Goal: Task Accomplishment & Management: Use online tool/utility

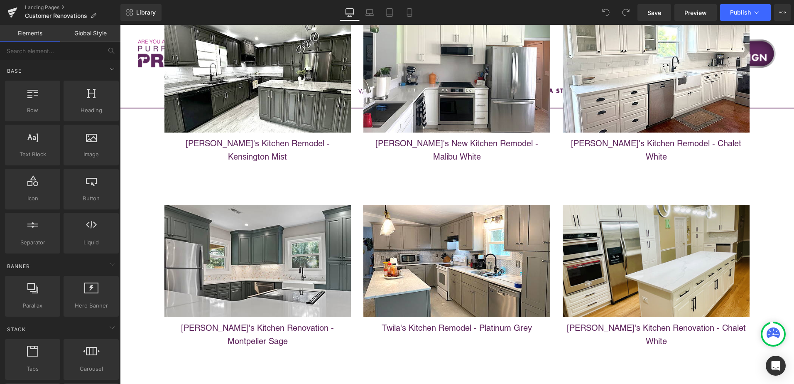
scroll to position [3275, 0]
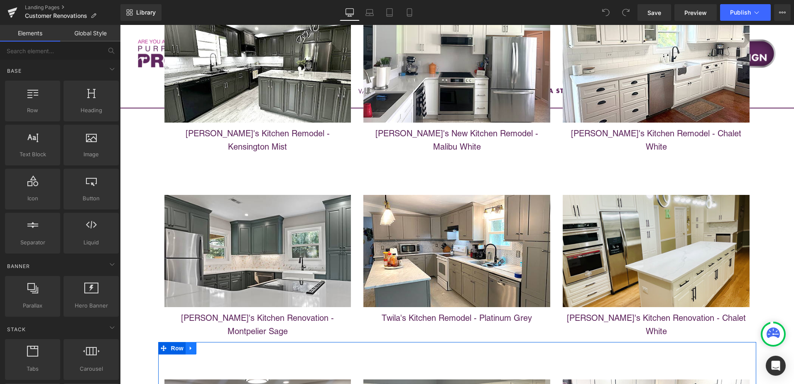
click at [188, 345] on icon at bounding box center [191, 348] width 6 height 6
click at [199, 345] on icon at bounding box center [202, 348] width 6 height 6
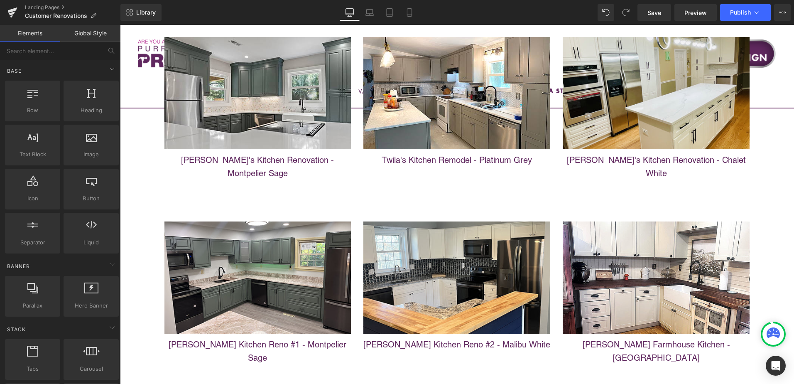
scroll to position [3419, 0]
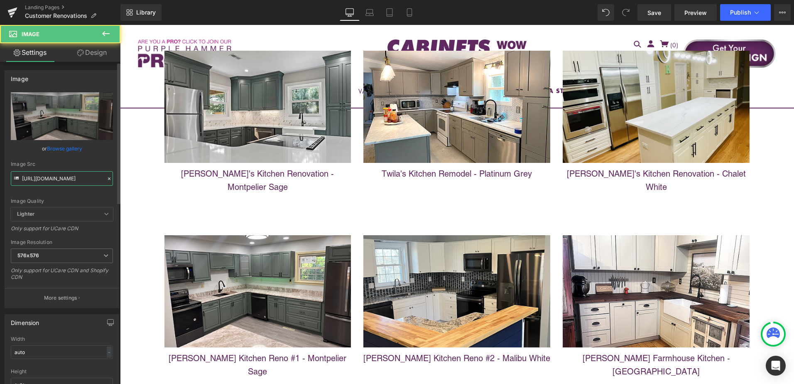
click at [65, 179] on input "https://cdn.shopify.com/s/files/1/0196/2351/0078/files/AFTER_SMALL_6d3ac460-c2a…" at bounding box center [62, 178] width 102 height 15
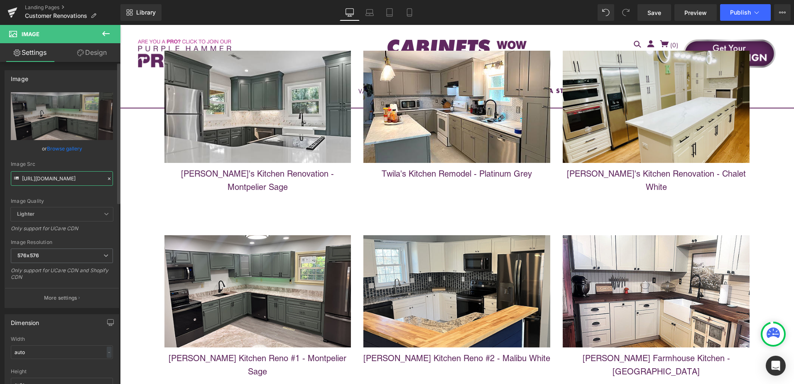
paste input "sheriss.jpg?v=1756134149"
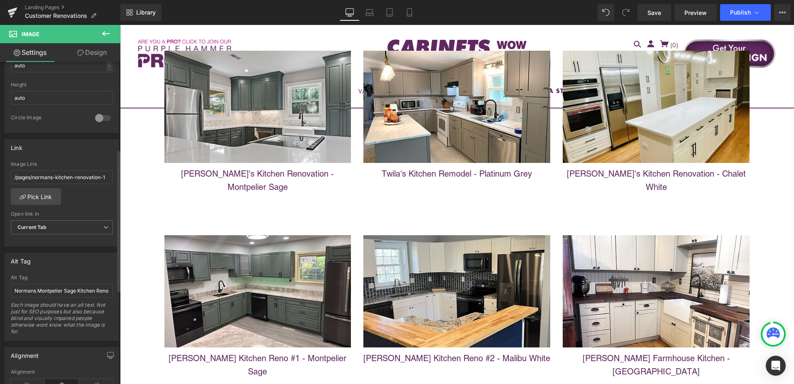
scroll to position [291, 0]
type input "https://cdn.shopify.com/s/files/1/0196/2351/0078/files/AFTER_SMALL_sheriss_576x…"
click at [47, 286] on input "Normans Montpelier Sage Kitchen Reno" at bounding box center [62, 287] width 102 height 14
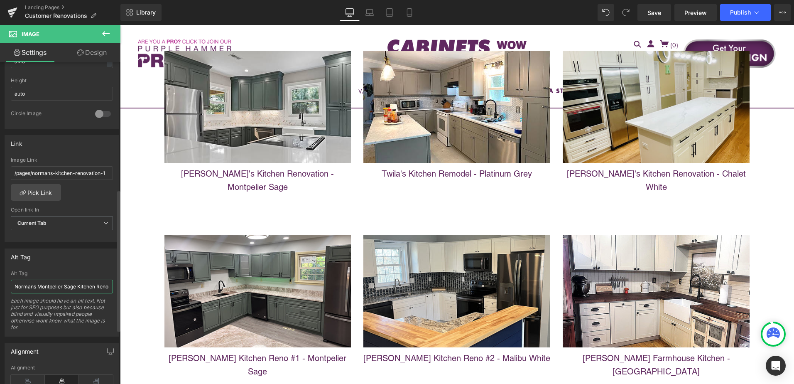
click at [47, 286] on input "Normans Montpelier Sage Kitchen Reno" at bounding box center [62, 287] width 102 height 14
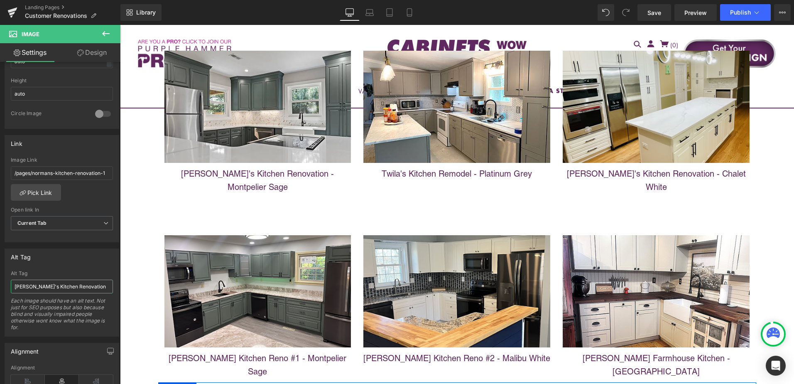
type input "Sheriss's Kitchen Renovation"
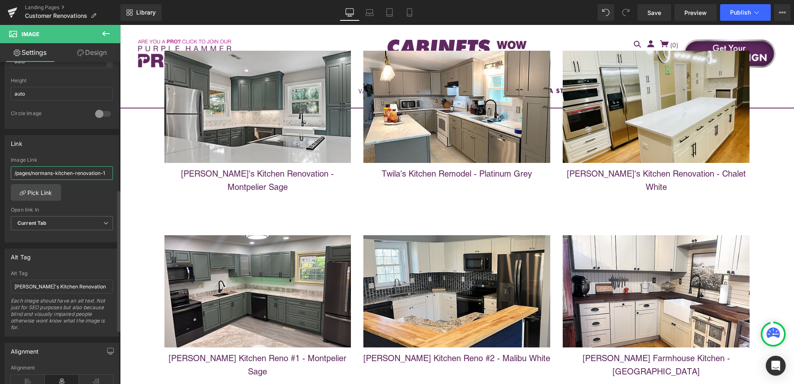
click at [33, 177] on input "/pages/normans-kitchen-renovation-1" at bounding box center [62, 173] width 102 height 14
drag, startPoint x: 154, startPoint y: 199, endPoint x: 131, endPoint y: 173, distance: 34.7
type input "/pages/sherisss-kitchen-renovation"
click at [87, 198] on div "/pages/normans-kitchen-renovation-1 Image Link /pages/sherisss-kitchen-renovati…" at bounding box center [62, 199] width 114 height 85
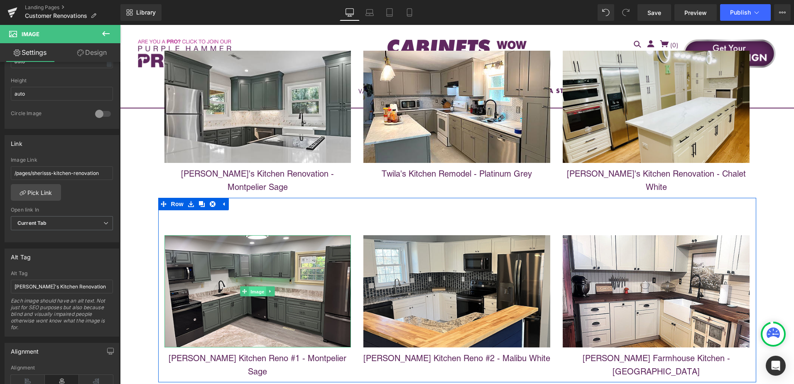
click at [252, 287] on span "Image" at bounding box center [257, 292] width 17 height 10
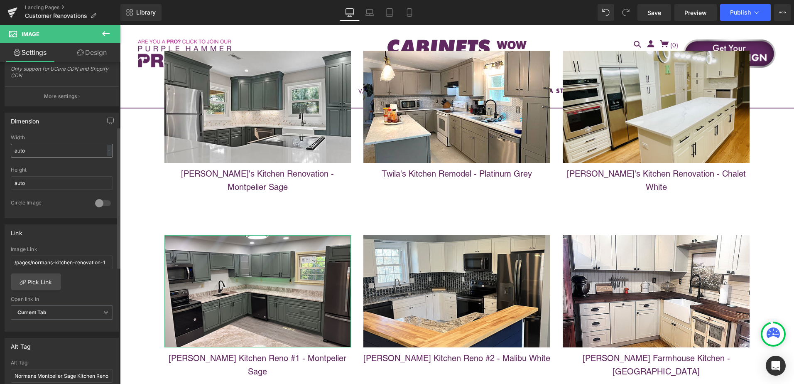
scroll to position [208, 0]
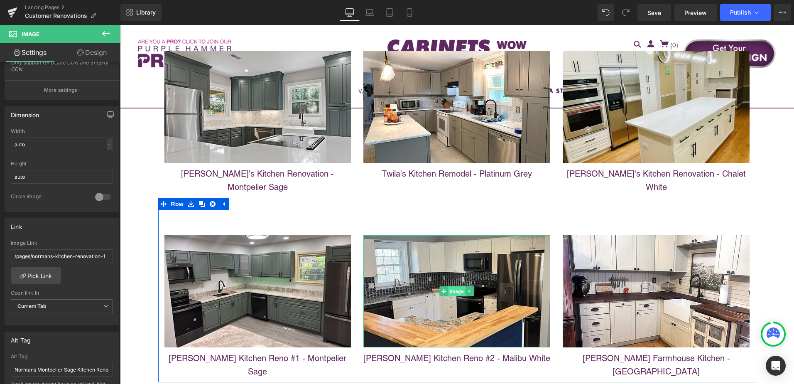
click at [453, 286] on span "Image" at bounding box center [457, 291] width 17 height 10
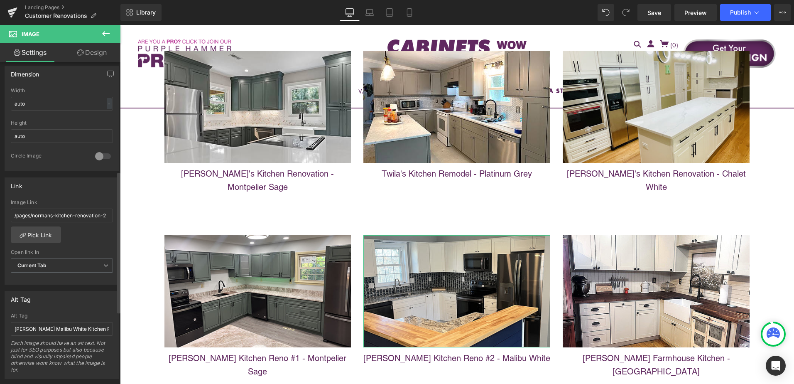
scroll to position [249, 0]
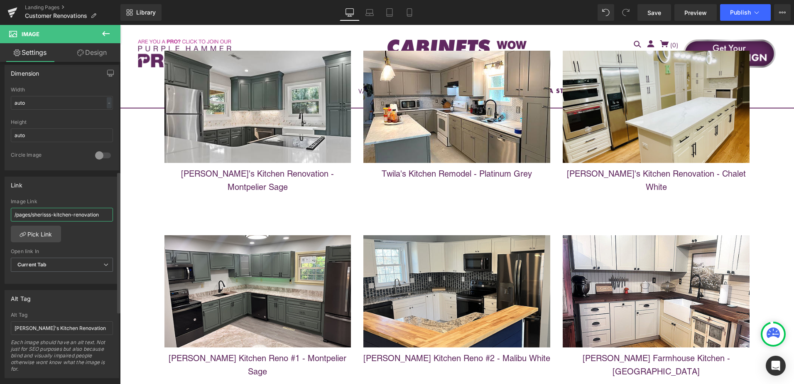
click at [64, 216] on input "/pages/sherisss-kitchen-renovation" at bounding box center [62, 215] width 102 height 14
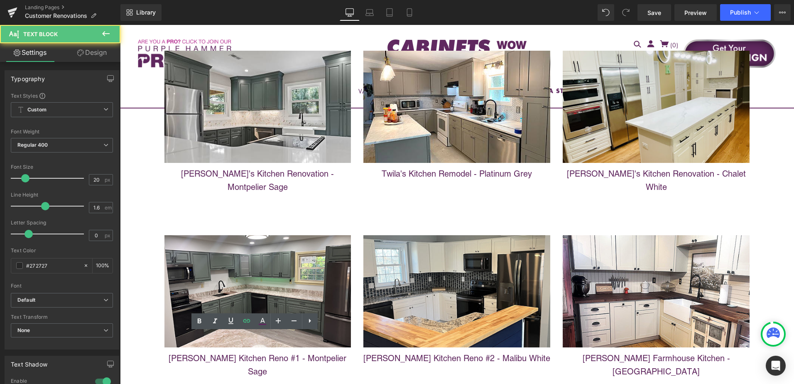
drag, startPoint x: 341, startPoint y: 344, endPoint x: 171, endPoint y: 352, distance: 170.9
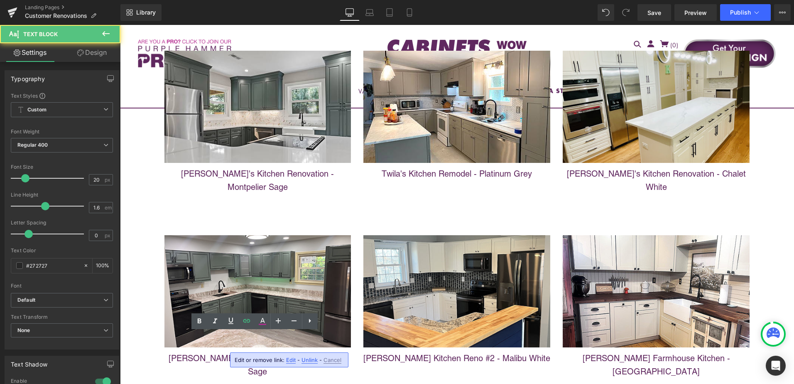
click at [314, 360] on span "Unlink" at bounding box center [310, 359] width 16 height 7
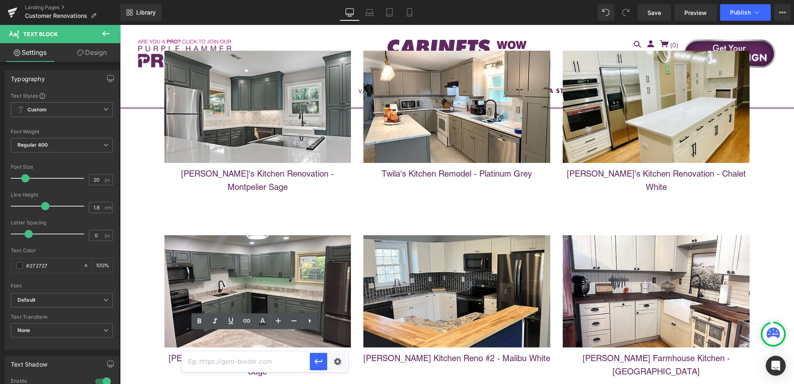
click at [0, 0] on input "text" at bounding box center [0, 0] width 0 height 0
paste input "/pages/sherisss-kitchen-renovation"
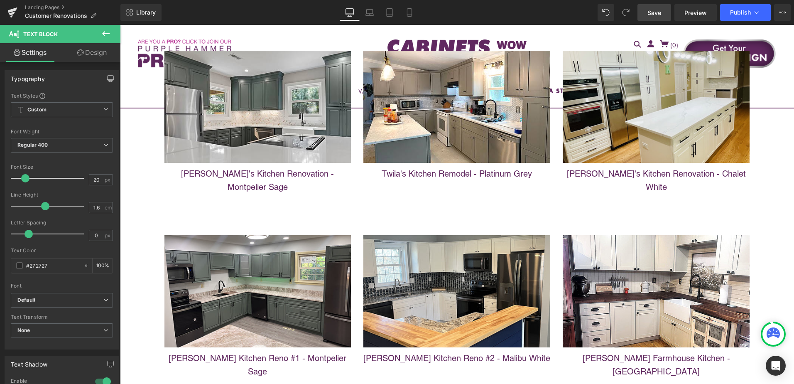
drag, startPoint x: 660, startPoint y: 10, endPoint x: 532, endPoint y: 289, distance: 307.6
click at [660, 10] on span "Save" at bounding box center [655, 12] width 14 height 9
click at [743, 14] on span "Publish" at bounding box center [740, 12] width 21 height 7
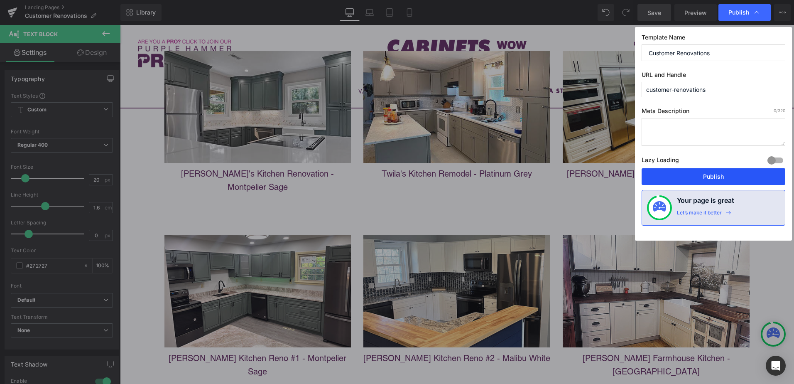
click at [0, 0] on button "Publish" at bounding box center [0, 0] width 0 height 0
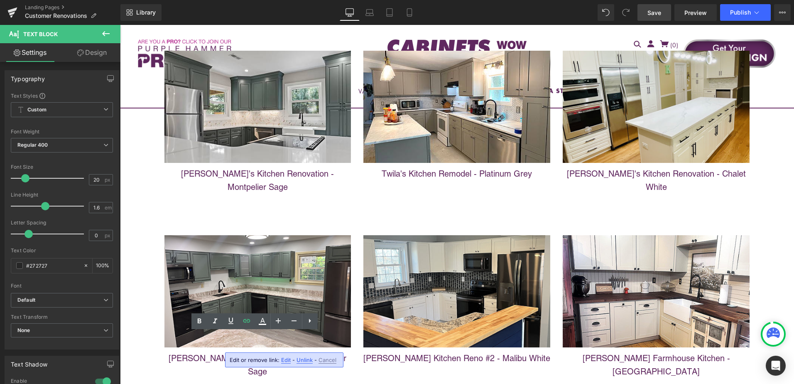
click at [650, 17] on link "Save" at bounding box center [655, 12] width 34 height 17
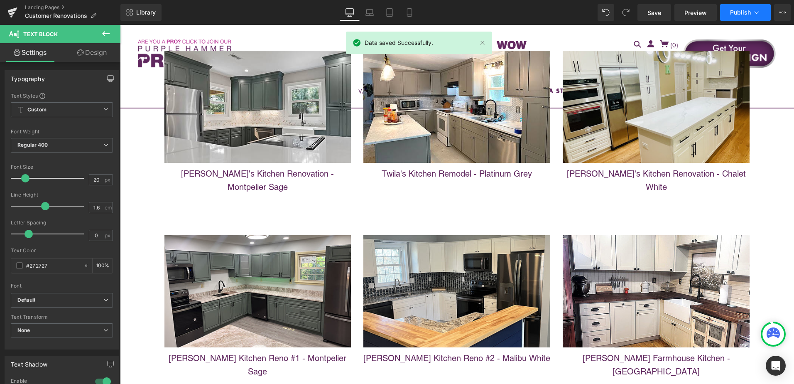
click at [738, 12] on span "Publish" at bounding box center [740, 12] width 21 height 7
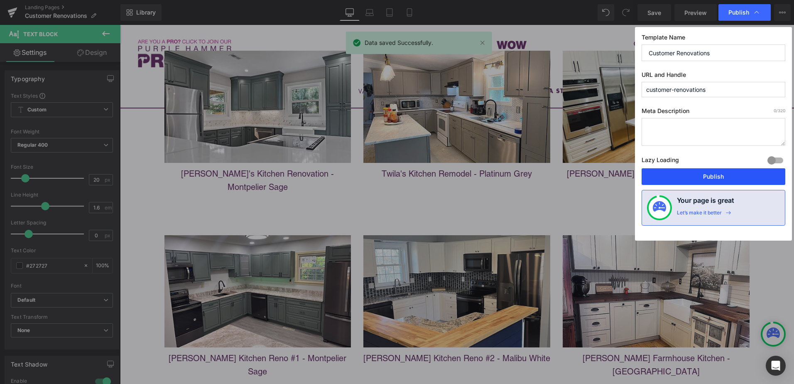
drag, startPoint x: 722, startPoint y: 179, endPoint x: 429, endPoint y: 336, distance: 332.0
click at [0, 0] on button "Publish" at bounding box center [0, 0] width 0 height 0
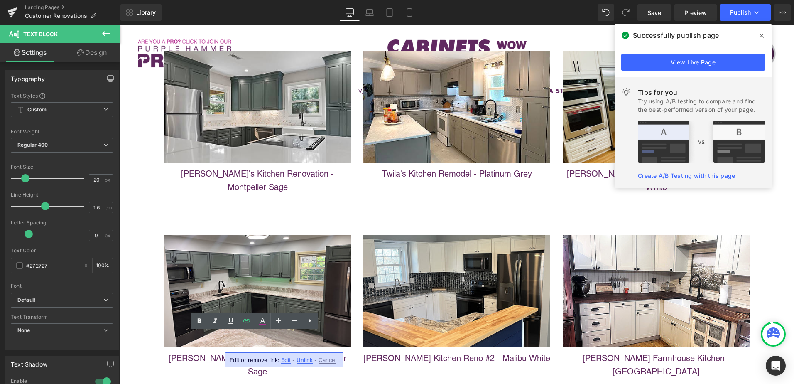
click at [335, 0] on div "Text Color Highlight Color #333333 Edit or remove link: Edit - Unlink - Cancel …" at bounding box center [397, 0] width 794 height 0
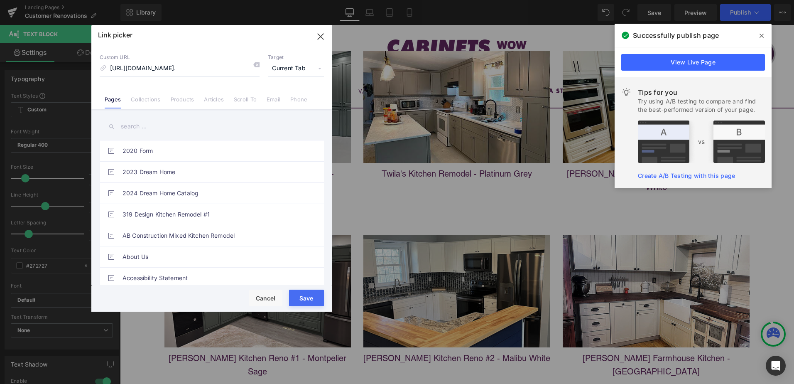
click at [0, 0] on li "Current Tab" at bounding box center [0, 0] width 0 height 0
click at [199, 69] on input "https://cabinetstogodev.myshopify.com/pages/sherisss-kitchen-renovation?_gl=1*1…" at bounding box center [180, 69] width 160 height 16
click at [219, 70] on input "https://cabinetstogodev.myshopify.com/pages/sherisss-kitchen-renovation?_gl=1*1…" at bounding box center [180, 69] width 160 height 16
drag, startPoint x: 223, startPoint y: 69, endPoint x: 98, endPoint y: 71, distance: 124.2
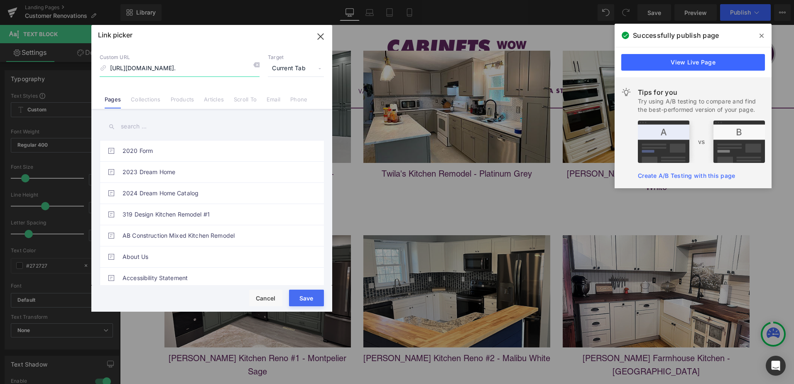
click at [0, 0] on div "Custom URL https://cabinetstogodev.myshopify.com/pages/sherisss-kitchen-renovat…" at bounding box center [0, 0] width 0 height 0
click at [190, 73] on input "https://cabinetstogodev.myshopify.com/pages/sherisss-kitchen-renovation?_gl=1*1…" at bounding box center [180, 69] width 160 height 16
drag, startPoint x: 198, startPoint y: 70, endPoint x: 306, endPoint y: 71, distance: 108.4
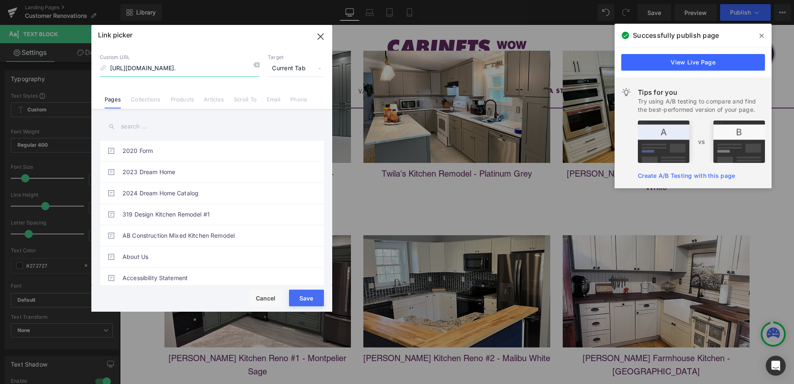
scroll to position [0, 0]
click at [0, 0] on icon "button" at bounding box center [0, 0] width 0 height 0
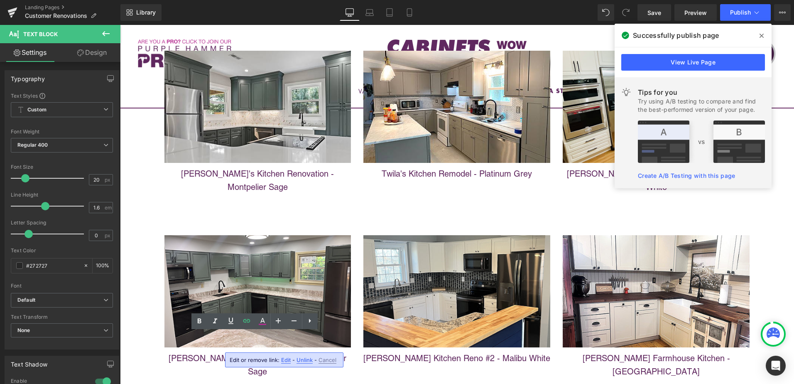
click at [0, 0] on input "/pages/sherisss-kitchen-renovation" at bounding box center [0, 0] width 0 height 0
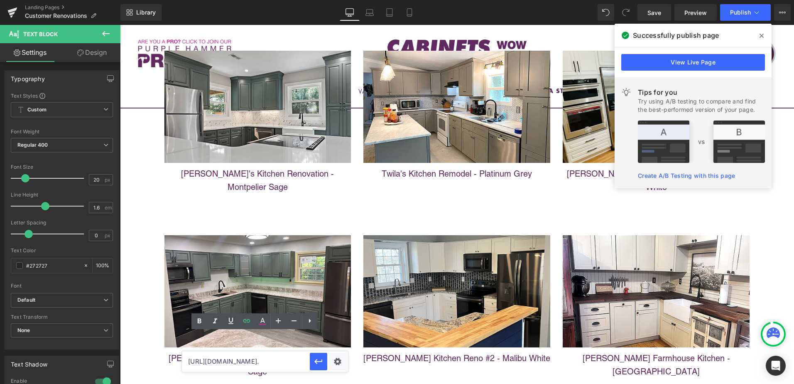
paste input ".com/pages/sherisss-kitchen-renovation"
type input "https://cabinetstogo.com/pages/sherisss-kitchen-renovation"
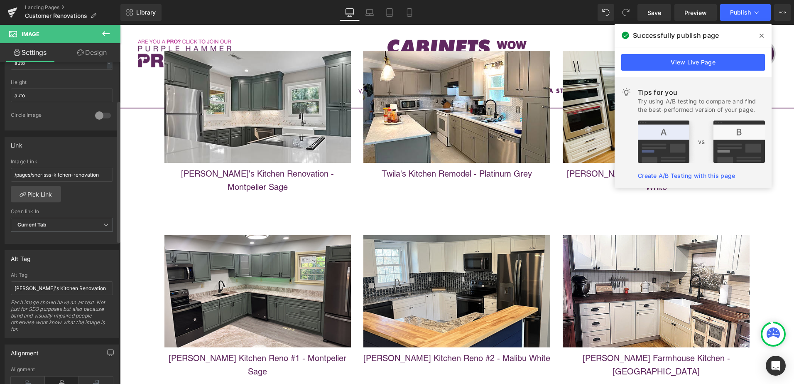
scroll to position [291, 0]
click at [655, 14] on span "Save" at bounding box center [655, 12] width 14 height 9
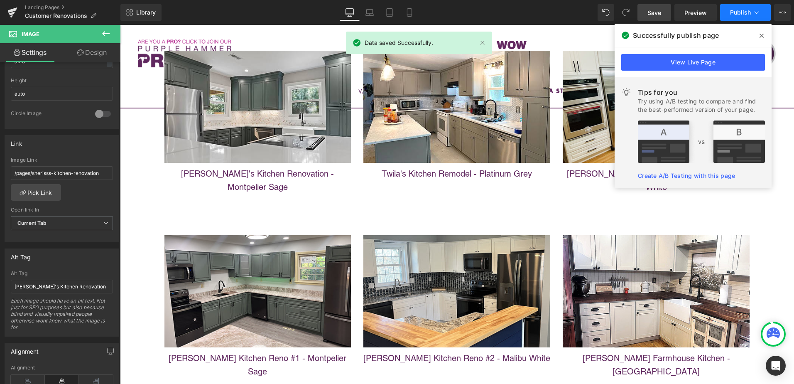
click at [744, 12] on span "Publish" at bounding box center [740, 12] width 21 height 7
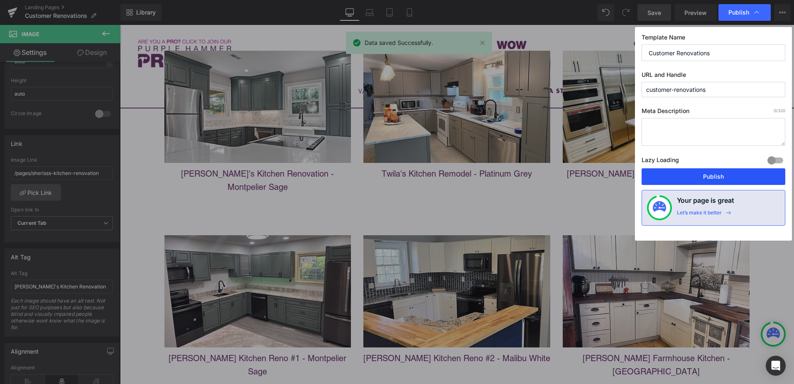
click at [0, 0] on button "Publish" at bounding box center [0, 0] width 0 height 0
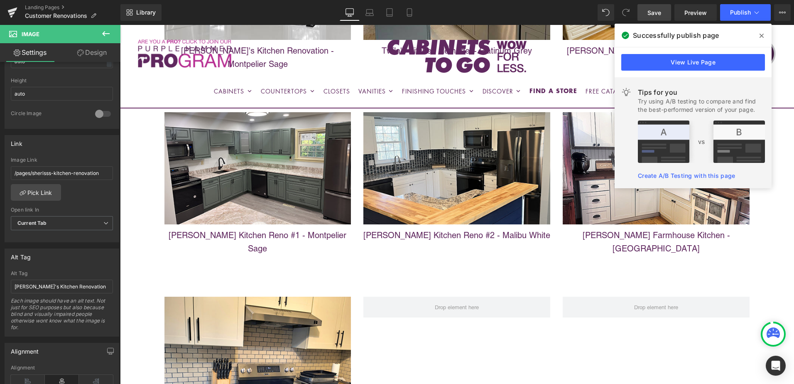
scroll to position [3527, 0]
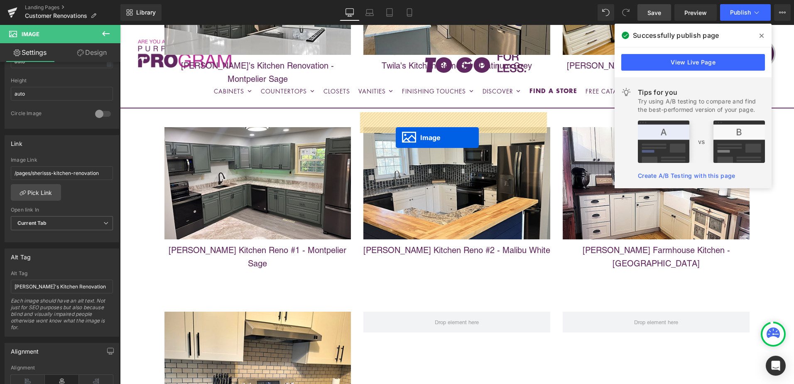
drag, startPoint x: 242, startPoint y: 281, endPoint x: 396, endPoint y: 137, distance: 210.1
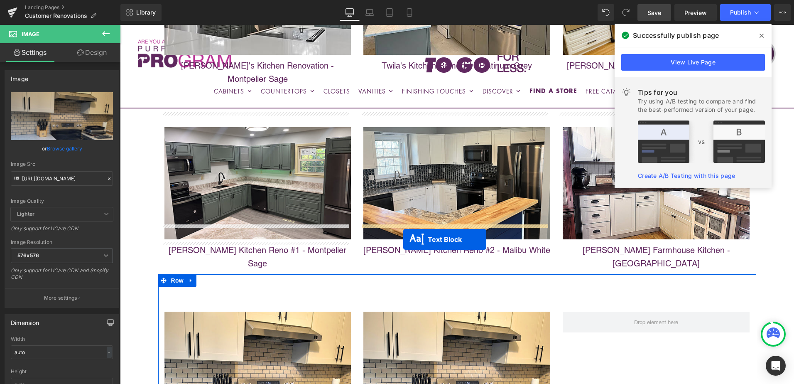
drag, startPoint x: 232, startPoint y: 251, endPoint x: 403, endPoint y: 239, distance: 171.5
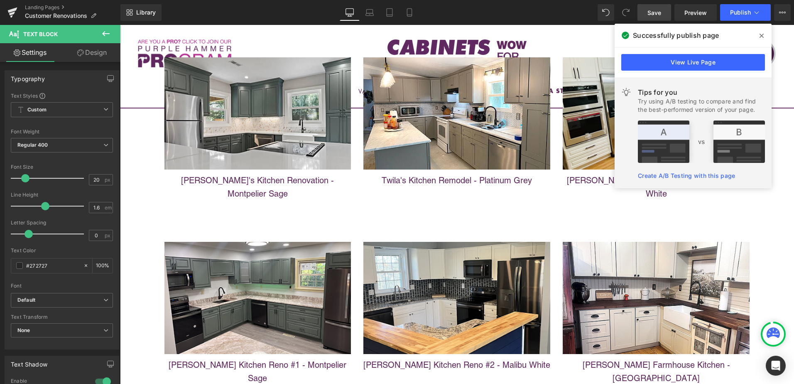
scroll to position [3402, 0]
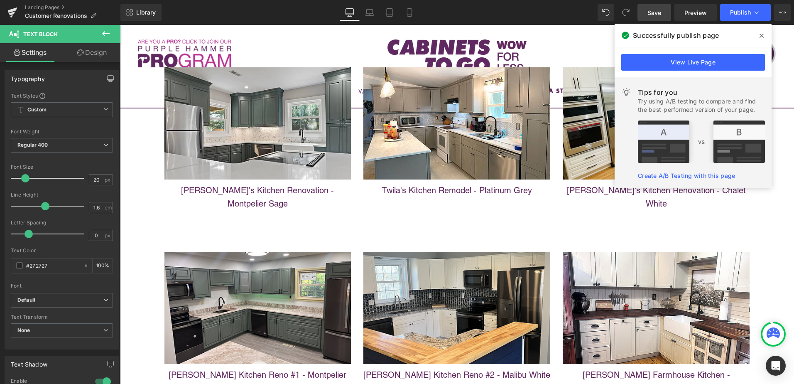
click at [0, 0] on span at bounding box center [0, 0] width 0 height 0
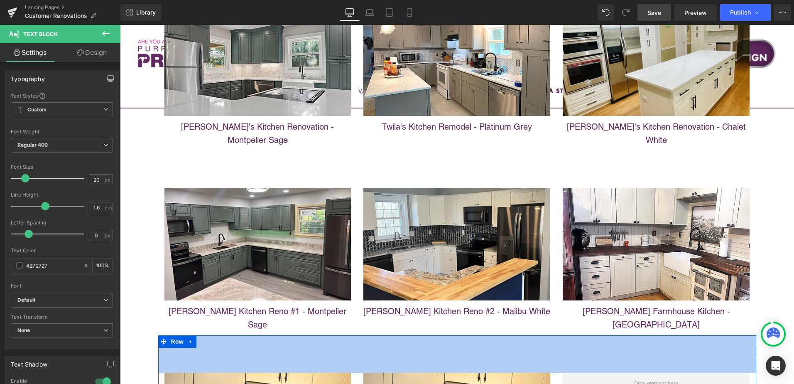
scroll to position [3485, 0]
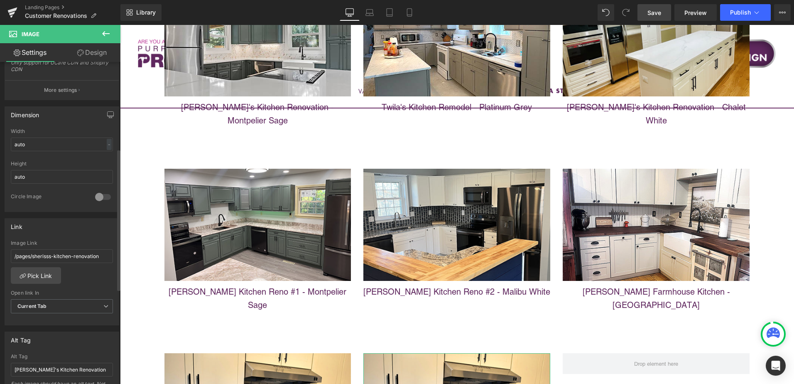
scroll to position [166, 0]
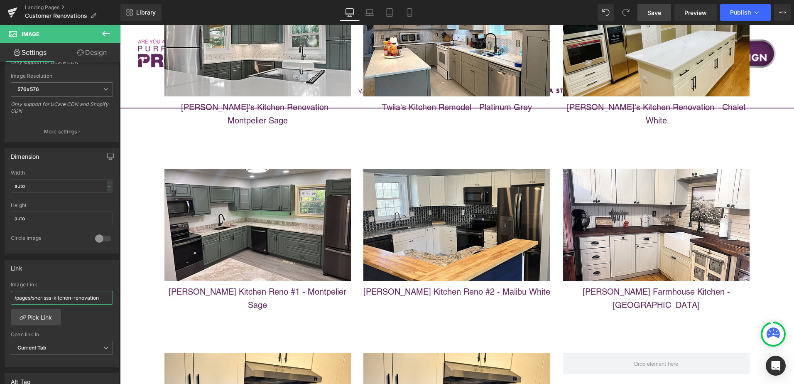
drag, startPoint x: 153, startPoint y: 322, endPoint x: 139, endPoint y: 297, distance: 28.6
paste input "janines-new-kitchen-remodel"
type input "/pages/janines-new-kitchen-remodel"
click at [63, 299] on input "/pages/janines-new-kitchen-remodel" at bounding box center [62, 298] width 102 height 14
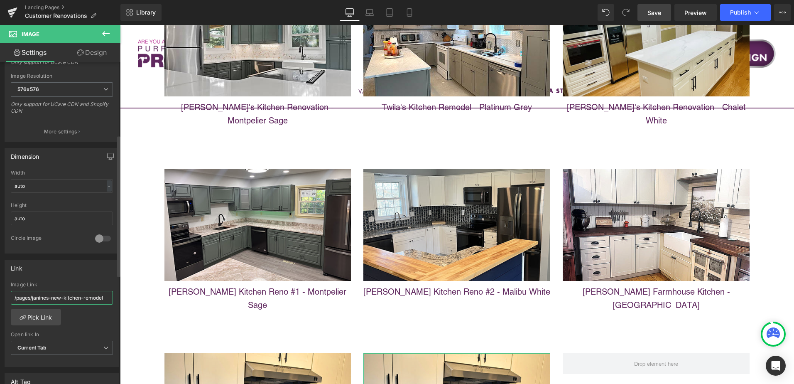
click at [63, 299] on input "/pages/janines-new-kitchen-remodel" at bounding box center [62, 298] width 102 height 14
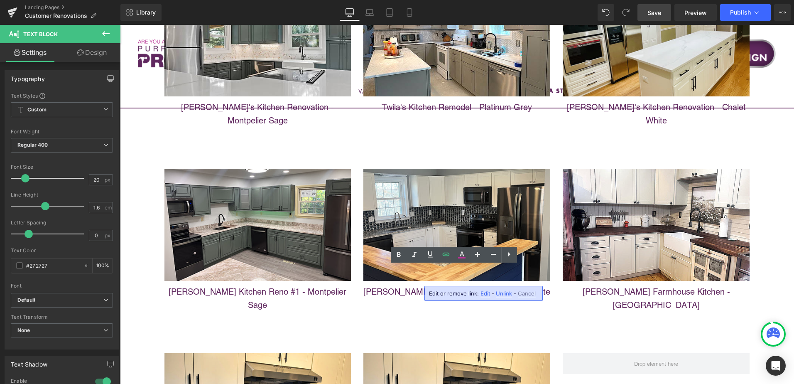
click at [0, 0] on input "https://cabinetstogo.com/pages/sherisss-kitchen-renovation" at bounding box center [0, 0] width 0 height 0
drag, startPoint x: 609, startPoint y: 319, endPoint x: 598, endPoint y: 290, distance: 30.9
paste input "/pages/janines-new-kitchen-remodel"
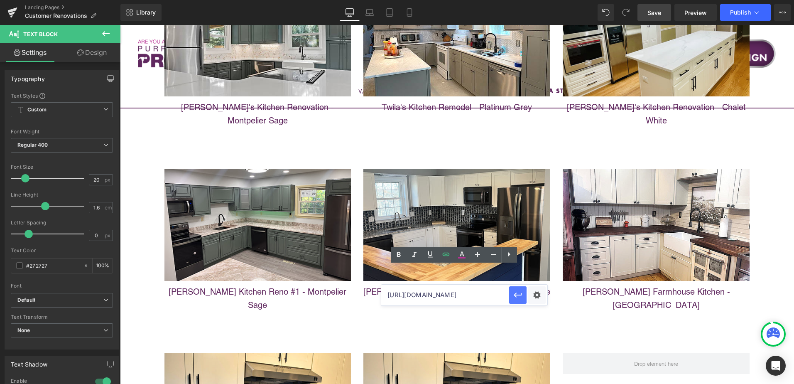
scroll to position [0, 0]
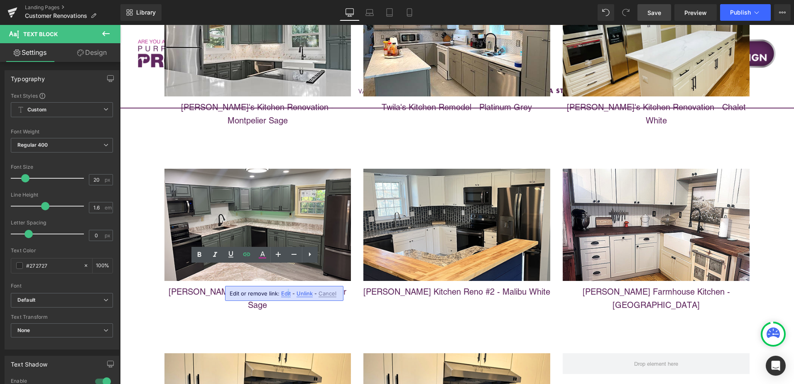
drag, startPoint x: 287, startPoint y: 292, endPoint x: 167, endPoint y: 267, distance: 122.6
drag, startPoint x: 287, startPoint y: 294, endPoint x: 303, endPoint y: 294, distance: 15.8
click at [0, 0] on input "https://cabinetstogo.com/pages//pages/janines-new-kitchen-remodel" at bounding box center [0, 0] width 0 height 0
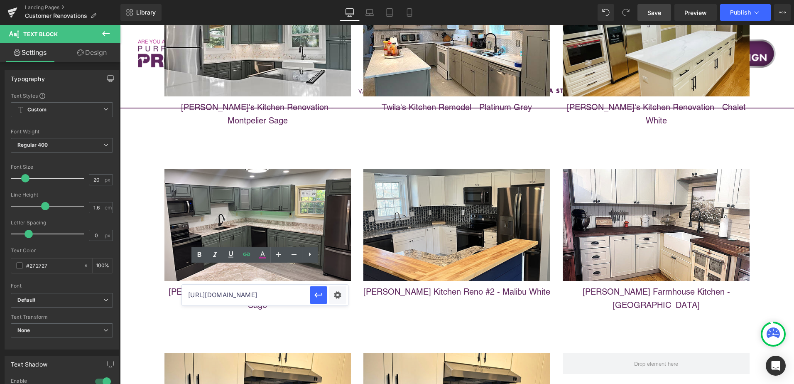
click at [0, 0] on input "https://cabinetstogo.com/pages//pages/janines-new-kitchen-remodel" at bounding box center [0, 0] width 0 height 0
drag, startPoint x: 410, startPoint y: 320, endPoint x: 422, endPoint y: 303, distance: 21.4
type input "https://cabinetstogo.com/pages/sherisss-kitchen-renovation"
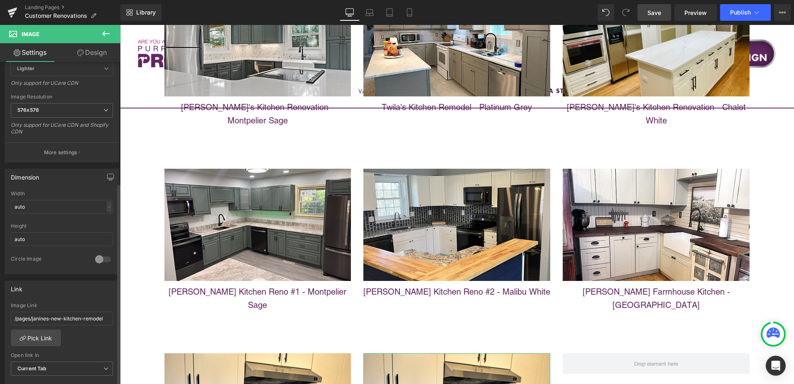
scroll to position [208, 0]
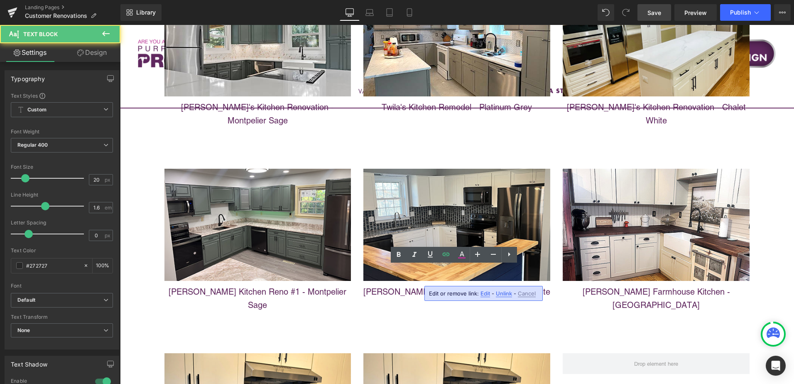
drag, startPoint x: 486, startPoint y: 277, endPoint x: 547, endPoint y: 280, distance: 61.5
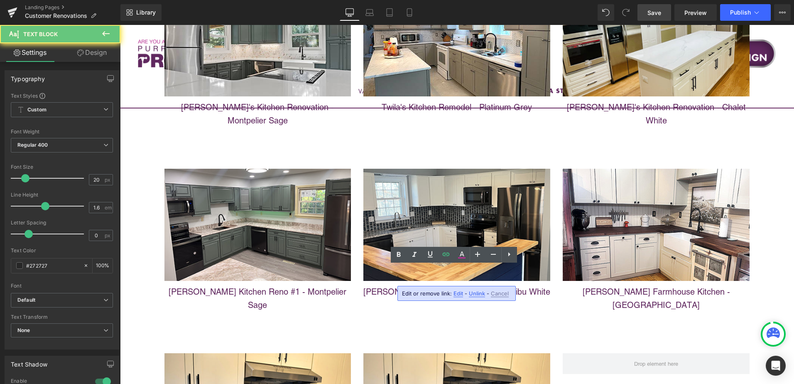
drag, startPoint x: 473, startPoint y: 276, endPoint x: 365, endPoint y: 273, distance: 107.2
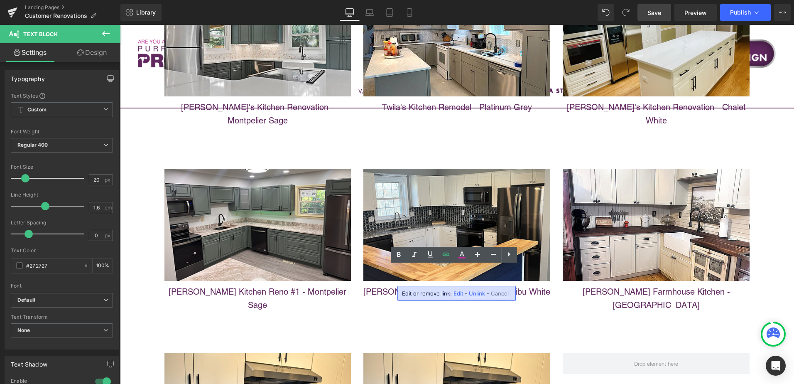
click at [0, 0] on input "https://cabinetstogo.com/pages/sherisss-kitchen-renovation" at bounding box center [0, 0] width 0 height 0
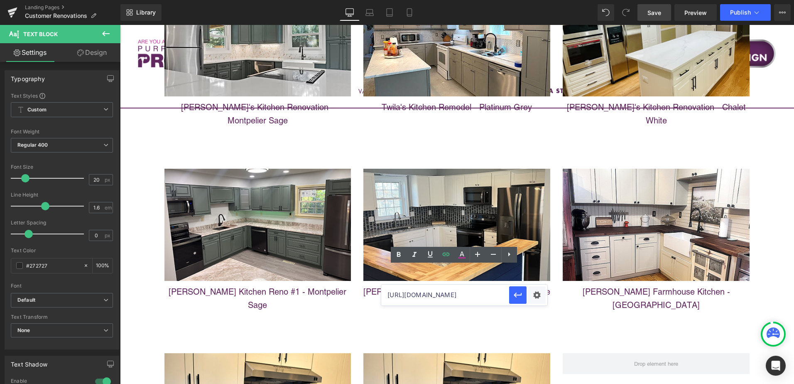
click at [0, 0] on input "https://cabinetstogo.com/pages/sherisss-kitchen-renovation" at bounding box center [0, 0] width 0 height 0
click at [0, 0] on input "https://cabinetstogo.com/pages/pages/janines-new-kitchen-remodel?_gl=1*1bejtbc*…" at bounding box center [0, 0] width 0 height 0
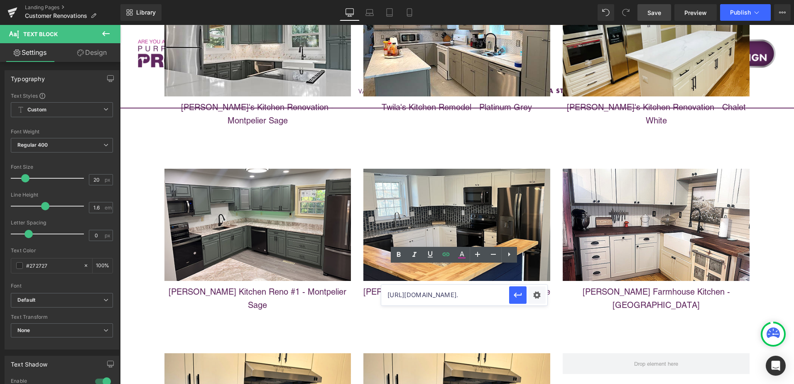
click at [0, 0] on input "https://cabinetstogo.com/pages/pages/janines-new-kitchen-remodel?_gl=1*1bejtbc*…" at bounding box center [0, 0] width 0 height 0
drag, startPoint x: 595, startPoint y: 319, endPoint x: 582, endPoint y: 293, distance: 29.0
click at [0, 0] on input "https://cabinetstogo.com/pages/pages/janines-new-kitchen-remodel?_gl=1*1bejtbc*…" at bounding box center [0, 0] width 0 height 0
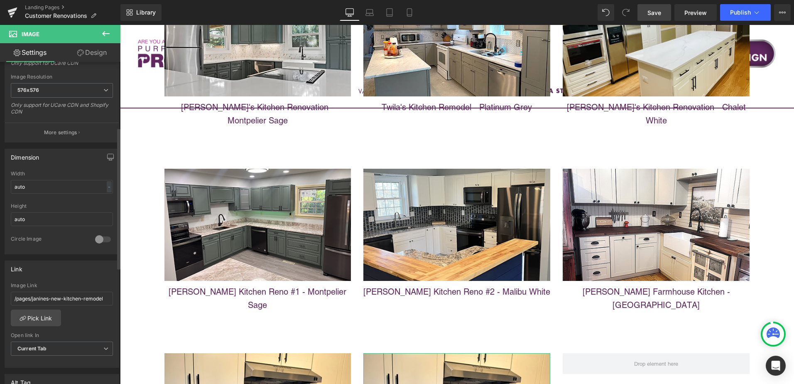
scroll to position [166, 0]
click at [53, 298] on input "/pages/janines-new-kitchen-remodel" at bounding box center [62, 298] width 102 height 14
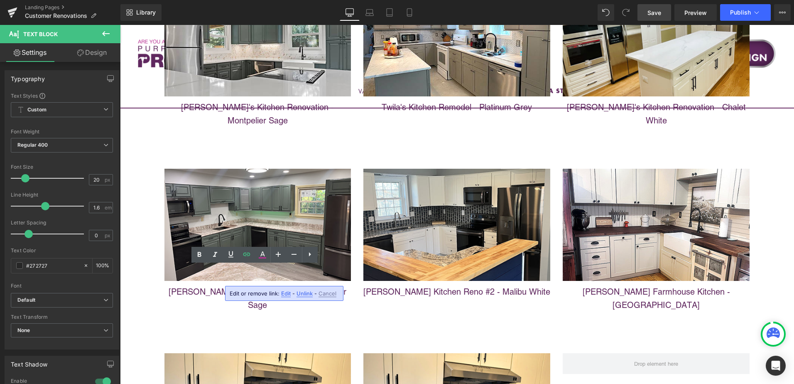
click at [0, 0] on input "https://cabinetstogo.com/pages/pages/janines-new-kitchen-remodel?_gl=1*1bejtbc*…" at bounding box center [0, 0] width 0 height 0
drag, startPoint x: 392, startPoint y: 320, endPoint x: 142, endPoint y: 297, distance: 250.2
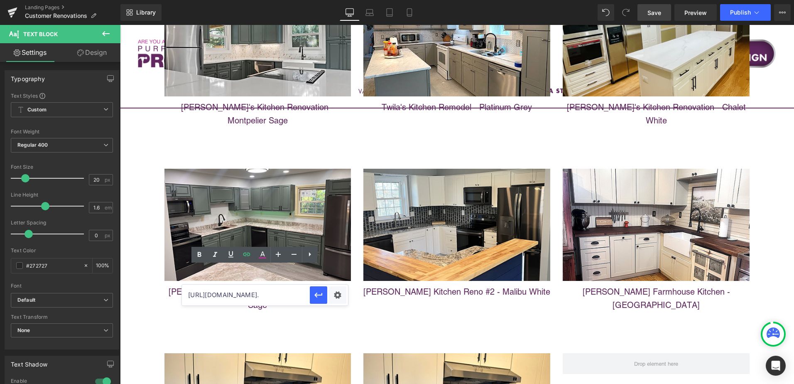
click at [0, 0] on input "https://cabinetstogo.com/pages/pages/janines-new-kitchen-remodel?_gl=1*1bejtbc*…" at bounding box center [0, 0] width 0 height 0
drag, startPoint x: 279, startPoint y: 295, endPoint x: 300, endPoint y: 292, distance: 21.4
click at [0, 0] on input "https://cabinetstogo.com/pages/pages/janines-new-kitchen-remodel?_gl=1*1bejtbc*…" at bounding box center [0, 0] width 0 height 0
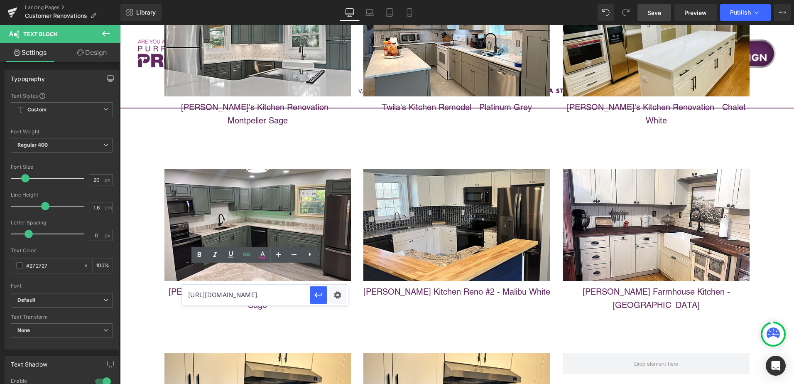
scroll to position [0, 260]
drag, startPoint x: 365, startPoint y: 318, endPoint x: 403, endPoint y: 297, distance: 43.9
type input "https://cabinetstogo.com/pages/sherisss-kitchen-renovation"
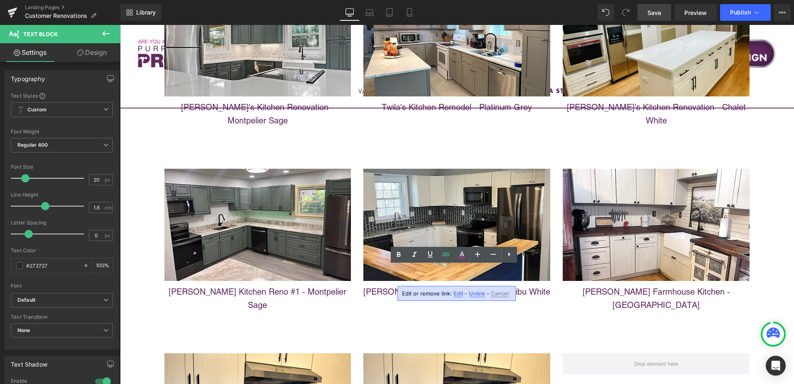
click at [473, 292] on span "Unlink" at bounding box center [477, 293] width 16 height 7
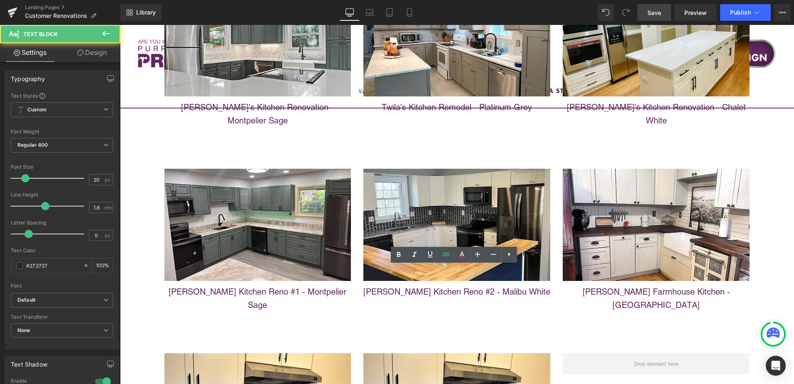
drag, startPoint x: 374, startPoint y: 278, endPoint x: 487, endPoint y: 276, distance: 112.6
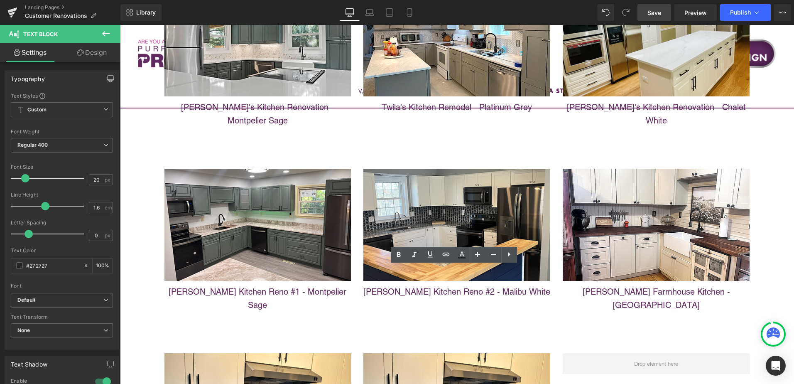
drag, startPoint x: 373, startPoint y: 277, endPoint x: 579, endPoint y: 278, distance: 206.0
click at [0, 0] on input "https://cabinetstogo.com/pages/sherisss-kitchen-renovation" at bounding box center [0, 0] width 0 height 0
paste input "/pages/janines-new-kitchen-remodel"
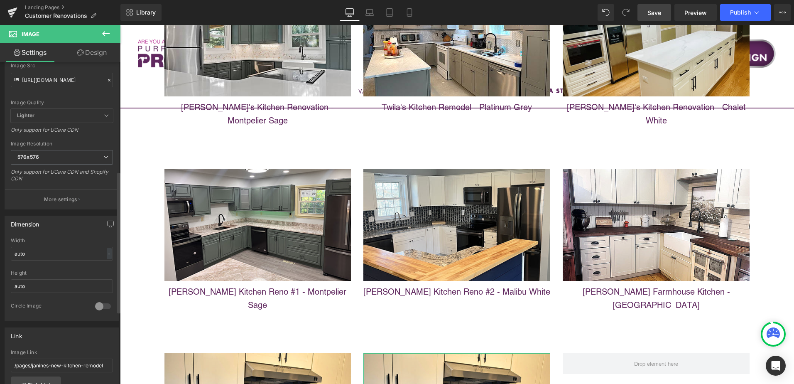
scroll to position [249, 0]
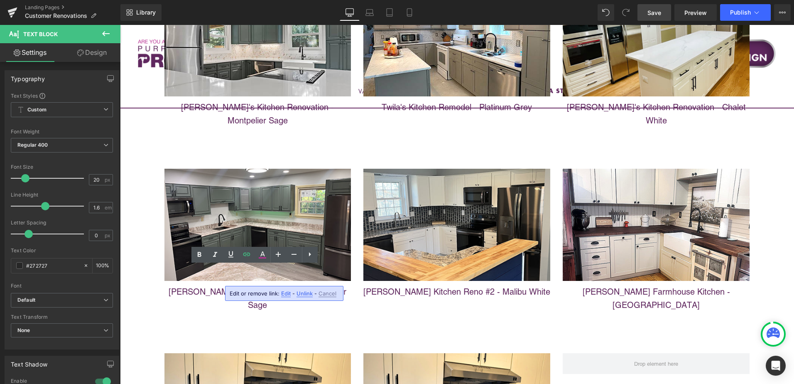
drag, startPoint x: 408, startPoint y: 322, endPoint x: 365, endPoint y: 295, distance: 50.9
click at [0, 0] on input "/pages/janines-new-kitchen-remodel" at bounding box center [0, 0] width 0 height 0
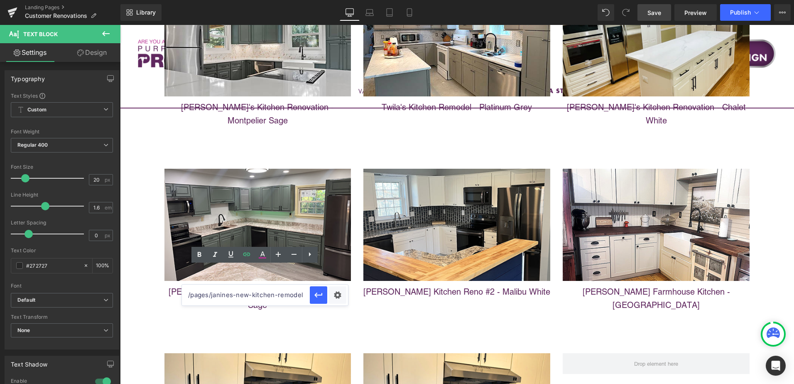
drag, startPoint x: 330, startPoint y: 321, endPoint x: 127, endPoint y: 298, distance: 204.4
click at [0, 0] on input "/pages/janines-new-kitchen-remodel" at bounding box center [0, 0] width 0 height 0
drag, startPoint x: 187, startPoint y: 295, endPoint x: 227, endPoint y: 298, distance: 39.6
click at [0, 0] on input "/pages/janines-new-kitchen-remodel" at bounding box center [0, 0] width 0 height 0
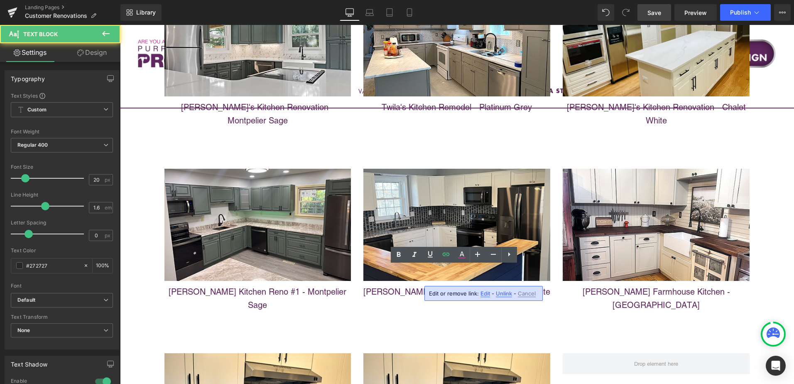
scroll to position [0, 0]
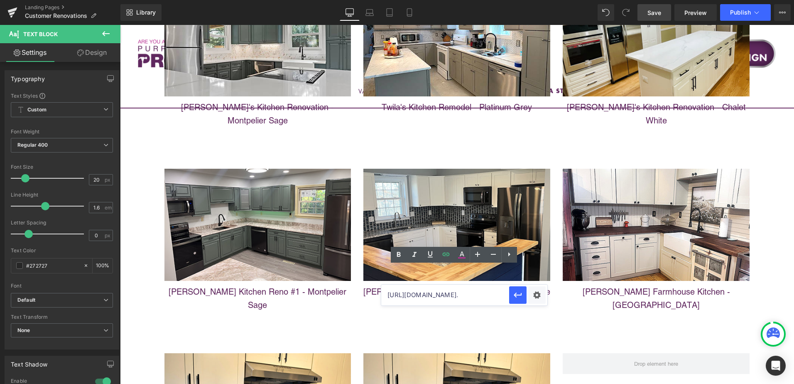
click at [0, 0] on input "https://cabinetstogo.com/pages/sherisss-kitchen-renovation?_gl=1*1s5b2a7*_gcl_a…" at bounding box center [0, 0] width 0 height 0
drag, startPoint x: 484, startPoint y: 295, endPoint x: 499, endPoint y: 294, distance: 15.0
click at [0, 0] on input "https://cabinetstogo.com/pages/sherisss-kitchen-renovation?_gl=1*1s5b2a7*_gcl_a…" at bounding box center [0, 0] width 0 height 0
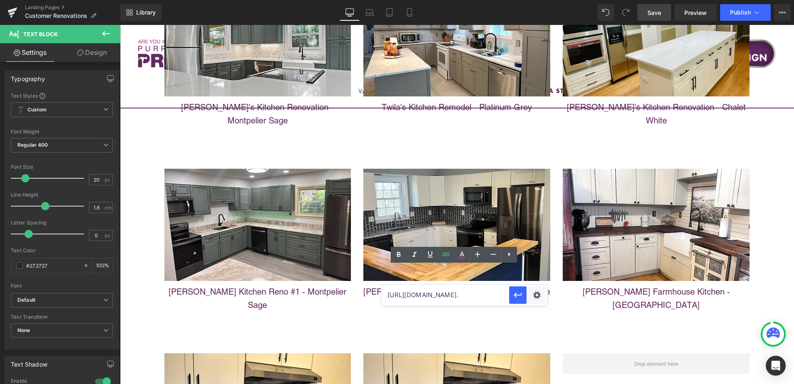
scroll to position [0, 0]
drag, startPoint x: 569, startPoint y: 320, endPoint x: 338, endPoint y: 294, distance: 232.7
paste input "text"
drag, startPoint x: 486, startPoint y: 296, endPoint x: 540, endPoint y: 296, distance: 54.4
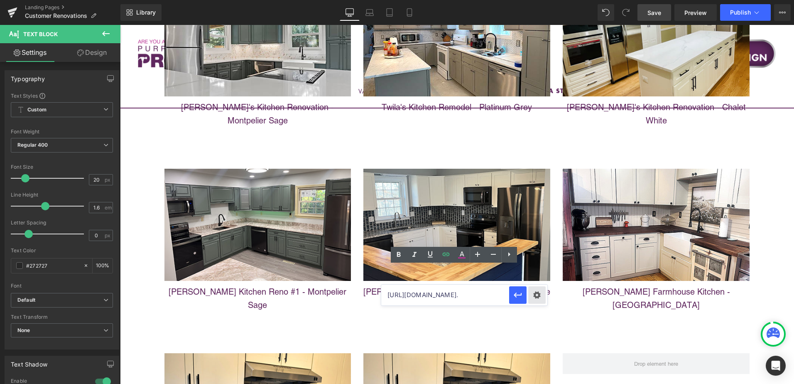
click at [0, 0] on div "https://cabinetstogo.com/pages/janines-new-kitchen-remodel?_gl=1*1s5b2a7*_gcl_a…" at bounding box center [0, 0] width 0 height 0
click at [0, 0] on input "https://cabinetstogo.com/pages/janines-new-kitchen-remodel?_gl=1*1s5b2a7*_gcl_a…" at bounding box center [0, 0] width 0 height 0
drag, startPoint x: 434, startPoint y: 294, endPoint x: 388, endPoint y: 297, distance: 46.2
click at [0, 0] on input "https://cabinetstogo.com/pages/janines-new-kitchen-remodel?_gl=1*1s5b2a7*_gcl_a…" at bounding box center [0, 0] width 0 height 0
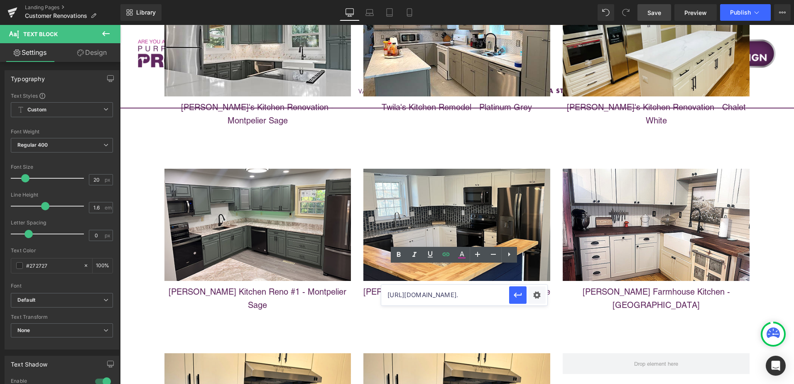
click at [0, 0] on input "https://cabinetstogo.com/pages/janines-new-kitchen-remodel?_gl=1*1s5b2a7*_gcl_a…" at bounding box center [0, 0] width 0 height 0
drag, startPoint x: 581, startPoint y: 318, endPoint x: 625, endPoint y: 295, distance: 49.6
type input "[URL][DOMAIN_NAME]"
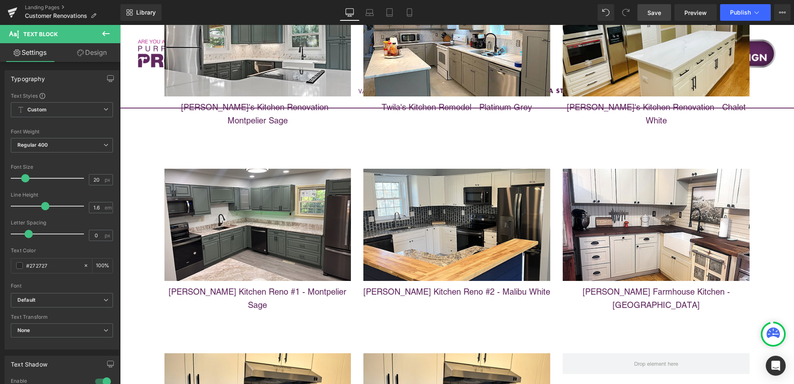
click at [662, 9] on link "Save" at bounding box center [655, 12] width 34 height 17
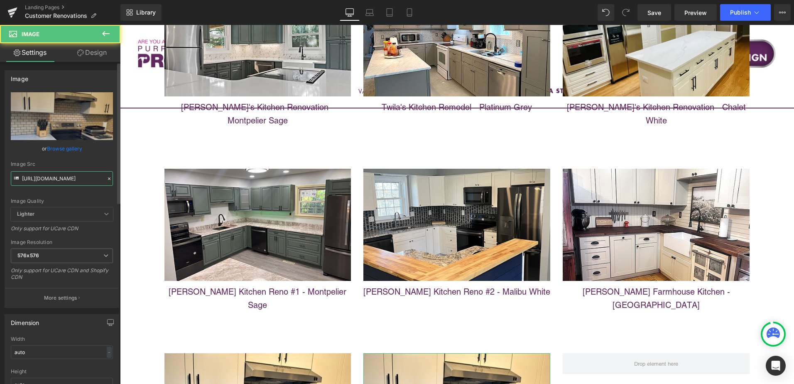
click at [71, 180] on input "[URL][DOMAIN_NAME]" at bounding box center [62, 178] width 102 height 15
paste input "janine.jpg?v=1756135658"
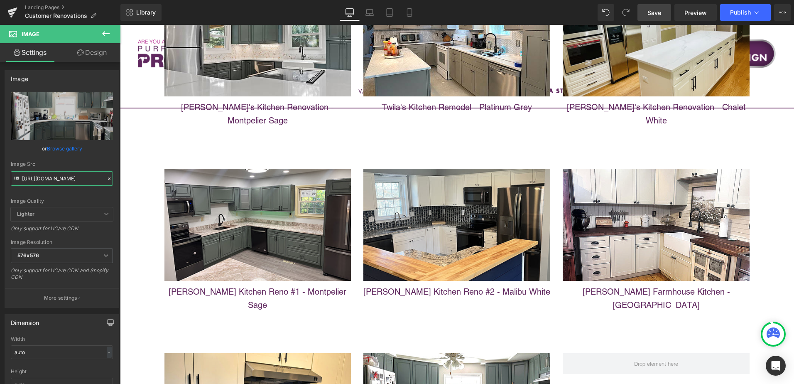
type input "[URL][DOMAIN_NAME]"
click at [661, 13] on span "Save" at bounding box center [655, 12] width 14 height 9
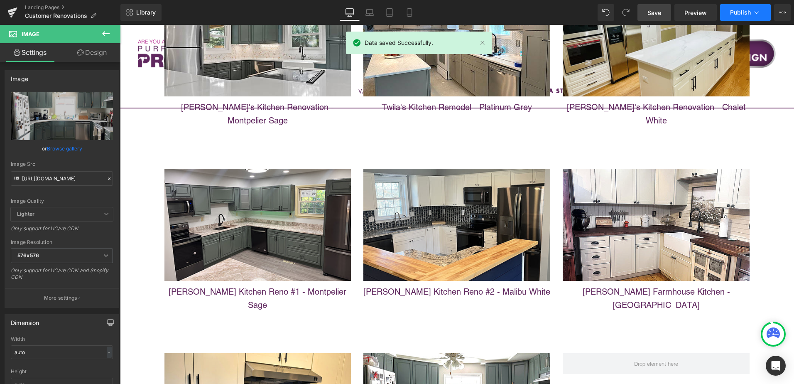
click at [748, 15] on span "Publish" at bounding box center [740, 12] width 21 height 7
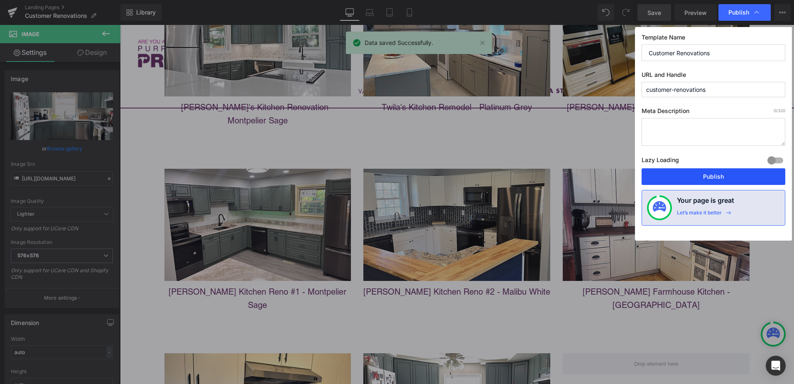
drag, startPoint x: 732, startPoint y: 176, endPoint x: 606, endPoint y: 267, distance: 155.5
click at [732, 176] on button "Publish" at bounding box center [714, 176] width 144 height 17
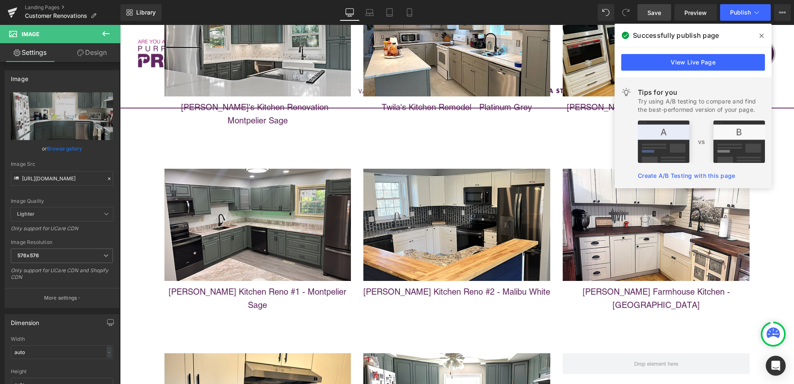
click at [763, 36] on icon at bounding box center [762, 35] width 4 height 7
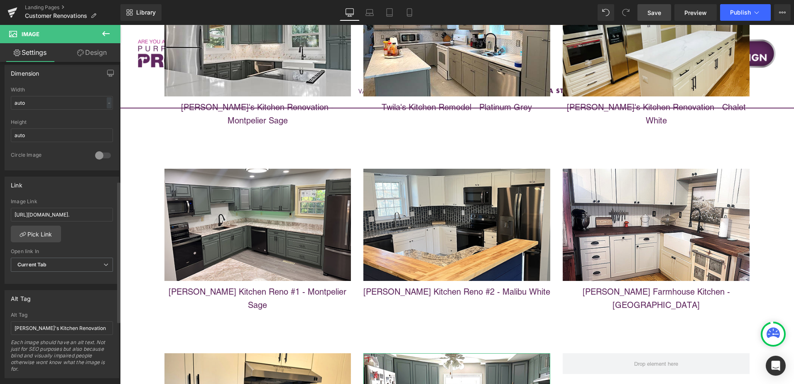
scroll to position [291, 0]
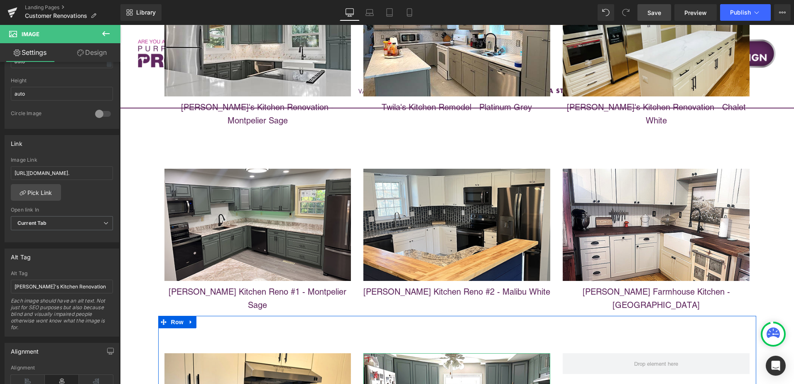
click at [37, 174] on input "https://cabinetstogodev.myshopify.com/pages/janines-new-kitchen-remodel?_gl=1*1…" at bounding box center [62, 173] width 102 height 14
paste input ".com/pages/janines-new-kitchen-remodel"
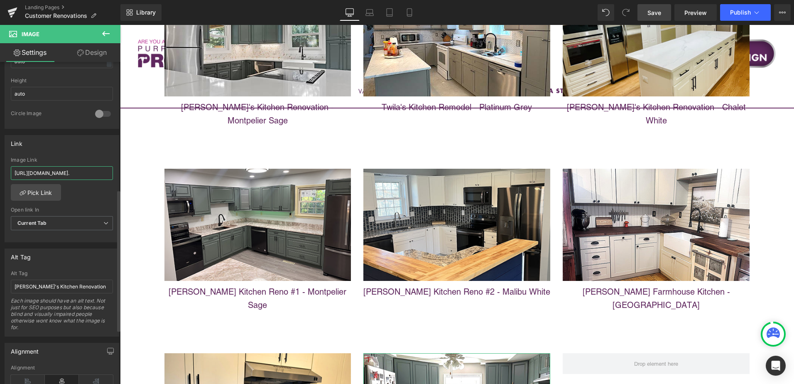
type input "[URL][DOMAIN_NAME]"
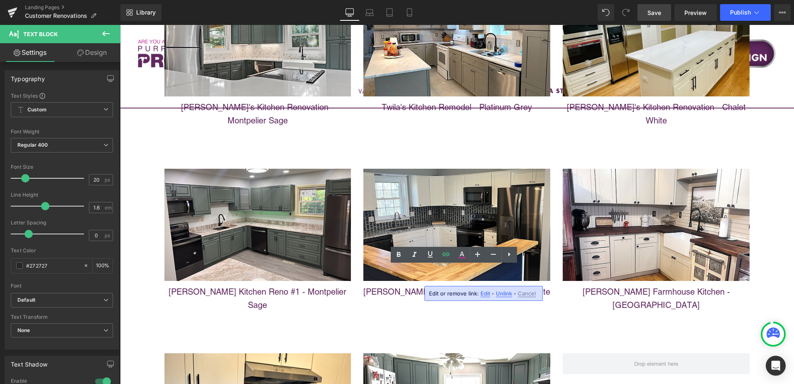
click at [501, 294] on span "Unlink" at bounding box center [504, 293] width 16 height 7
drag, startPoint x: 374, startPoint y: 277, endPoint x: 458, endPoint y: 278, distance: 83.9
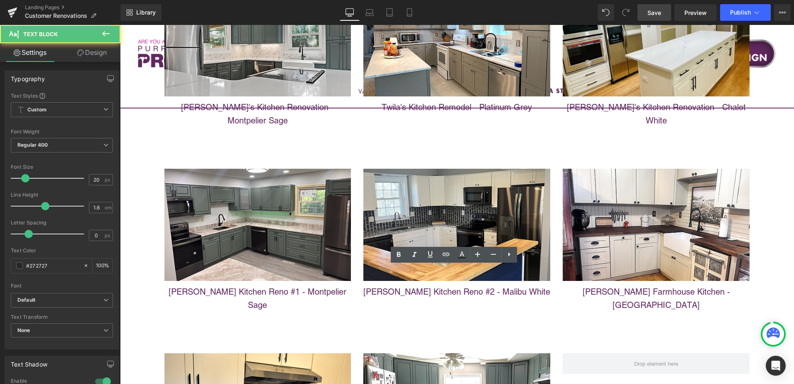
drag, startPoint x: 371, startPoint y: 277, endPoint x: 543, endPoint y: 274, distance: 171.6
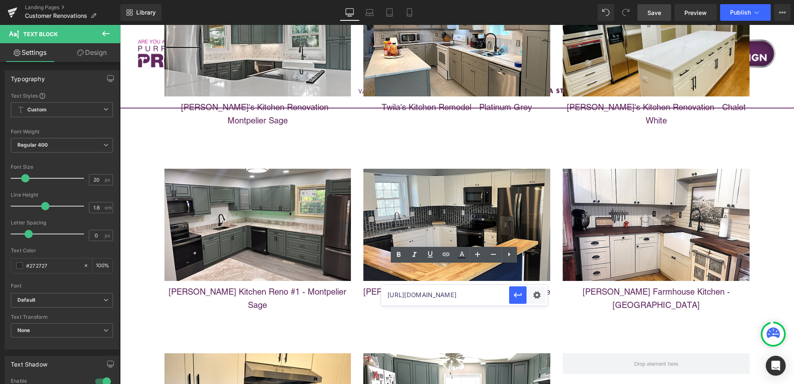
click at [0, 0] on input "[URL][DOMAIN_NAME]" at bounding box center [0, 0] width 0 height 0
paste input "[URL][DOMAIN_NAME]"
type input "[URL][DOMAIN_NAME]"
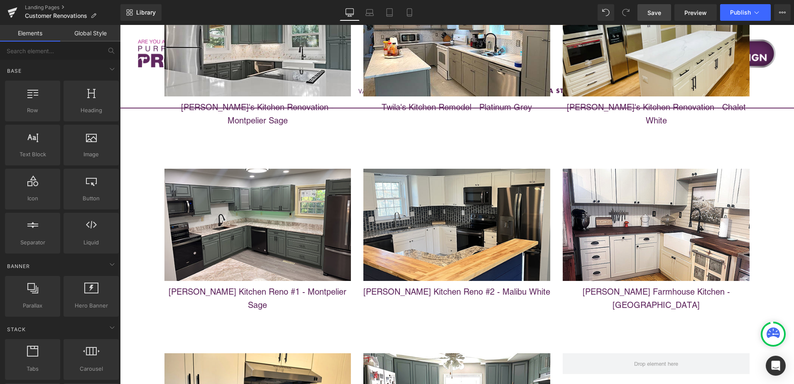
click at [663, 10] on link "Save" at bounding box center [655, 12] width 34 height 17
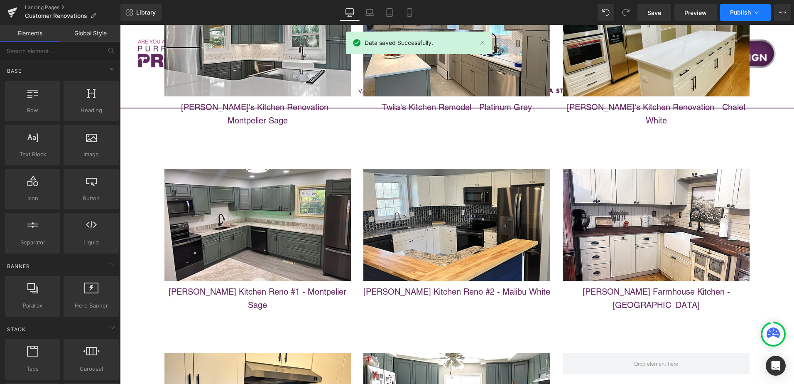
click at [749, 13] on span "Publish" at bounding box center [740, 12] width 21 height 7
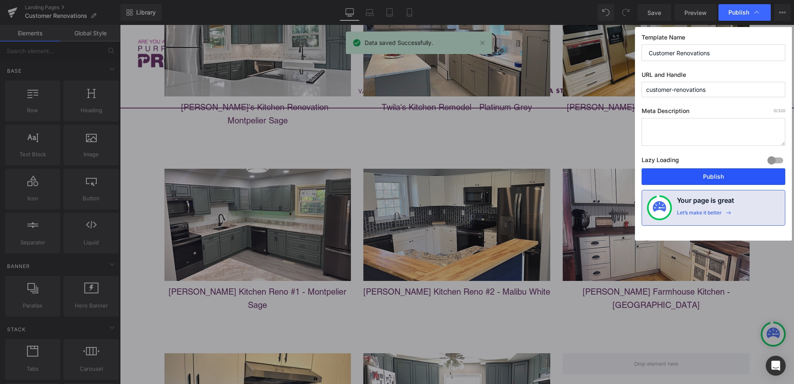
drag, startPoint x: 725, startPoint y: 174, endPoint x: 622, endPoint y: 198, distance: 106.2
click at [725, 174] on button "Publish" at bounding box center [714, 176] width 144 height 17
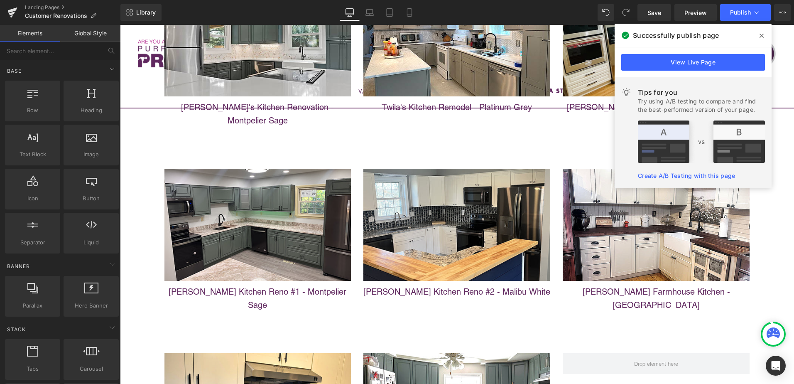
click at [762, 36] on icon at bounding box center [762, 36] width 4 height 4
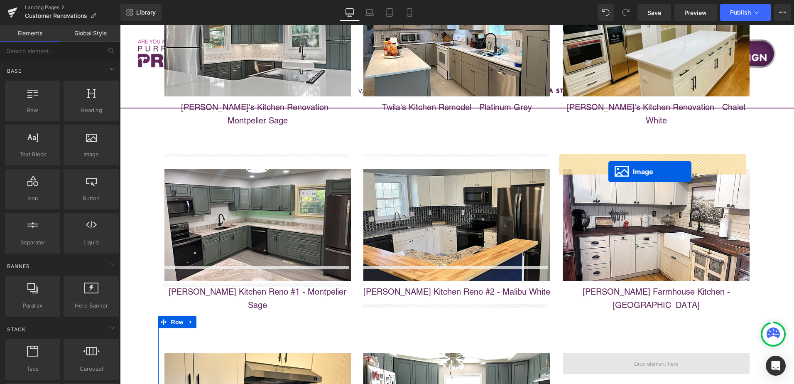
drag, startPoint x: 438, startPoint y: 323, endPoint x: 608, endPoint y: 172, distance: 227.7
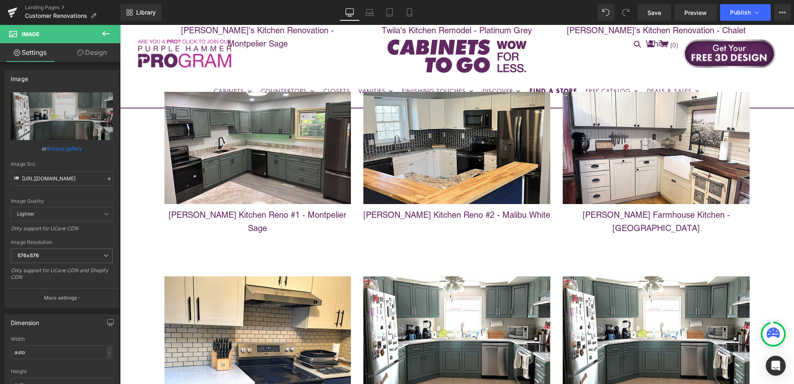
scroll to position [3461, 0]
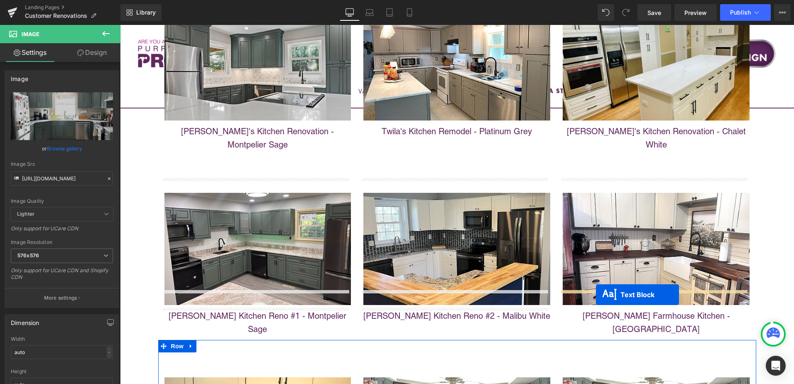
drag, startPoint x: 429, startPoint y: 317, endPoint x: 596, endPoint y: 294, distance: 168.1
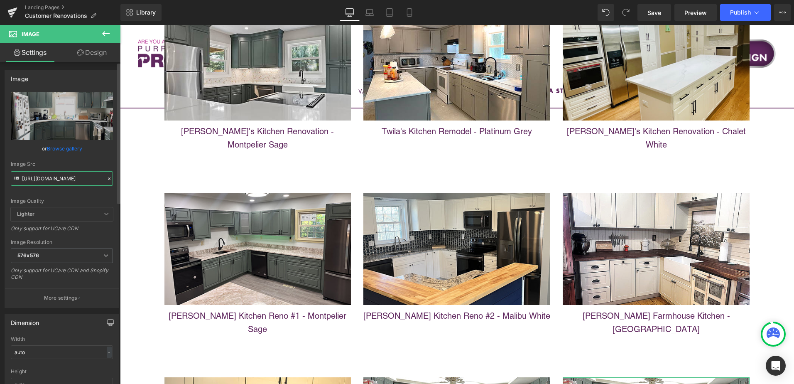
click at [60, 178] on input "[URL][DOMAIN_NAME]" at bounding box center [62, 178] width 102 height 15
paste input "1_jennifer.jpg?v=1756137073"
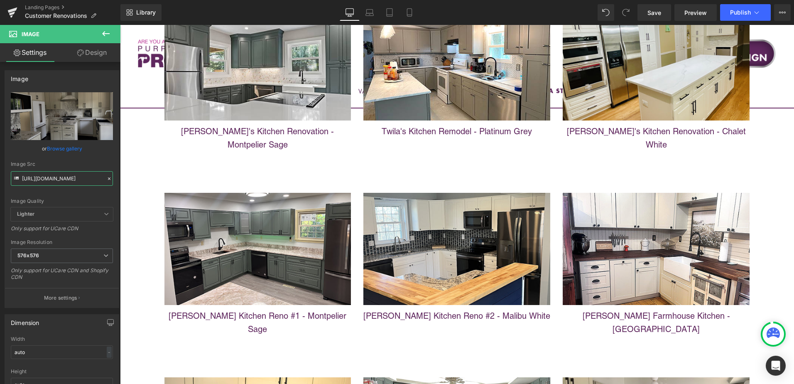
scroll to position [0, 0]
click at [63, 174] on input "https://cdn.shopify.com/s/files/1/0196/2351/0078/files/AFTER1_jennifer_576x576.…" at bounding box center [62, 178] width 102 height 15
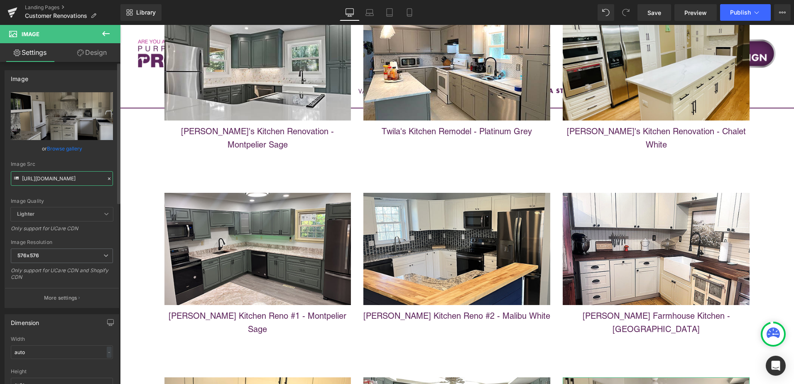
paste input "_SMALL_jennifer"
type input "[URL][DOMAIN_NAME]"
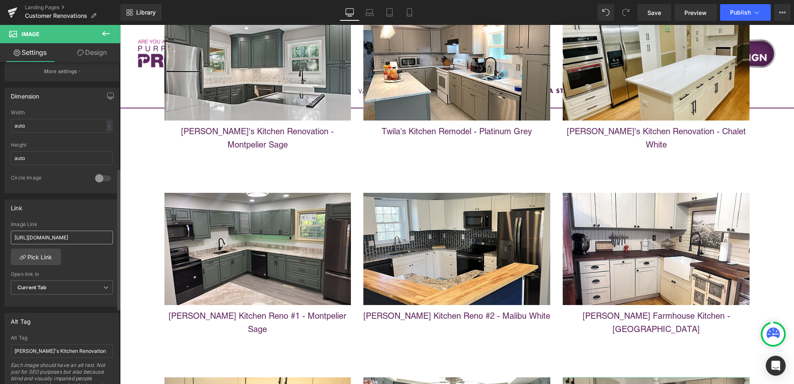
scroll to position [208, 0]
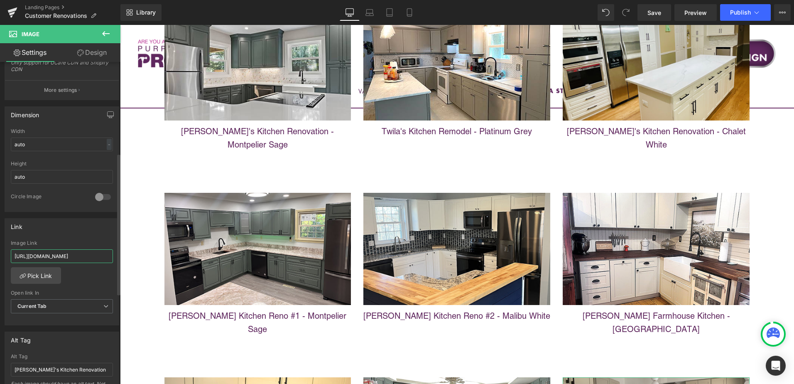
drag, startPoint x: 70, startPoint y: 255, endPoint x: 101, endPoint y: 252, distance: 30.5
click at [101, 252] on input "[URL][DOMAIN_NAME]" at bounding box center [62, 256] width 102 height 14
click at [60, 258] on input "[URL][DOMAIN_NAME]" at bounding box center [62, 256] width 102 height 14
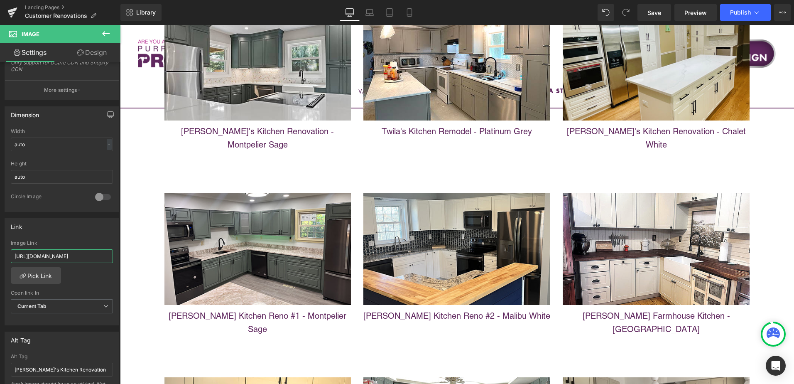
drag, startPoint x: 188, startPoint y: 282, endPoint x: 130, endPoint y: 264, distance: 60.8
paste input "ennifers-brand-new-kitchen"
type input "[URL][DOMAIN_NAME]"
click at [46, 262] on input "[URL][DOMAIN_NAME]" at bounding box center [62, 256] width 102 height 14
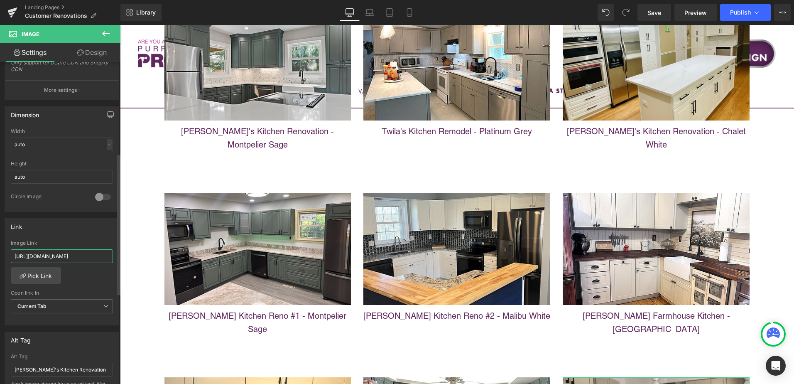
click at [46, 262] on input "[URL][DOMAIN_NAME]" at bounding box center [62, 256] width 102 height 14
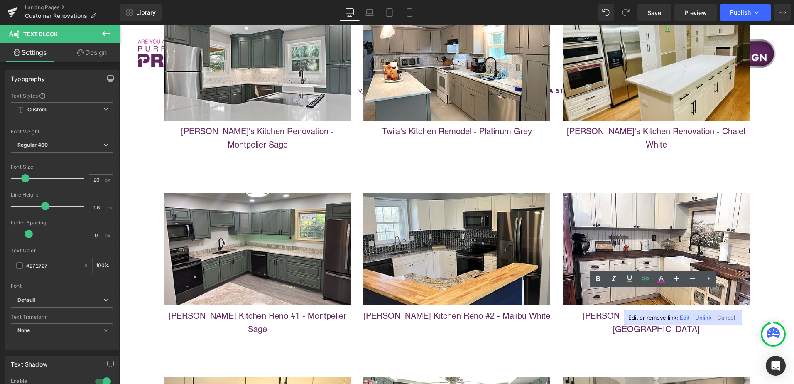
click at [701, 316] on span "Unlink" at bounding box center [703, 317] width 16 height 7
drag, startPoint x: 683, startPoint y: 301, endPoint x: 762, endPoint y: 300, distance: 79.3
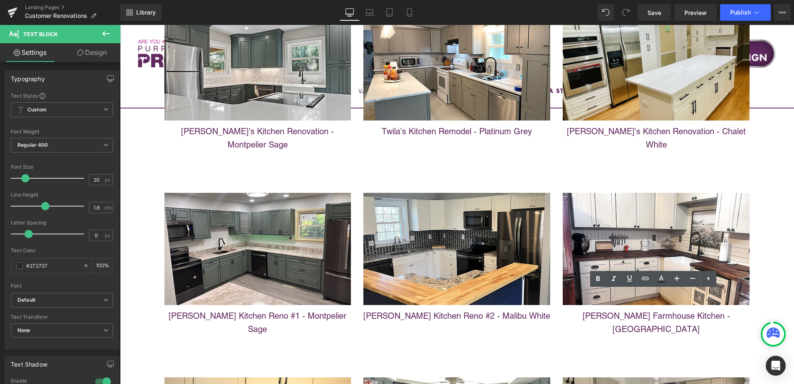
drag, startPoint x: 677, startPoint y: 302, endPoint x: 765, endPoint y: 310, distance: 88.8
drag, startPoint x: 612, startPoint y: 303, endPoint x: 598, endPoint y: 304, distance: 14.6
drag, startPoint x: 579, startPoint y: 302, endPoint x: 669, endPoint y: 301, distance: 89.3
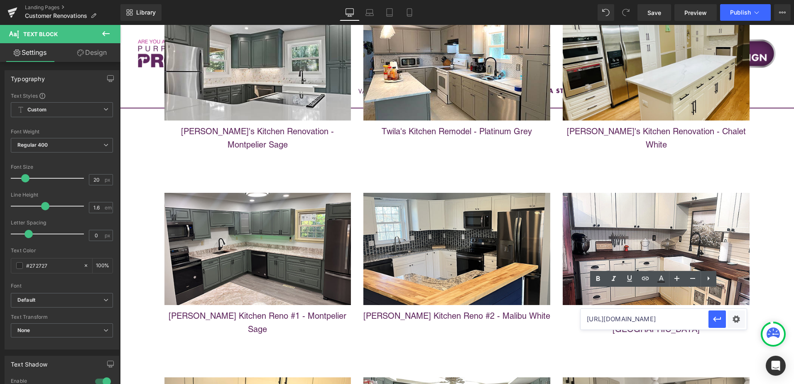
click at [0, 0] on input "[URL][DOMAIN_NAME]" at bounding box center [0, 0] width 0 height 0
paste input "[URL][DOMAIN_NAME]"
type input "[URL][DOMAIN_NAME]"
drag, startPoint x: 716, startPoint y: 321, endPoint x: 596, endPoint y: 296, distance: 122.7
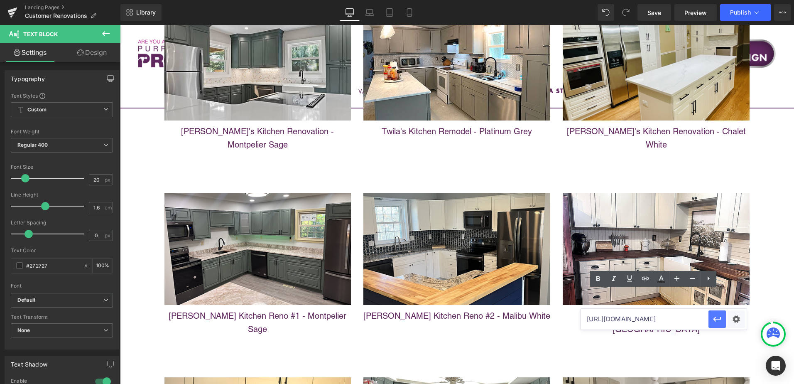
click at [656, 14] on span "Save" at bounding box center [655, 12] width 14 height 9
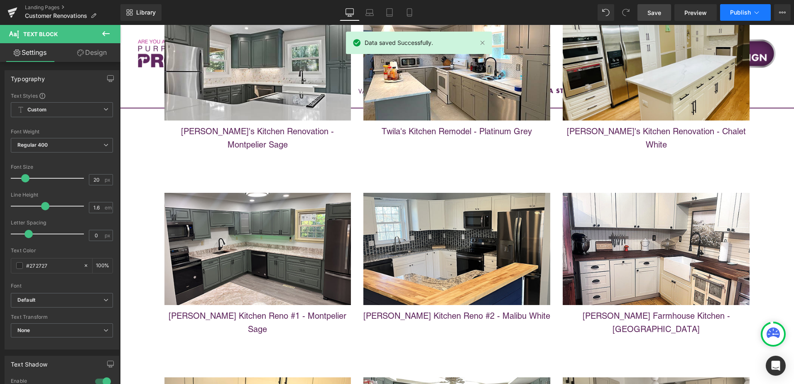
click at [755, 12] on icon at bounding box center [757, 12] width 8 height 8
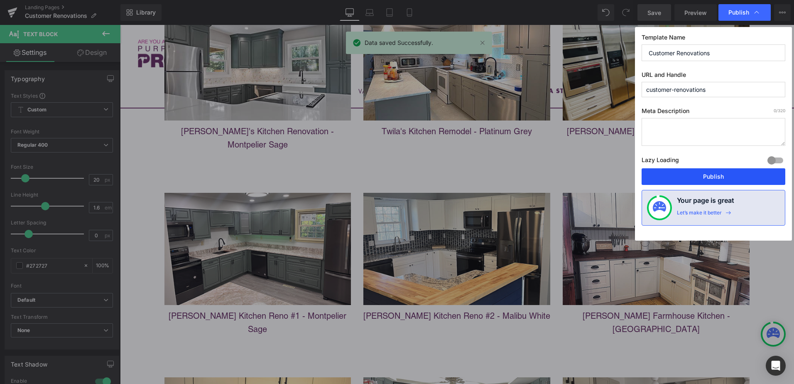
click at [740, 177] on button "Publish" at bounding box center [714, 176] width 144 height 17
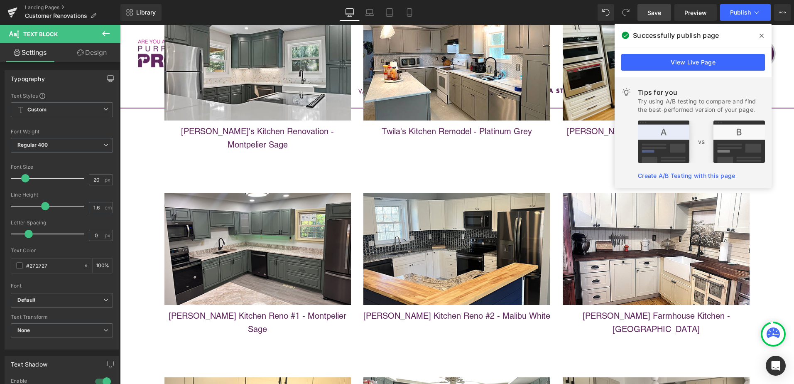
click at [763, 35] on icon at bounding box center [762, 36] width 4 height 4
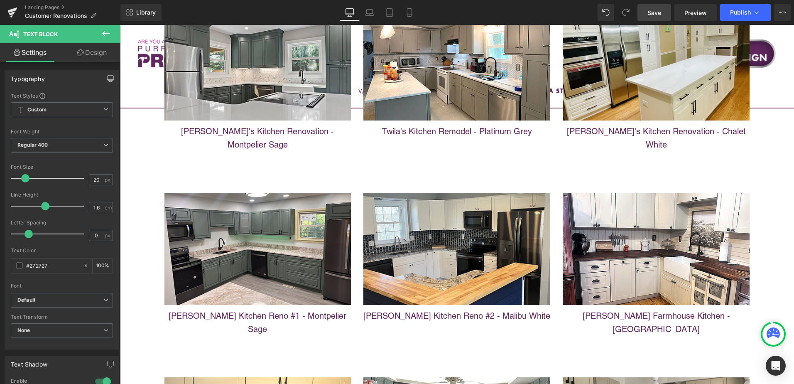
click at [664, 11] on link "Save" at bounding box center [655, 12] width 34 height 17
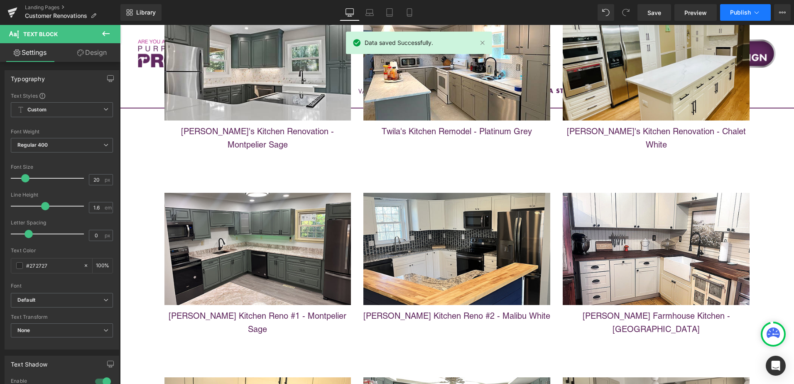
click at [737, 15] on span "Publish" at bounding box center [740, 12] width 21 height 7
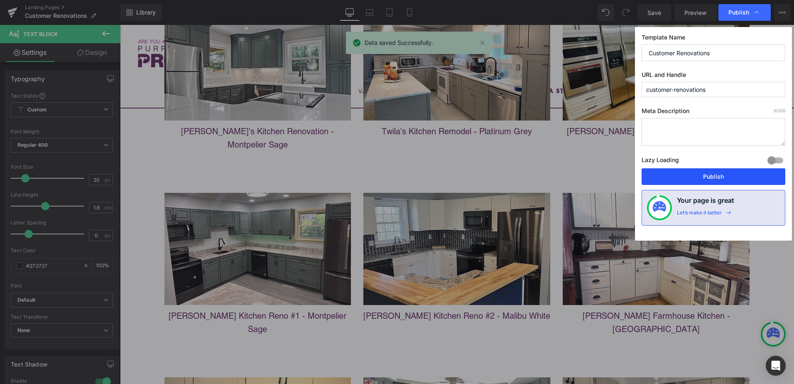
click at [727, 177] on button "Publish" at bounding box center [714, 176] width 144 height 17
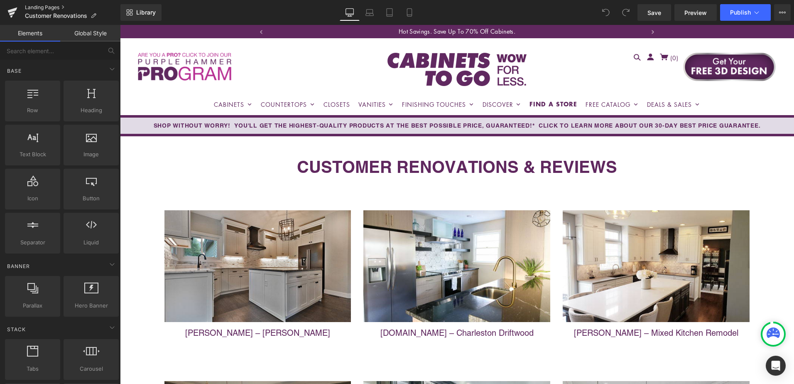
click at [32, 7] on link "Landing Pages" at bounding box center [73, 7] width 96 height 7
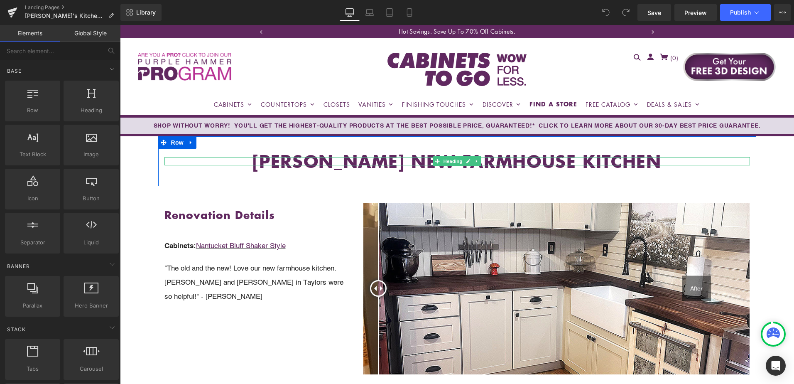
click at [349, 157] on h1 "Christy'S NEW FARMHOUSE KITCHEN" at bounding box center [457, 161] width 586 height 8
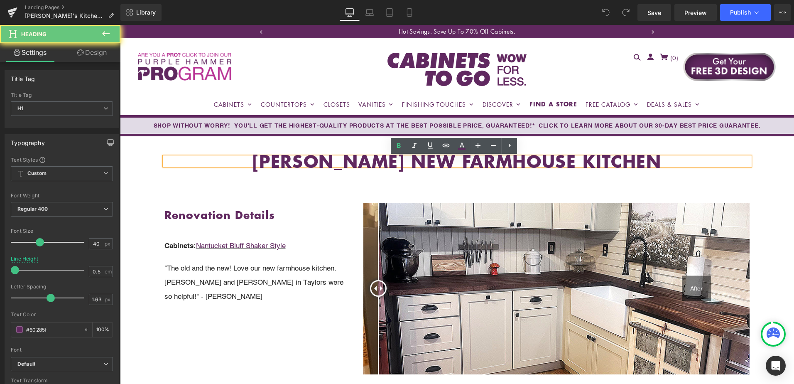
click at [356, 158] on h1 "Christy'S NEW FARMHOUSE KITCHEN" at bounding box center [457, 161] width 586 height 8
click at [352, 159] on h1 "Christy'S NEW FARMHOUSE KITCHEN" at bounding box center [457, 161] width 586 height 8
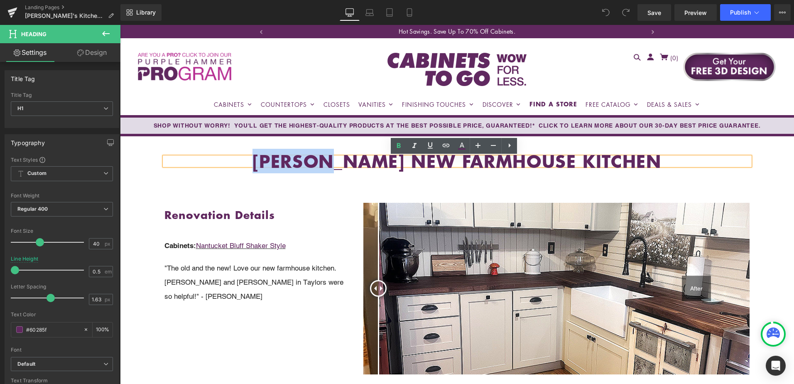
drag, startPoint x: 358, startPoint y: 159, endPoint x: 284, endPoint y: 163, distance: 74.4
click at [284, 163] on h1 "Christy'S NEW FARMHOUSE KITCHEN" at bounding box center [457, 161] width 586 height 8
paste div
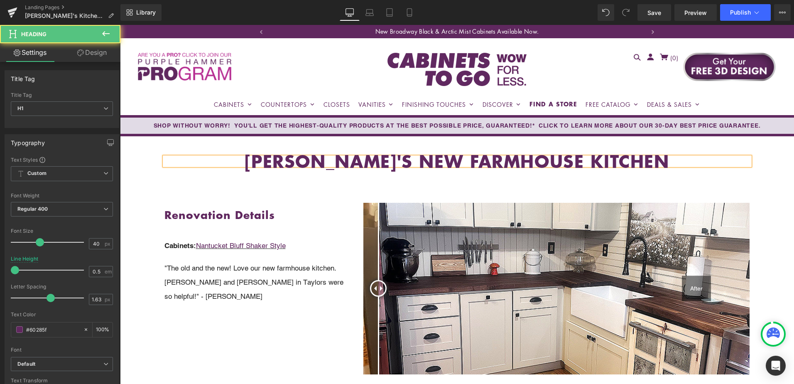
click at [419, 162] on h1 "Sheriss'S NEW FARMHOUSE KITCHEN" at bounding box center [457, 161] width 586 height 8
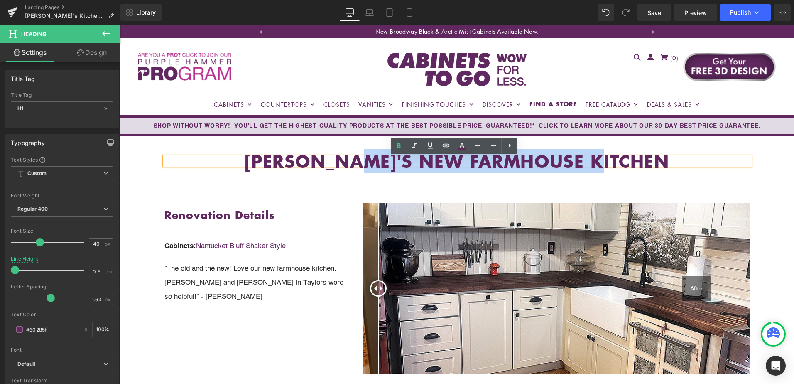
drag, startPoint x: 383, startPoint y: 161, endPoint x: 667, endPoint y: 163, distance: 284.1
click at [667, 163] on h1 "Sheriss'S NEW FARMHOUSE KITCHEN" at bounding box center [457, 161] width 586 height 8
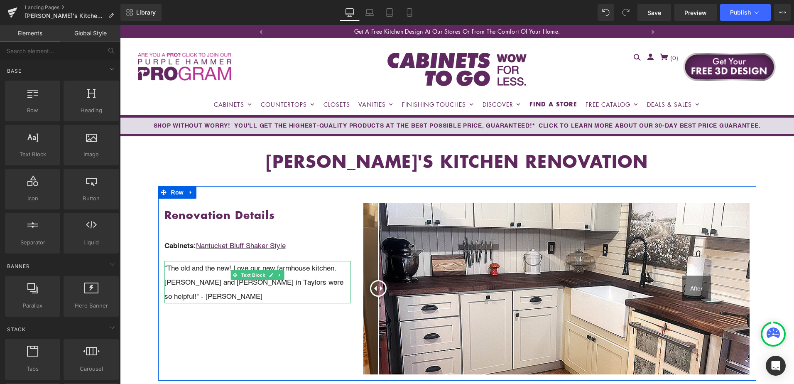
click at [192, 266] on p ""The old and the new! Love our new farmhouse kitchen. Sean and Candice in Taylo…" at bounding box center [257, 282] width 187 height 42
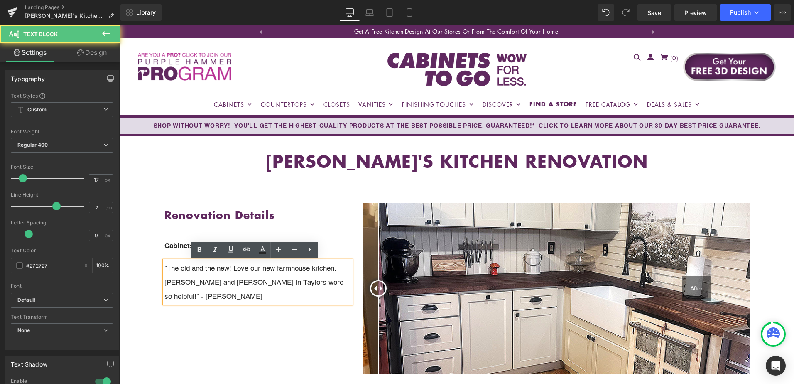
click at [174, 268] on p ""The old and the new! Love our new farmhouse kitchen. Sean and Candice in Taylo…" at bounding box center [257, 282] width 187 height 42
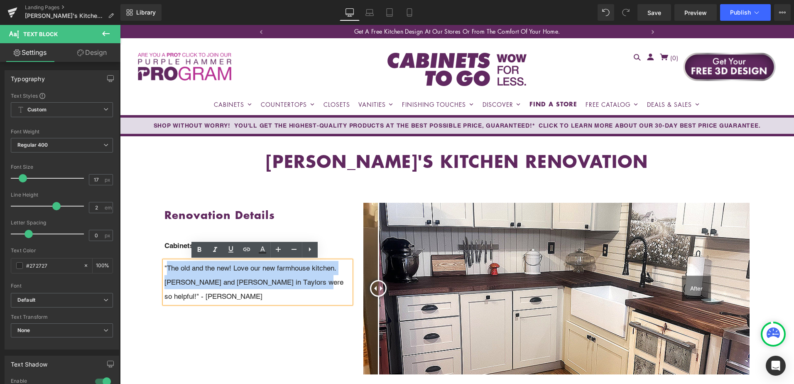
drag, startPoint x: 166, startPoint y: 268, endPoint x: 304, endPoint y: 280, distance: 138.0
click at [304, 280] on p ""The old and the new! Love our new farmhouse kitchen. Sean and Candice in Taylo…" at bounding box center [257, 282] width 187 height 42
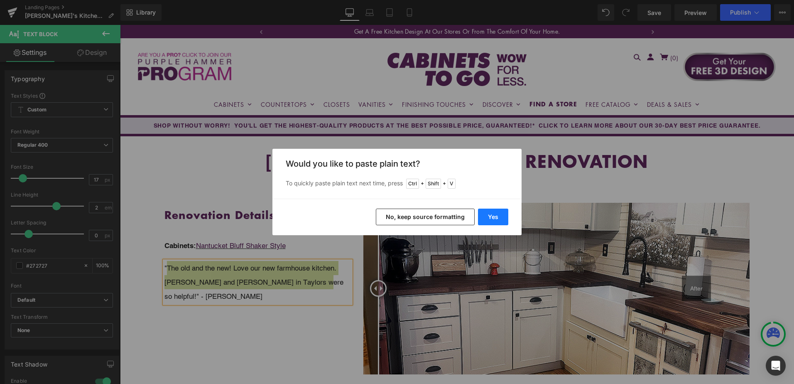
click at [495, 214] on button "Yes" at bounding box center [493, 216] width 30 height 17
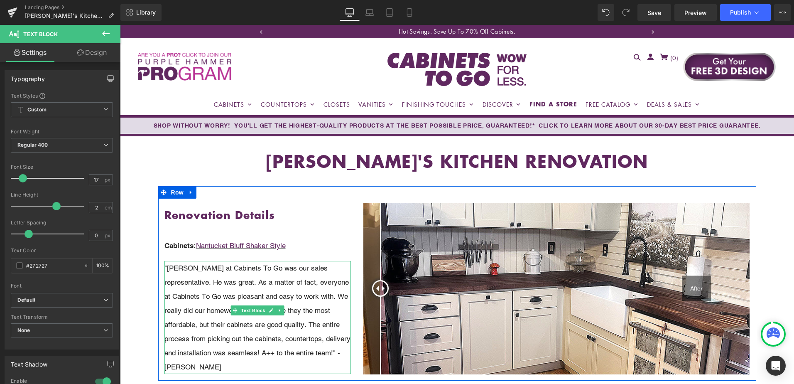
click at [289, 353] on p ""Jake at Cabinets To Go was our sales representative. He was great. As a matter…" at bounding box center [257, 317] width 187 height 113
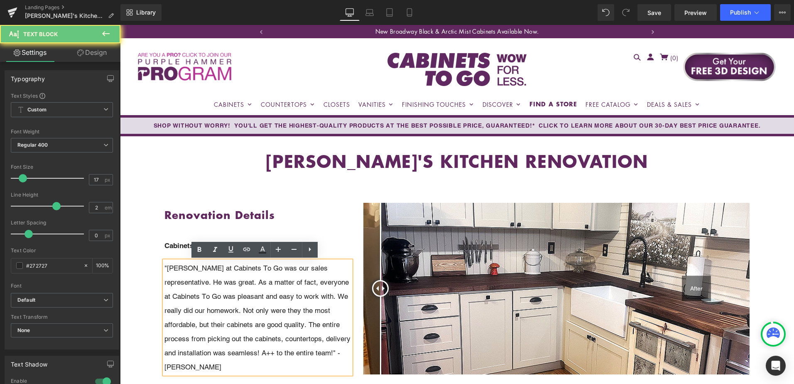
click at [198, 366] on p ""Jake at Cabinets To Go was our sales representative. He was great. As a matter…" at bounding box center [257, 317] width 187 height 113
drag, startPoint x: 164, startPoint y: 368, endPoint x: 208, endPoint y: 369, distance: 44.9
click at [208, 369] on p ""Jake at Cabinets To Go was our sales representative. He was great. As a matter…" at bounding box center [257, 317] width 187 height 113
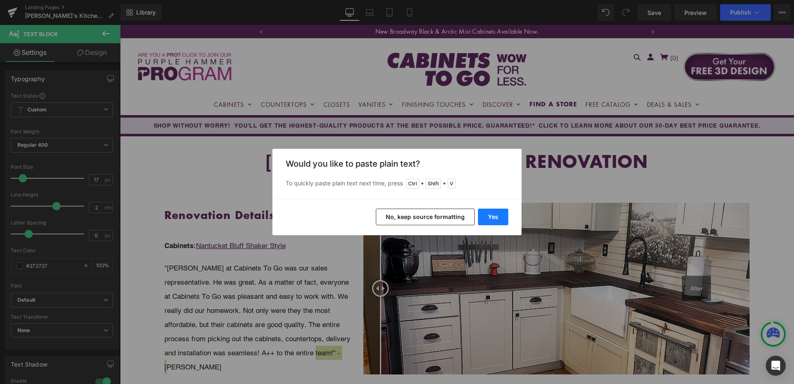
click at [482, 220] on button "Yes" at bounding box center [493, 216] width 30 height 17
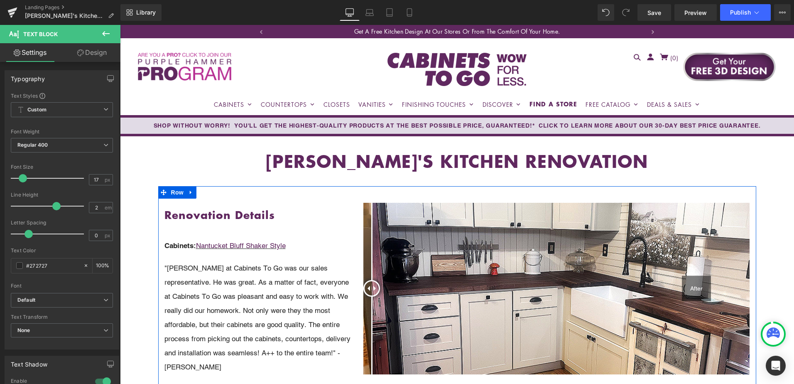
click at [293, 243] on p "Cabinets: Nantucket Bluff Shaker Style" at bounding box center [257, 245] width 187 height 14
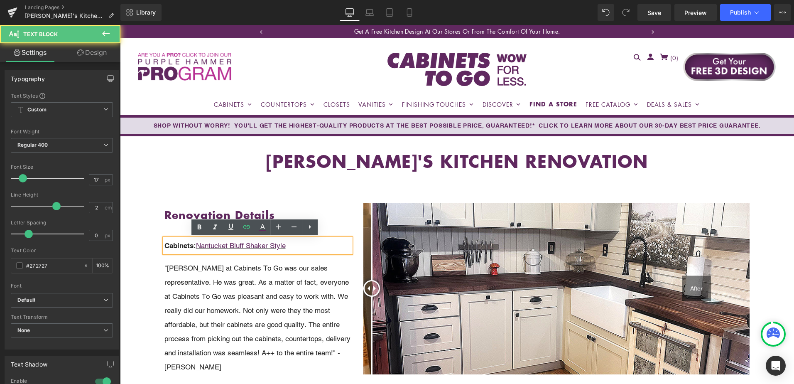
click at [302, 247] on p "Cabinets: Nantucket Bluff Shaker Style" at bounding box center [257, 245] width 187 height 14
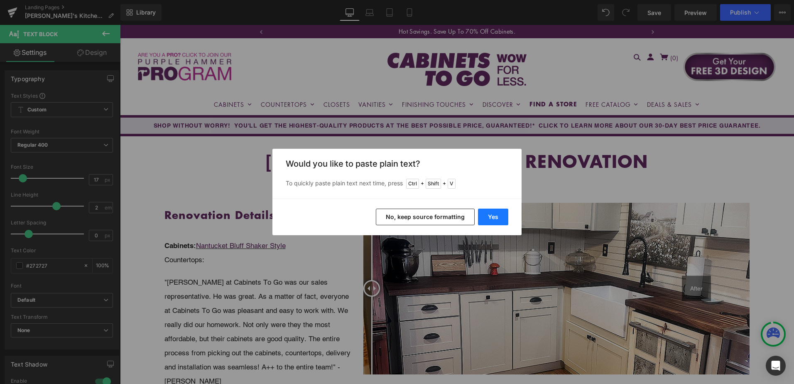
click at [490, 216] on button "Yes" at bounding box center [493, 216] width 30 height 17
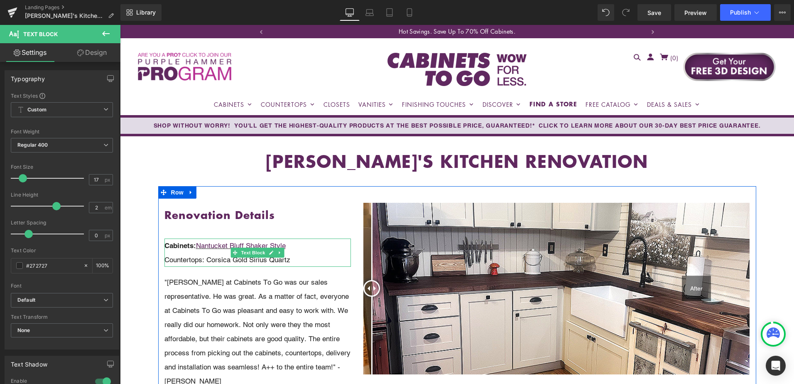
click at [192, 260] on p "Countertops: Corsica Gold Sirius Quartz" at bounding box center [257, 260] width 187 height 14
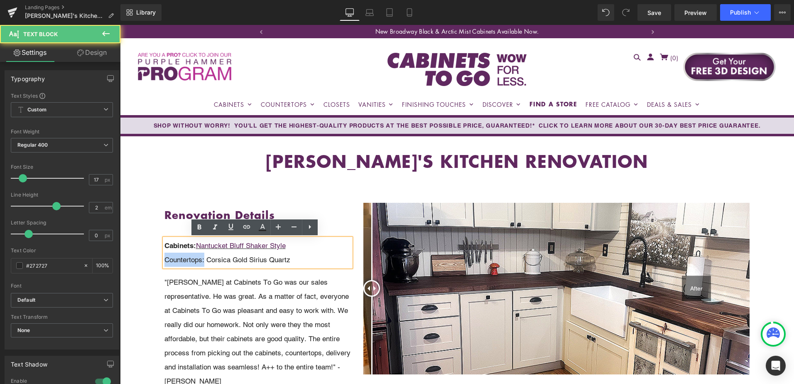
drag, startPoint x: 202, startPoint y: 260, endPoint x: 150, endPoint y: 260, distance: 52.7
click at [197, 227] on icon at bounding box center [199, 227] width 10 height 10
click at [226, 262] on p "Countertops: Corsica Gold Sirius Quartz" at bounding box center [257, 260] width 187 height 14
drag, startPoint x: 211, startPoint y: 260, endPoint x: 318, endPoint y: 260, distance: 107.6
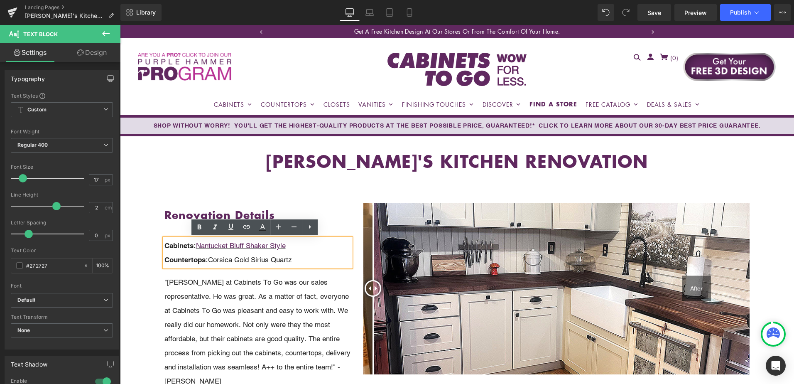
click at [318, 260] on p "Countertops: Corsica Gold Sirius Quartz" at bounding box center [257, 260] width 187 height 14
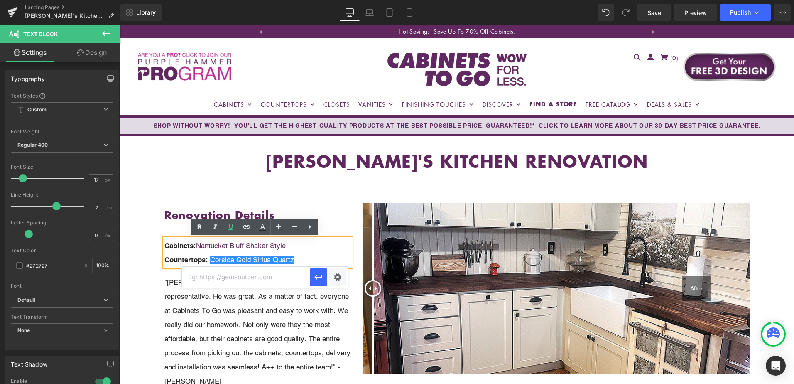
click at [265, 278] on input "text" at bounding box center [246, 277] width 128 height 21
paste input "https://cabinetstogo.com/products/corsica-gold-sirius-quartz"
type input "https://cabinetstogo.com/products/corsica-gold-sirius-quartz"
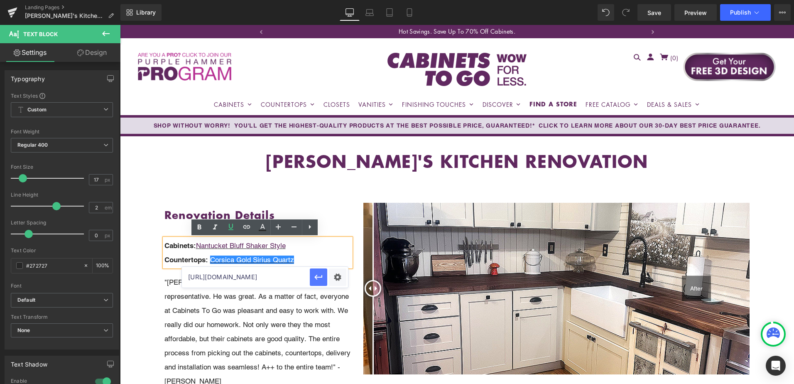
click at [316, 277] on icon "button" at bounding box center [318, 277] width 8 height 5
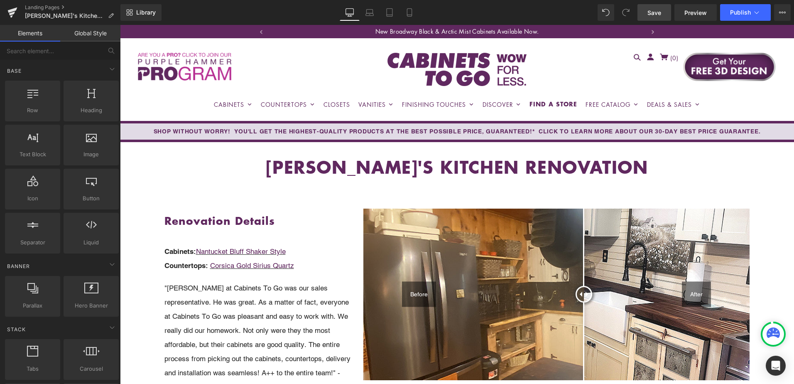
click at [657, 10] on span "Save" at bounding box center [655, 12] width 14 height 9
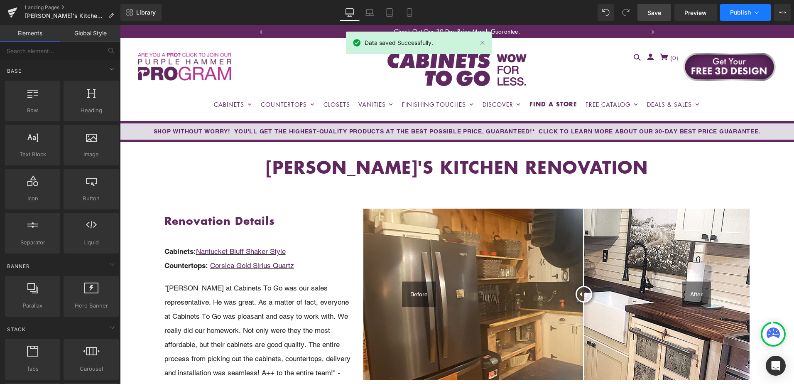
click at [736, 14] on span "Publish" at bounding box center [740, 12] width 21 height 7
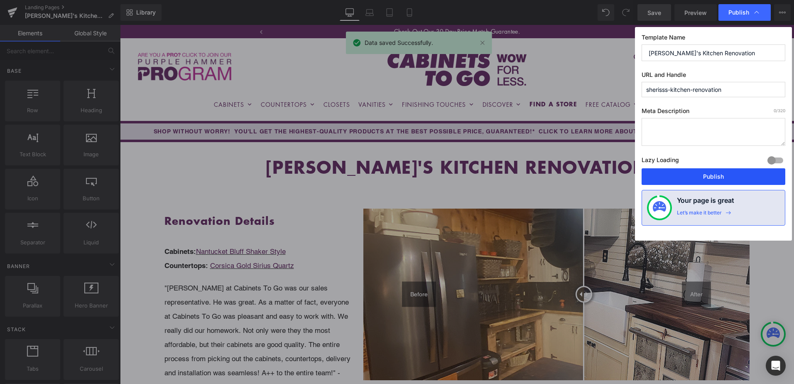
click at [733, 179] on button "Publish" at bounding box center [714, 176] width 144 height 17
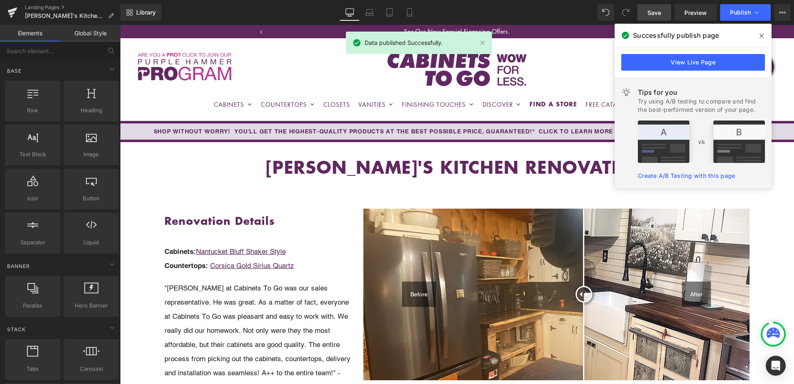
click at [761, 36] on icon at bounding box center [762, 36] width 4 height 4
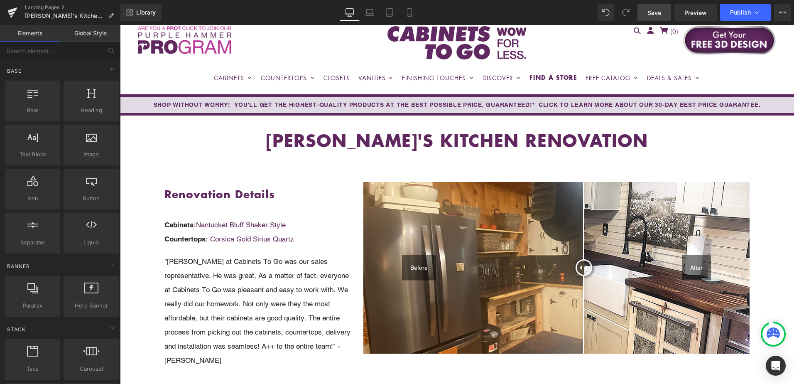
scroll to position [42, 0]
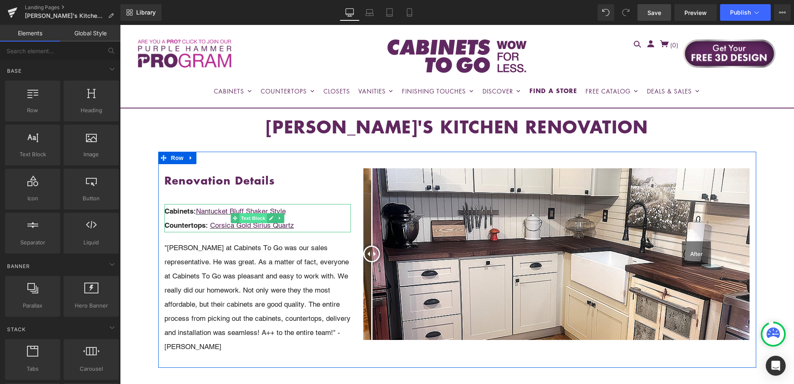
click at [243, 218] on span "Text Block" at bounding box center [253, 218] width 27 height 10
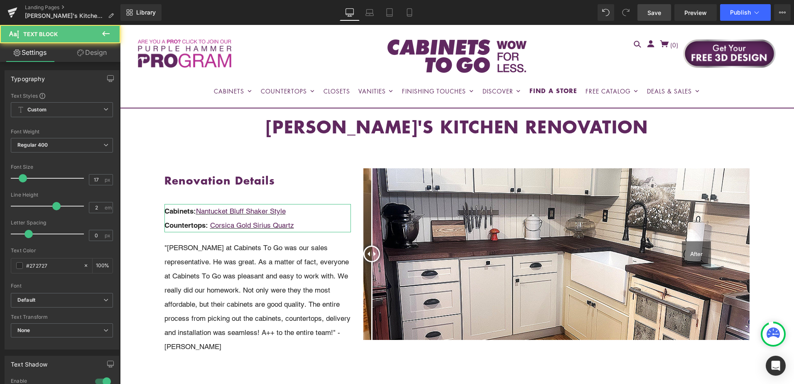
click at [95, 54] on link "Design" at bounding box center [92, 52] width 60 height 19
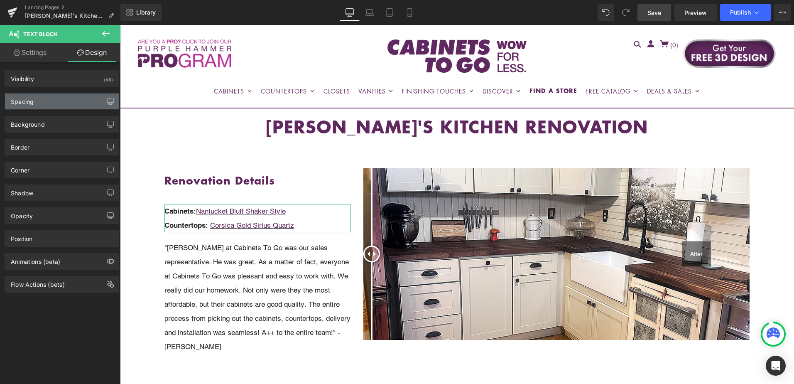
type input "20"
type input "0"
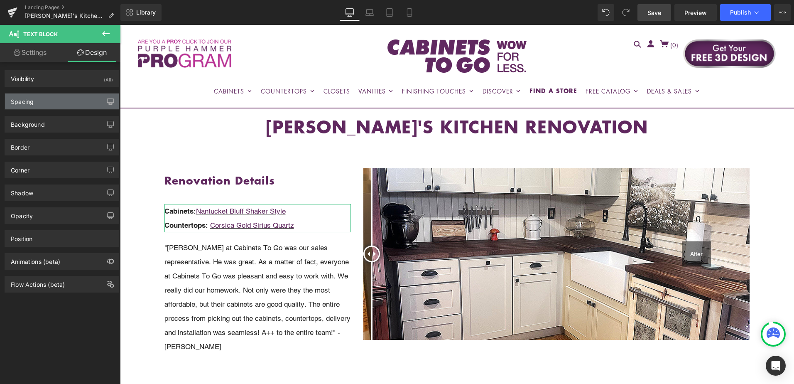
type input "0"
click at [72, 105] on div "Spacing" at bounding box center [62, 101] width 114 height 16
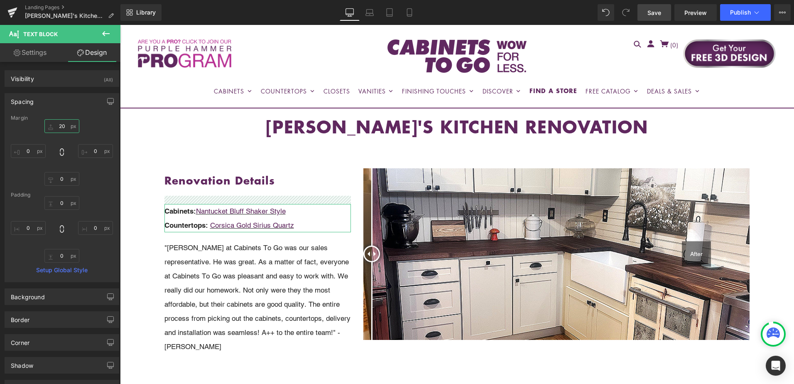
click at [66, 125] on input "20" at bounding box center [61, 126] width 35 height 14
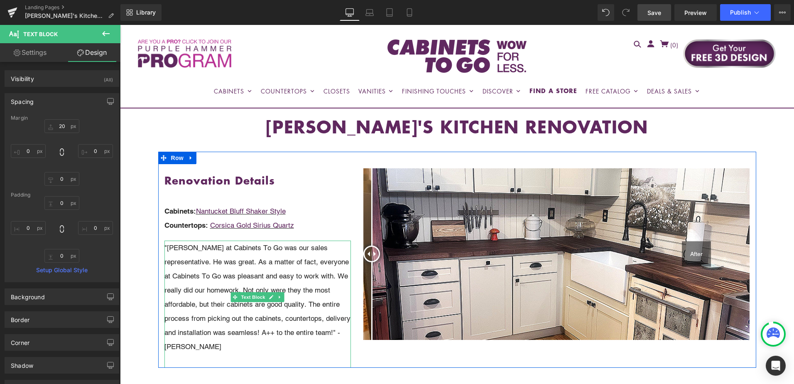
click at [253, 304] on p ""[PERSON_NAME] at Cabinets To Go was our sales representative. He was great. As…" at bounding box center [257, 296] width 187 height 113
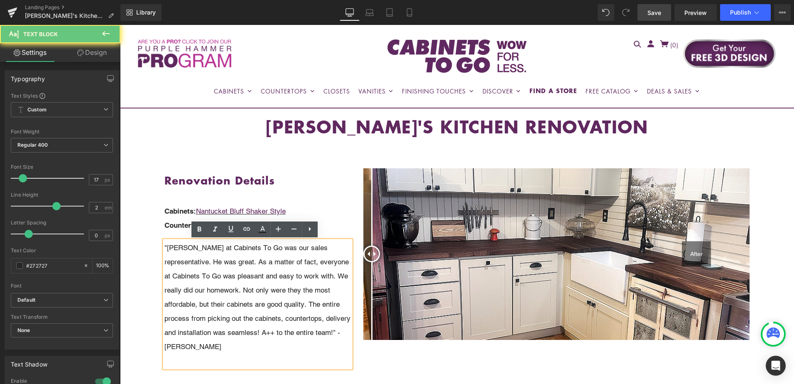
click at [253, 299] on p ""[PERSON_NAME] at Cabinets To Go was our sales representative. He was great. As…" at bounding box center [257, 296] width 187 height 113
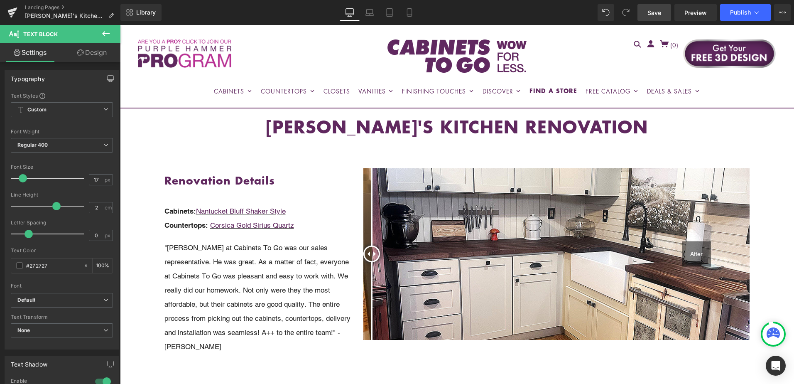
click at [96, 50] on link "Design" at bounding box center [92, 52] width 60 height 19
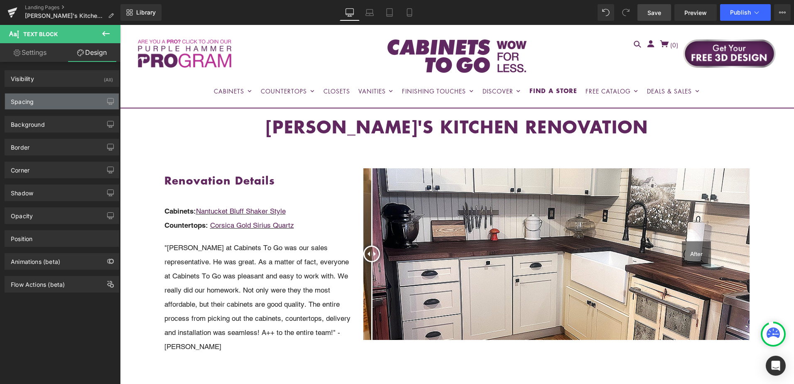
type input "20"
type input "0"
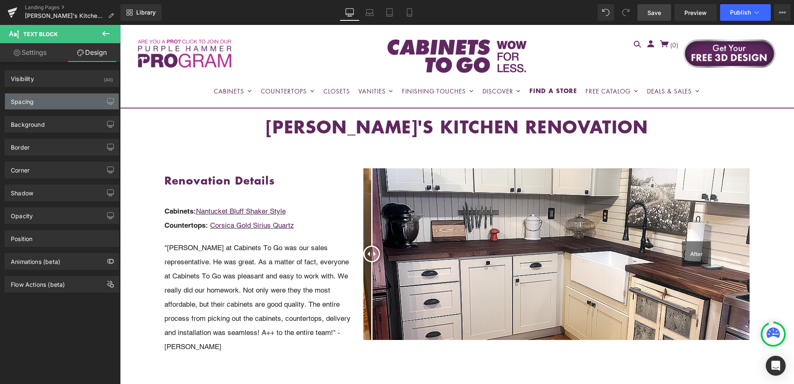
type input "0"
click at [59, 98] on div "Spacing" at bounding box center [62, 101] width 114 height 16
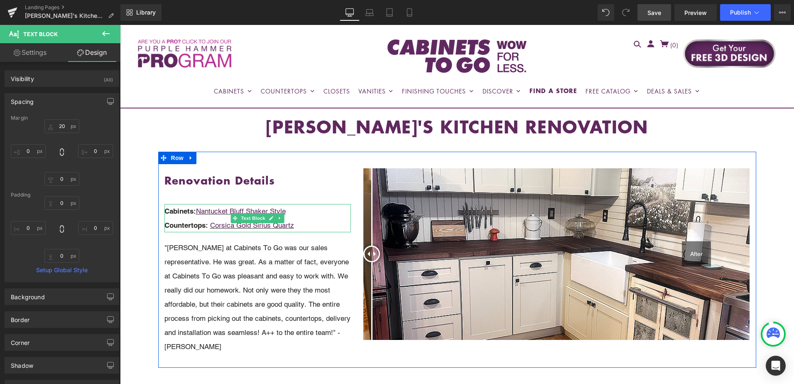
click at [184, 217] on p "Cabinets: Nantucket Bluff Shaker Style" at bounding box center [257, 211] width 187 height 14
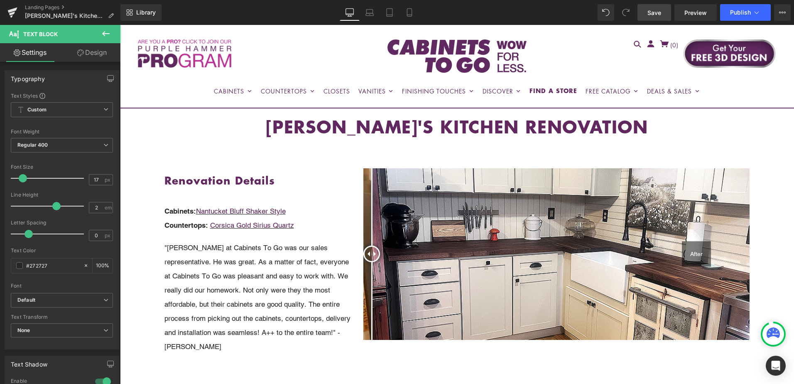
click at [95, 59] on link "Design" at bounding box center [92, 52] width 60 height 19
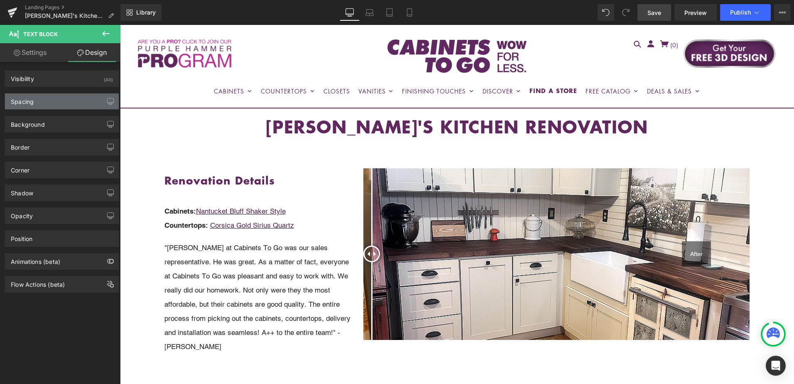
type input "20"
type input "0"
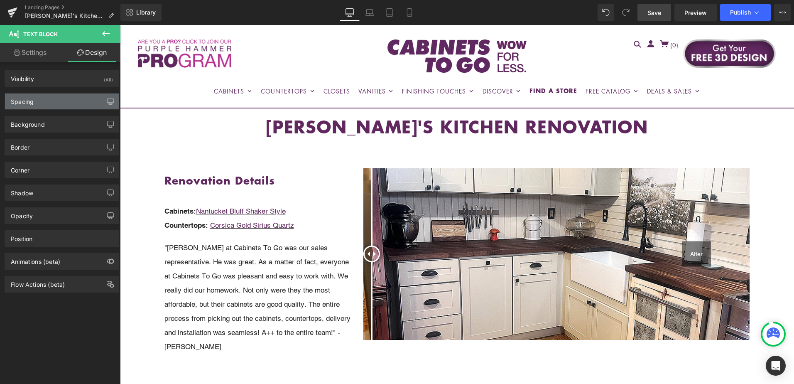
type input "0"
click at [69, 99] on div "Spacing" at bounding box center [62, 101] width 114 height 16
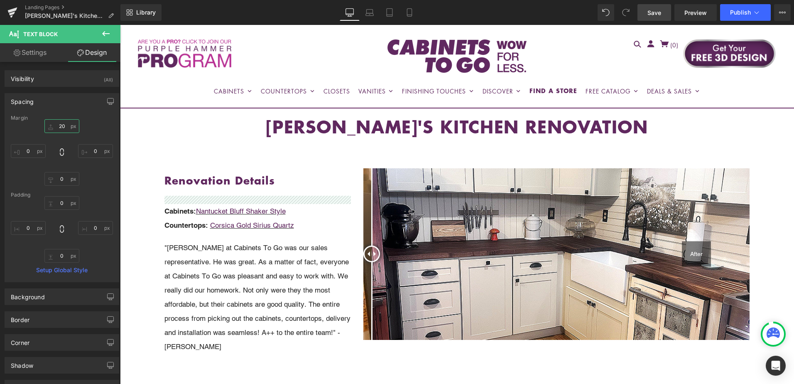
click at [64, 125] on input "20" at bounding box center [61, 126] width 35 height 14
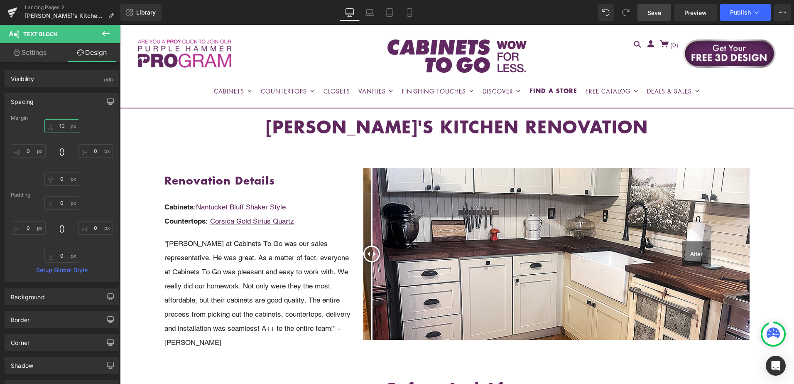
type input "10"
click at [655, 10] on span "Save" at bounding box center [655, 12] width 14 height 9
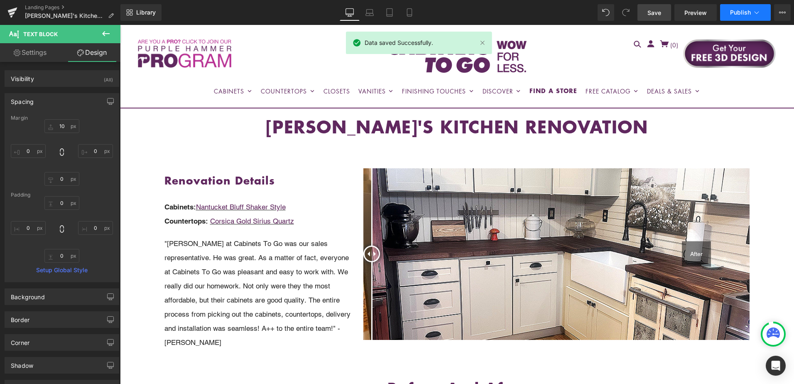
click at [734, 12] on span "Publish" at bounding box center [740, 12] width 21 height 7
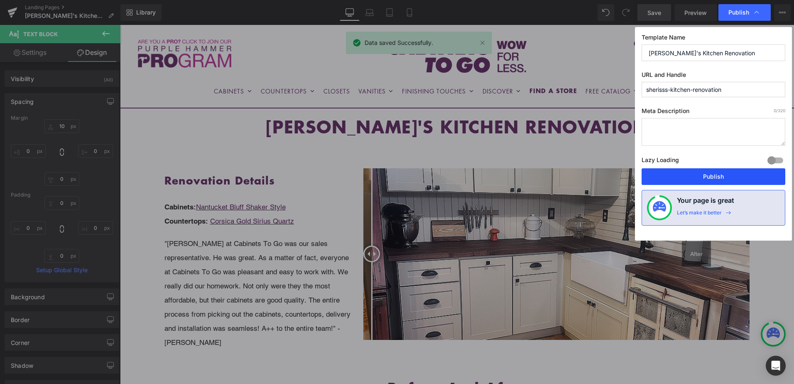
click at [738, 174] on button "Publish" at bounding box center [714, 176] width 144 height 17
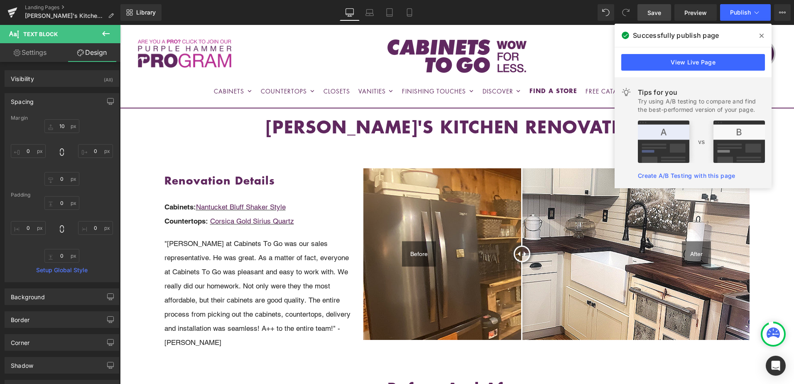
click at [761, 36] on icon at bounding box center [762, 35] width 4 height 7
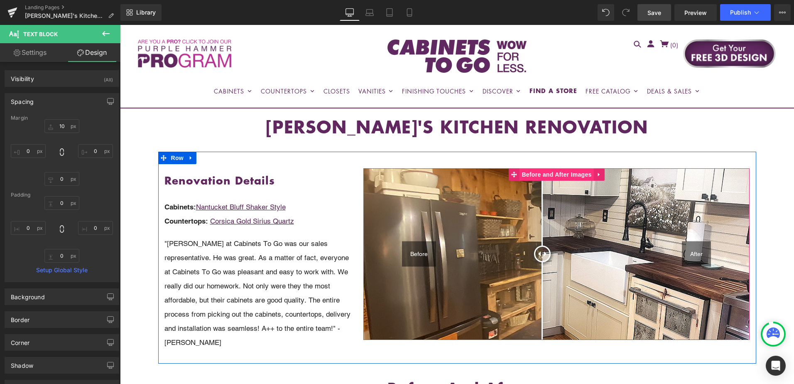
click at [541, 177] on span "Before and After Images" at bounding box center [557, 174] width 74 height 12
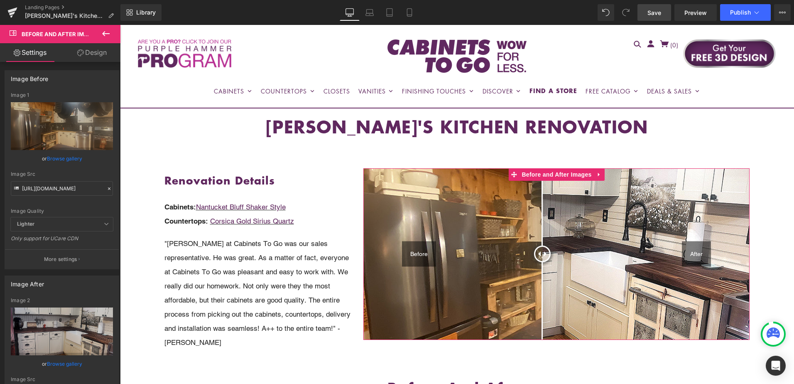
click at [71, 164] on link "Browse gallery" at bounding box center [64, 158] width 35 height 15
click at [71, 0] on div "Before and After Images You are previewing how the will restyle your page. You …" at bounding box center [397, 0] width 794 height 0
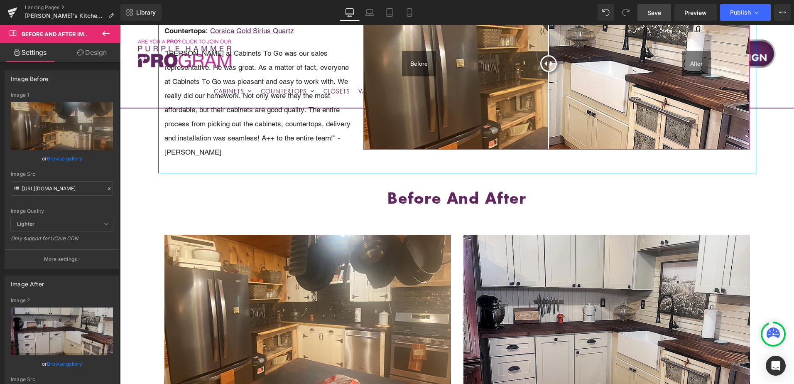
scroll to position [249, 0]
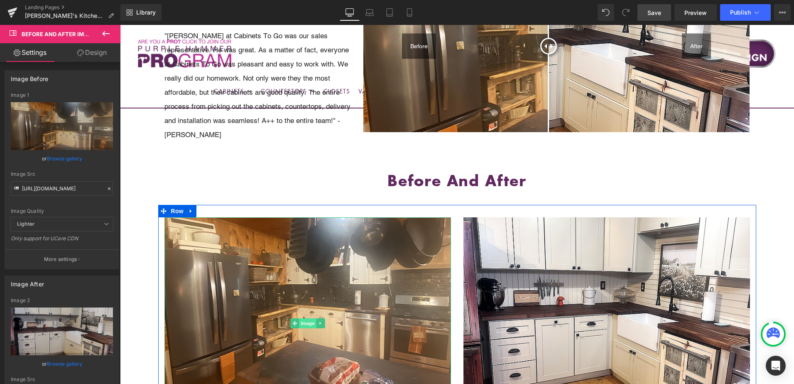
click at [302, 318] on span "Image" at bounding box center [307, 323] width 17 height 10
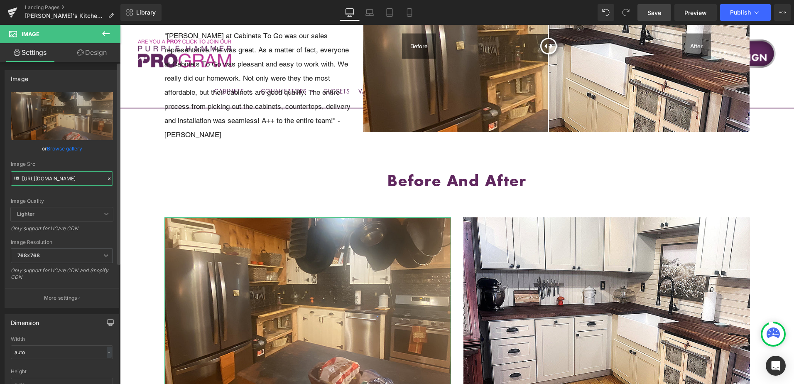
click at [49, 183] on input "https://cdn.shopify.com/s/files/1/0196/2351/0078/files/BEFORE1_0bad8683-0e2e-46…" at bounding box center [62, 178] width 102 height 15
paste input "sheriss.jpg?v=1756134149"
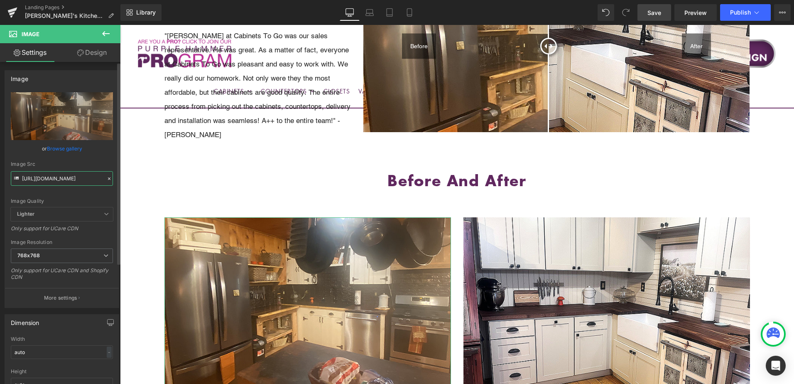
scroll to position [0, 138]
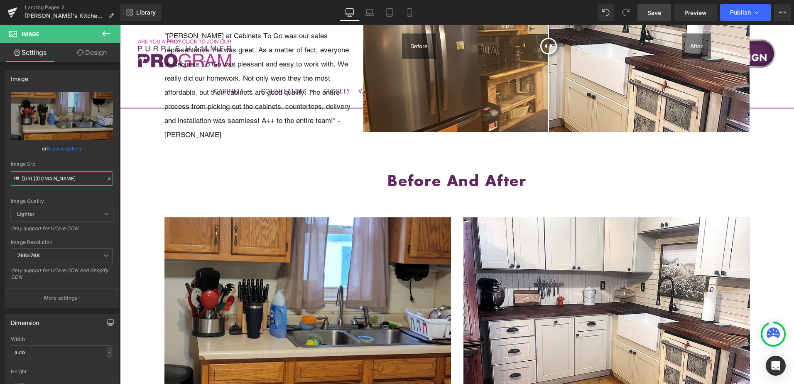
type input "https://cdn.shopify.com/s/files/1/0196/2351/0078/files/BEFORE1_sheriss_768x768.…"
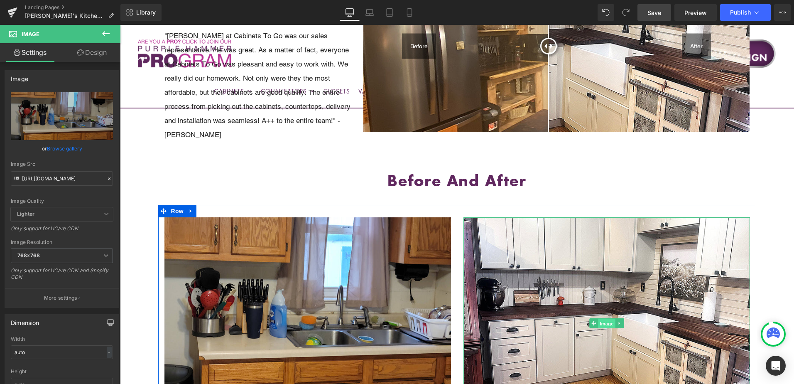
click at [606, 318] on span "Image" at bounding box center [606, 323] width 17 height 10
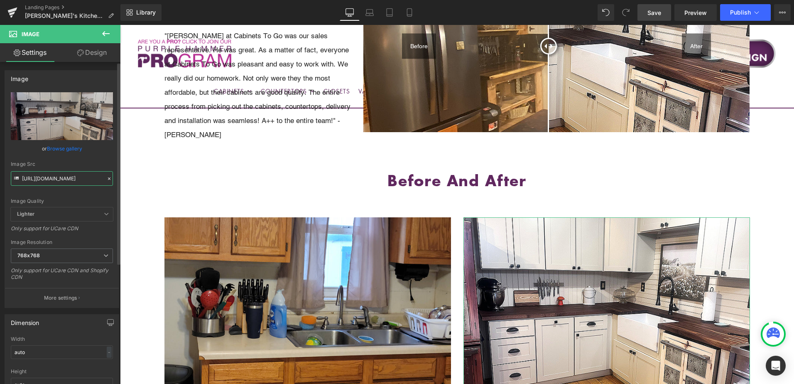
click at [47, 181] on input "https://cdn.shopify.com/s/files/1/0196/2351/0078/files/AFTER1_3028a9cb-7eb0-4f5…" at bounding box center [62, 178] width 102 height 15
paste input "sheriss.jpg?v=1756134149"
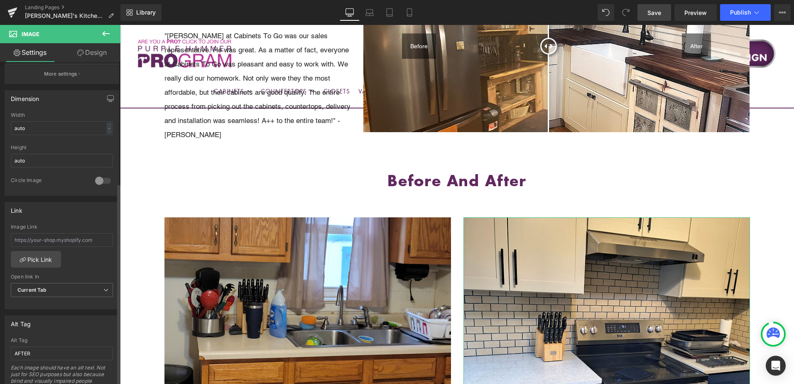
scroll to position [249, 0]
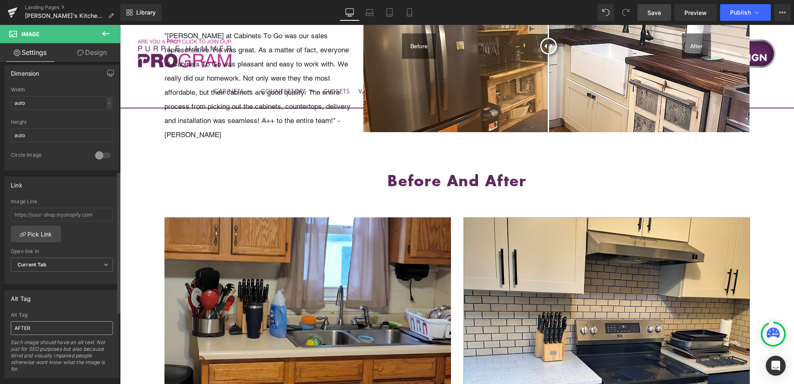
type input "https://cdn.shopify.com/s/files/1/0196/2351/0078/files/AFTER1_sheriss_768x768.j…"
click at [40, 326] on input "AFTER" at bounding box center [62, 328] width 102 height 14
type input "AFTER 1"
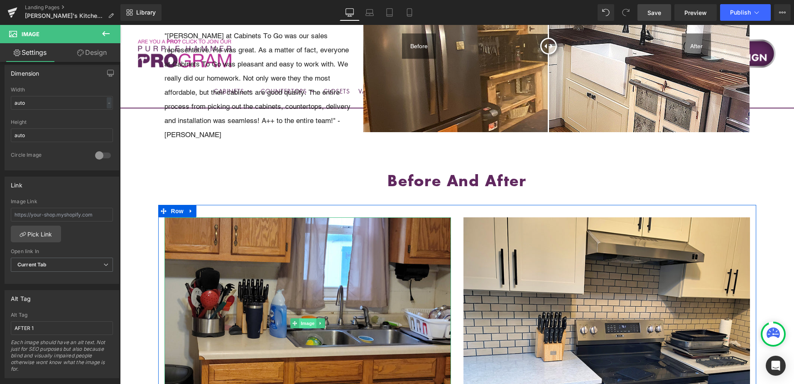
click at [302, 318] on span "Image" at bounding box center [307, 323] width 17 height 10
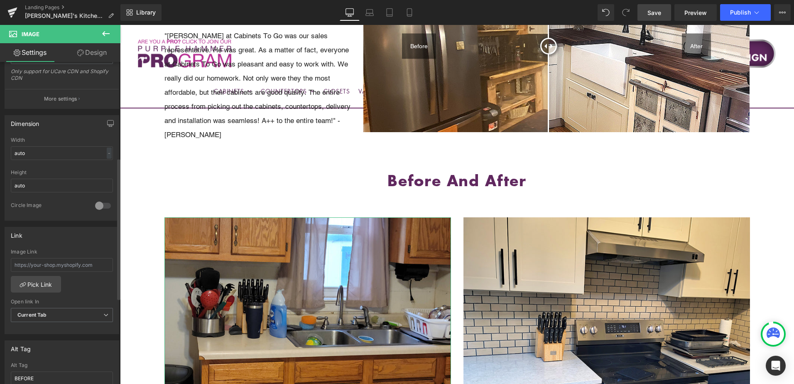
scroll to position [249, 0]
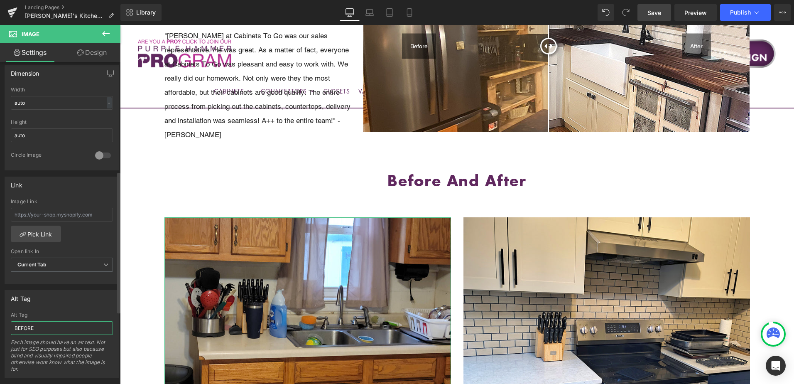
click at [52, 327] on input "BEFORE" at bounding box center [62, 328] width 102 height 14
type input "BEFORE 1"
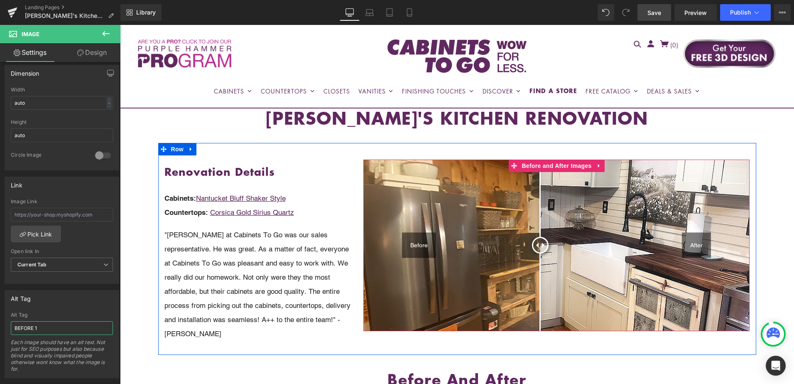
scroll to position [0, 0]
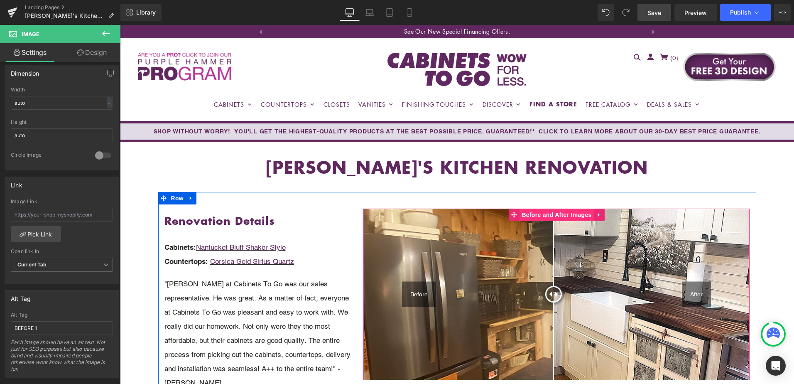
click at [550, 215] on span "Before and After Images" at bounding box center [557, 214] width 74 height 12
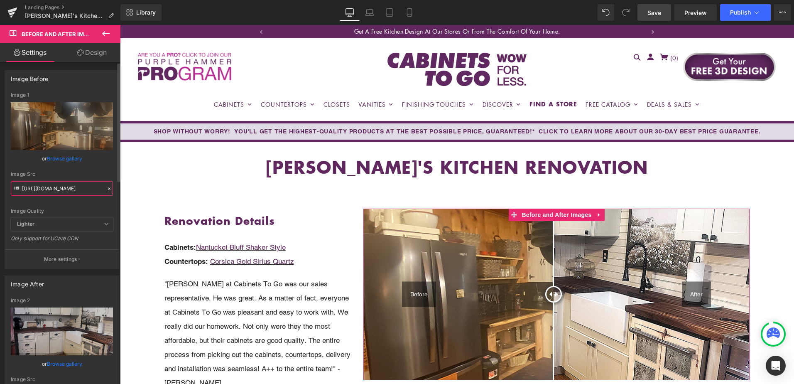
click at [48, 191] on input "https://cdn.shopify.com/s/files/1/0196/2351/0078/files/BEFORE_TOP_391774ab-282b…" at bounding box center [62, 188] width 102 height 15
paste input "sheriss.jpg?v=1756134149"
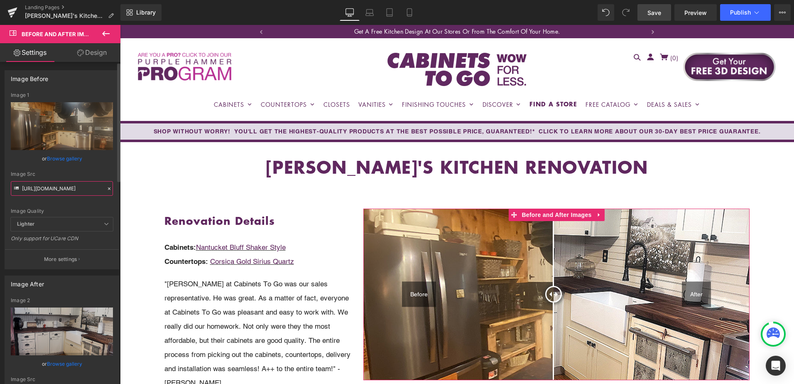
scroll to position [0, 148]
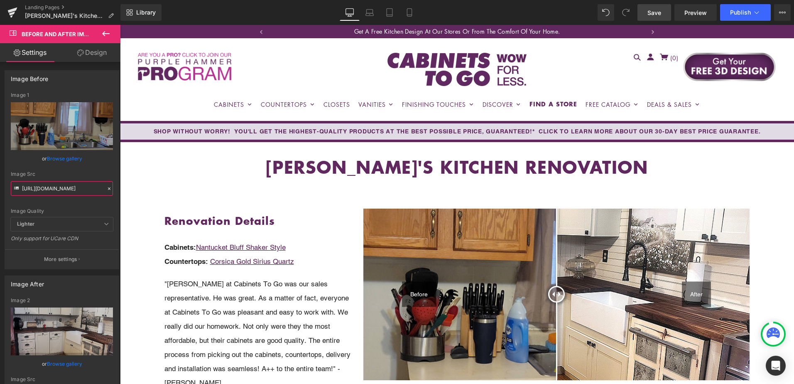
type input "https://cdn.shopify.com/s/files/1/0196/2351/0078/files/BEFORE_TOP_sheriss.jpg?v…"
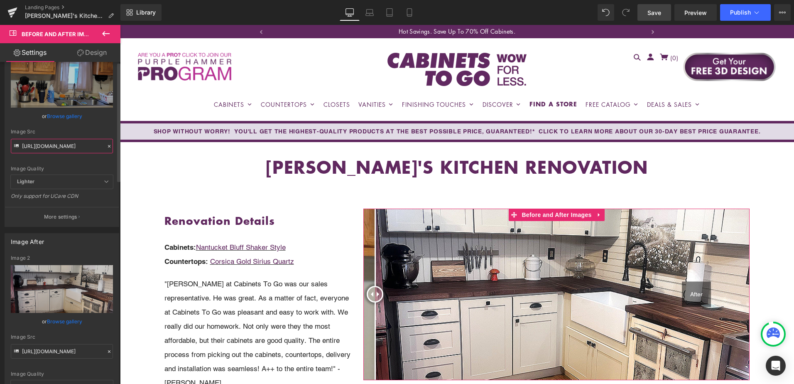
scroll to position [83, 0]
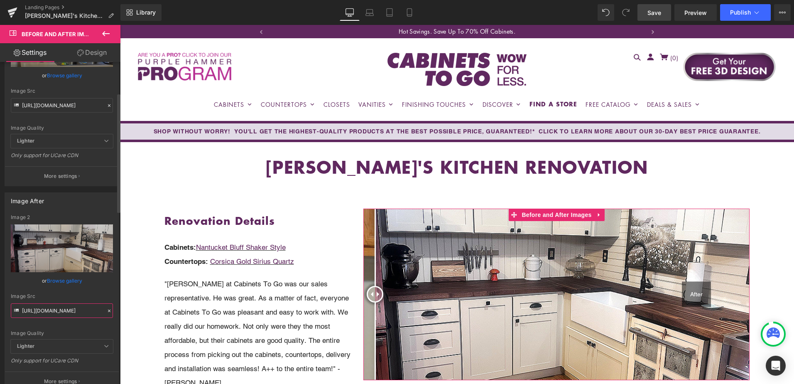
click at [55, 309] on input "https://cdn.shopify.com/s/files/1/0196/2351/0078/files/AFTER_TOP_c5676175-d1d7-…" at bounding box center [62, 310] width 102 height 15
paste input "sheriss.jpg?v=1756134149"
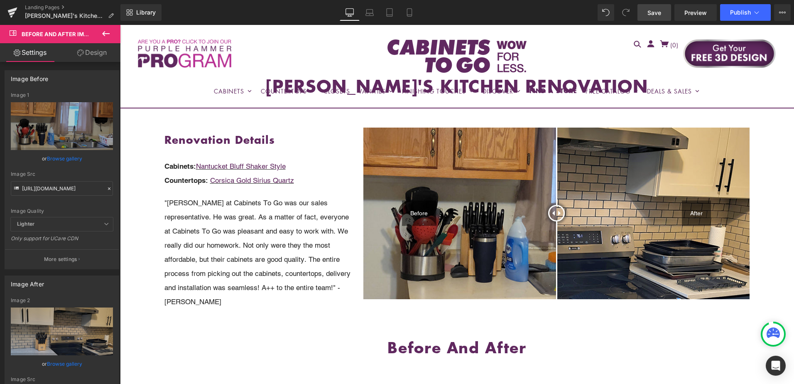
scroll to position [0, 0]
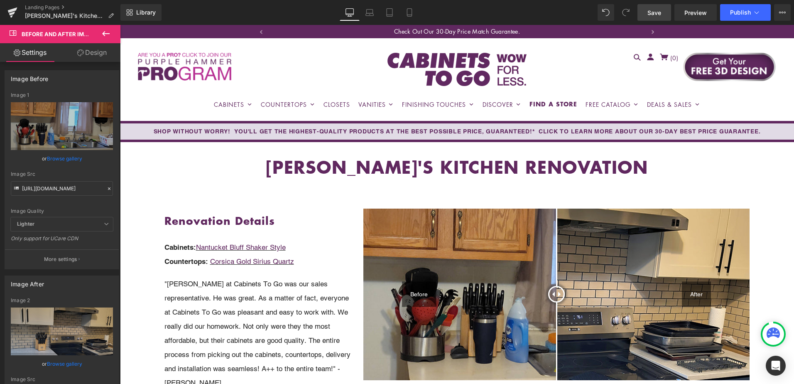
type input "https://cdn.shopify.com/s/files/1/0196/2351/0078/files/AFTER_TOP_sheriss.jpg?v=…"
click at [659, 16] on span "Save" at bounding box center [655, 12] width 14 height 9
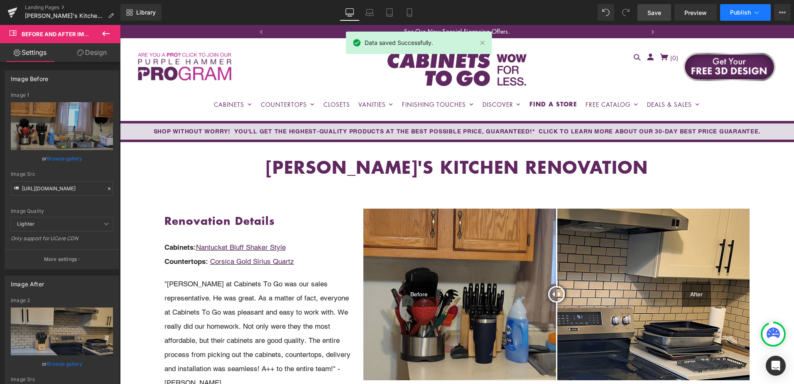
click at [746, 14] on span "Publish" at bounding box center [740, 12] width 21 height 7
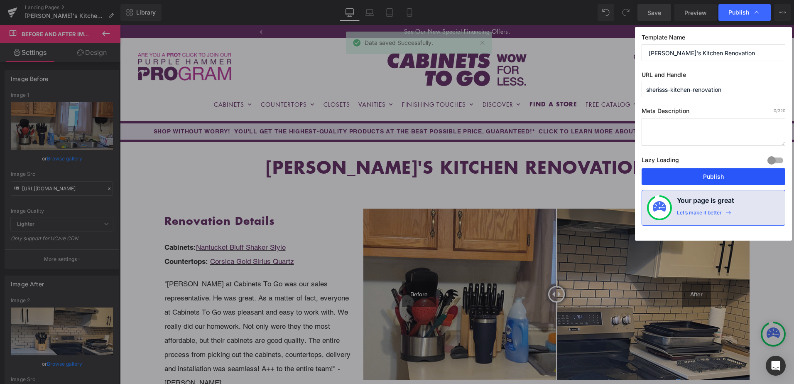
click at [726, 182] on button "Publish" at bounding box center [714, 176] width 144 height 17
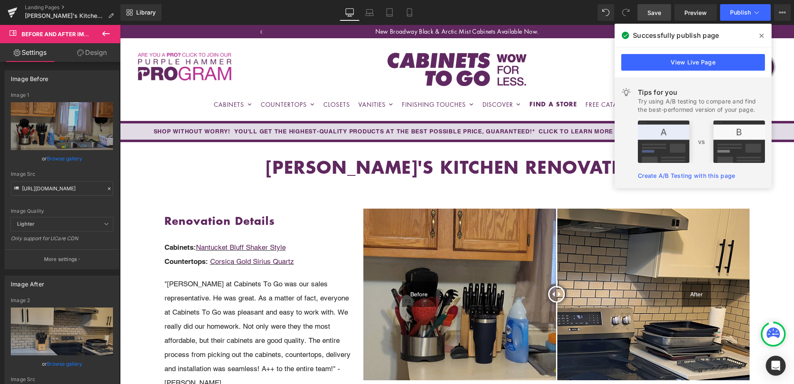
click at [762, 34] on icon at bounding box center [762, 35] width 4 height 7
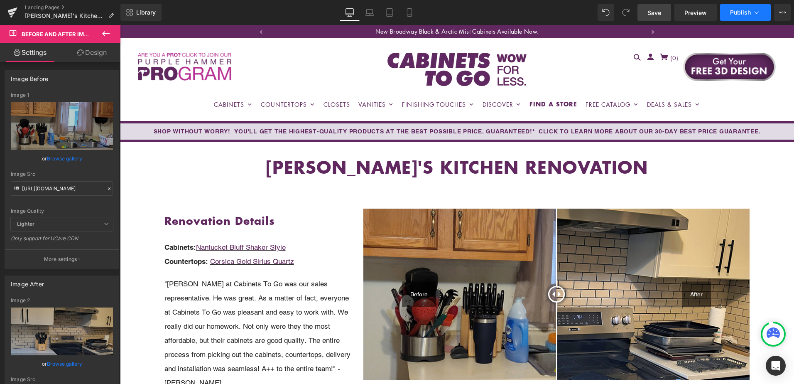
click at [758, 14] on icon at bounding box center [757, 12] width 8 height 8
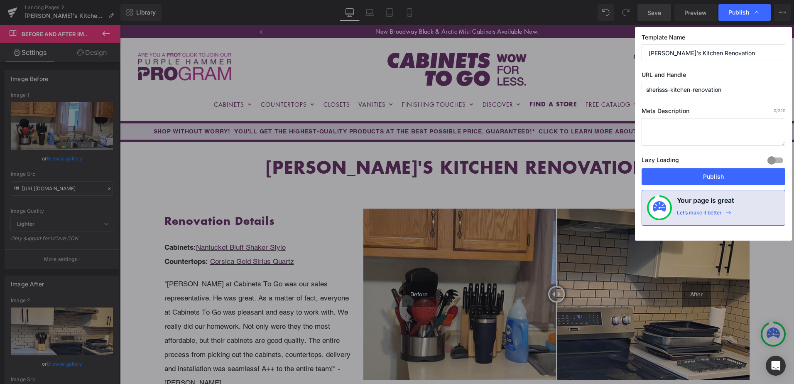
click at [708, 90] on input "sherisss-kitchen-renovation" at bounding box center [714, 89] width 144 height 15
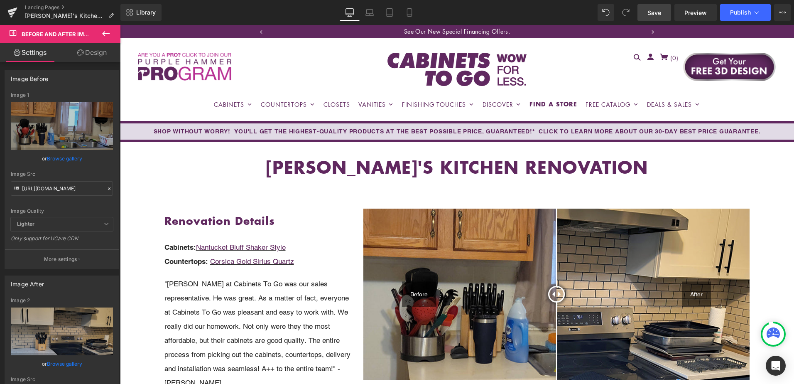
click at [655, 12] on span "Save" at bounding box center [655, 12] width 14 height 9
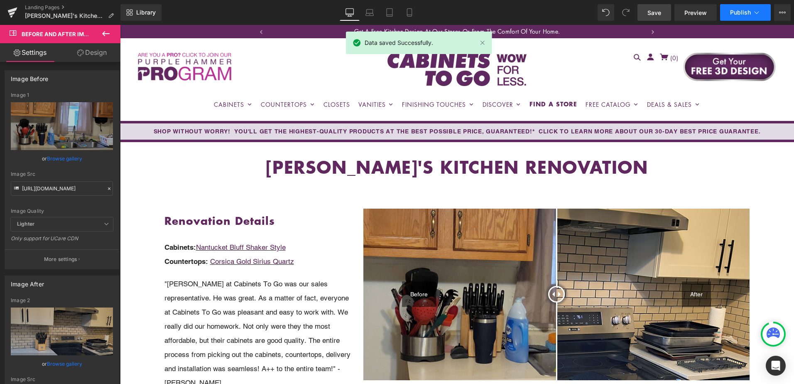
click at [755, 13] on icon at bounding box center [757, 12] width 8 height 8
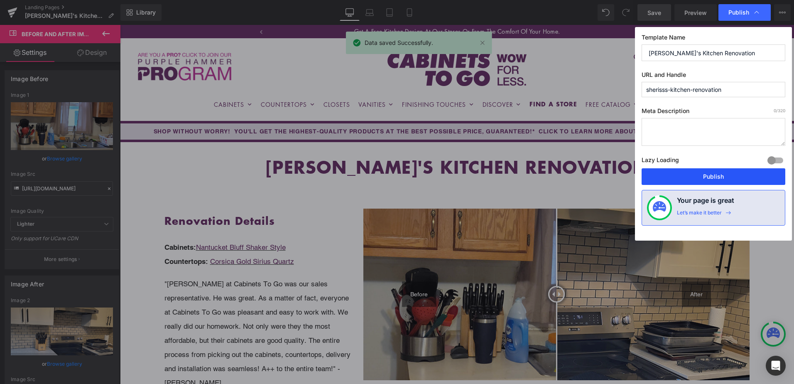
click at [737, 175] on button "Publish" at bounding box center [714, 176] width 144 height 17
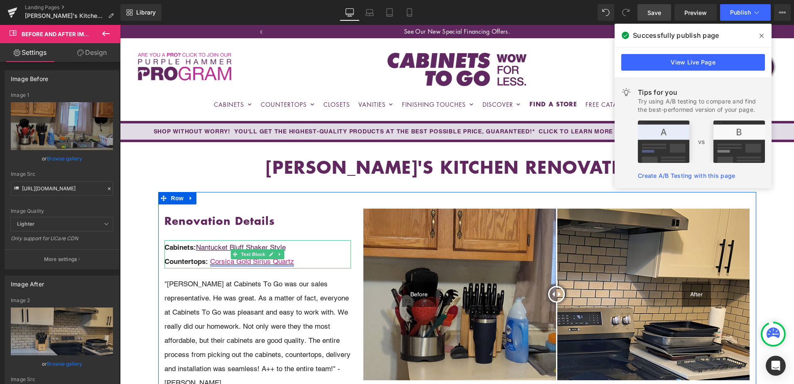
click at [204, 261] on strong "Countertops:" at bounding box center [186, 261] width 44 height 8
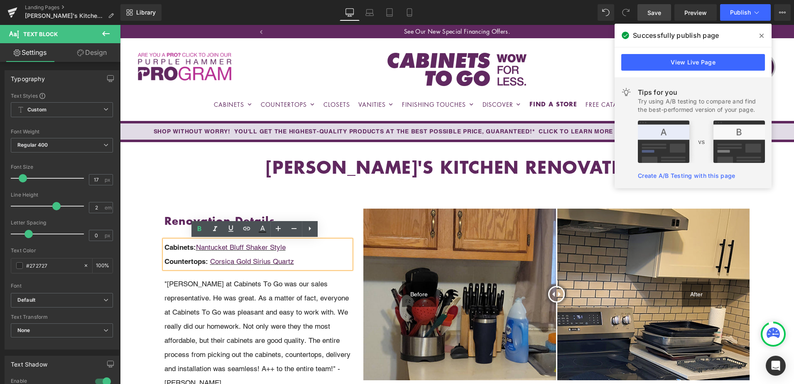
click at [208, 260] on p "Countertops: Corsica Gold Sirius Quartz" at bounding box center [257, 261] width 187 height 14
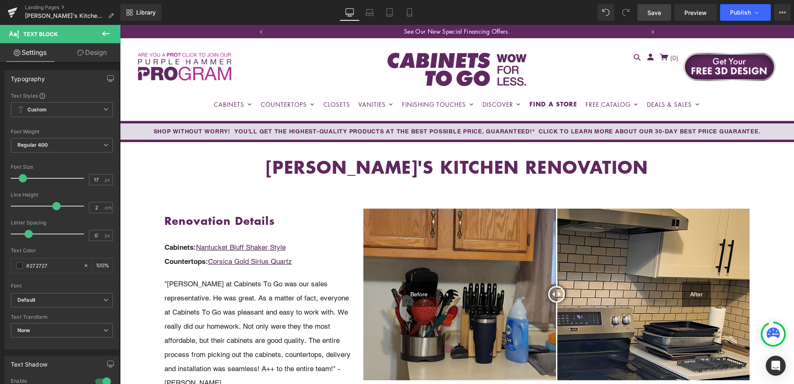
click at [660, 12] on span "Save" at bounding box center [655, 12] width 14 height 9
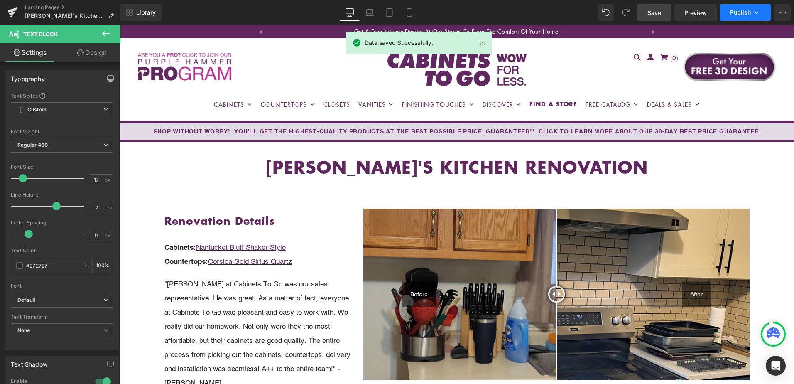
click at [741, 15] on span "Publish" at bounding box center [740, 12] width 21 height 7
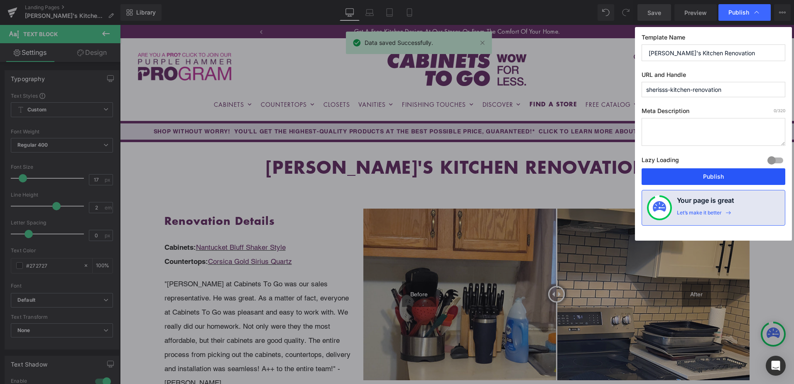
click at [732, 176] on button "Publish" at bounding box center [714, 176] width 144 height 17
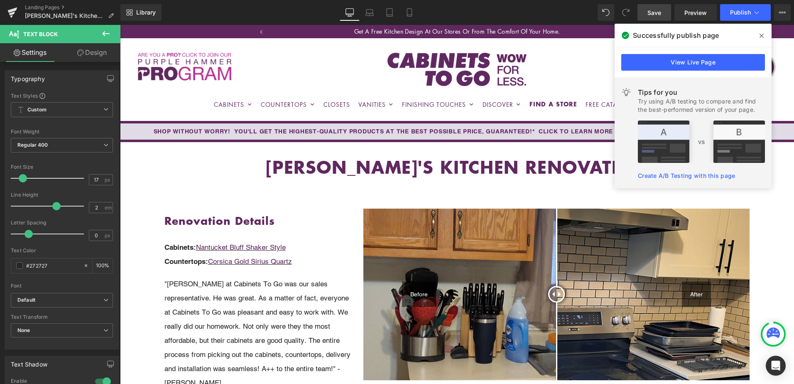
click at [760, 35] on icon at bounding box center [762, 35] width 4 height 7
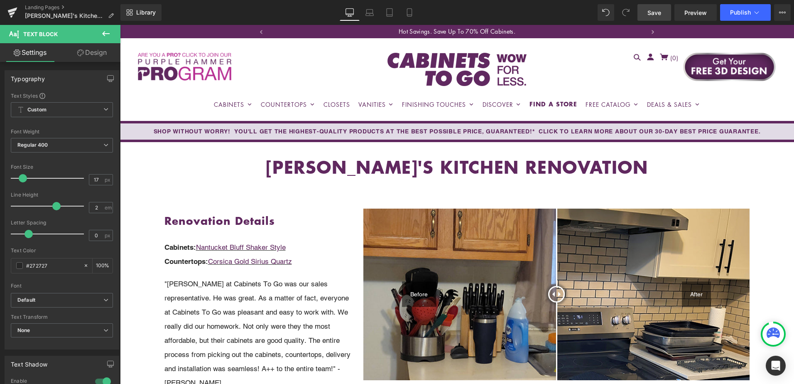
click at [649, 14] on span "Save" at bounding box center [655, 12] width 14 height 9
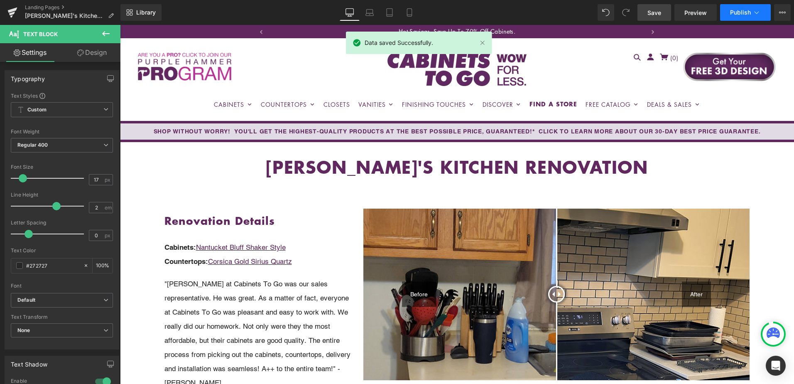
click at [759, 13] on icon at bounding box center [757, 12] width 8 height 8
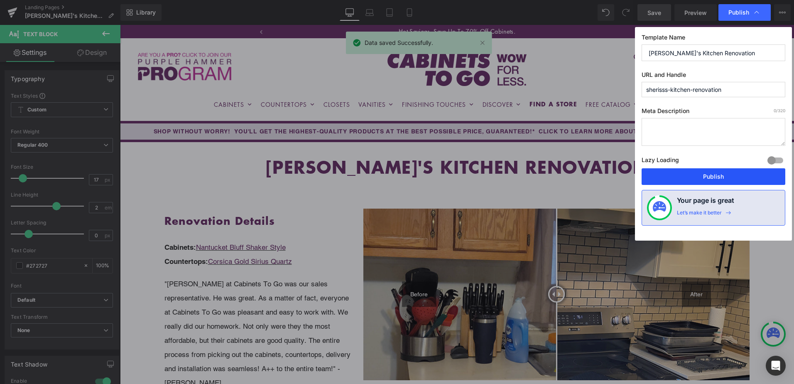
click at [728, 177] on button "Publish" at bounding box center [714, 176] width 144 height 17
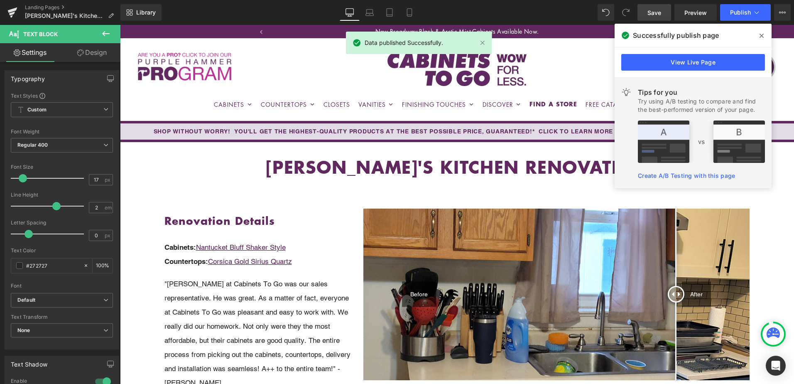
click at [39, 3] on div "Landing Pages Sheriss's Kitchen Renovation" at bounding box center [60, 12] width 120 height 25
click at [40, 6] on link "Landing Pages" at bounding box center [73, 7] width 96 height 7
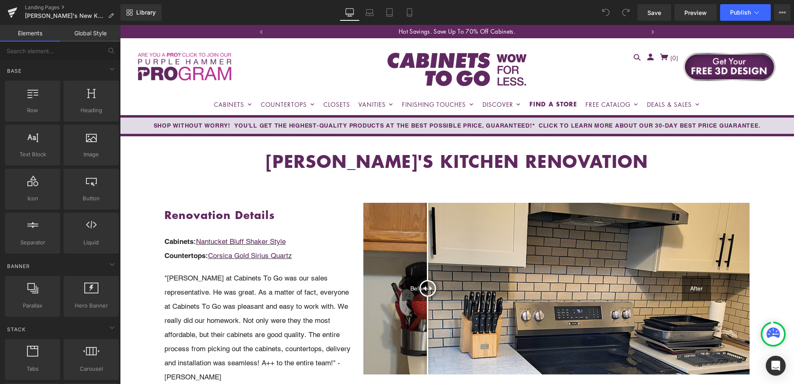
click at [375, 161] on h1 "[PERSON_NAME]'S KITCHEN RENOVATION" at bounding box center [457, 161] width 586 height 8
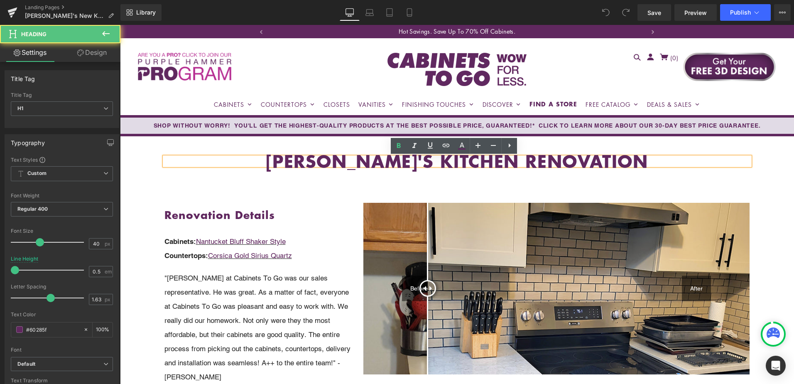
click at [367, 158] on h1 "[PERSON_NAME]'S KITCHEN RENOVATION" at bounding box center [457, 161] width 586 height 8
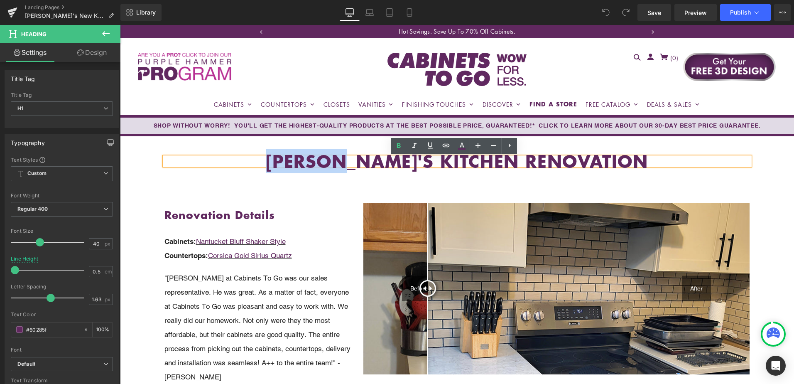
drag, startPoint x: 379, startPoint y: 160, endPoint x: 304, endPoint y: 163, distance: 75.6
click at [304, 163] on h1 "[PERSON_NAME]'S KITCHEN RENOVATION" at bounding box center [457, 161] width 586 height 8
paste div
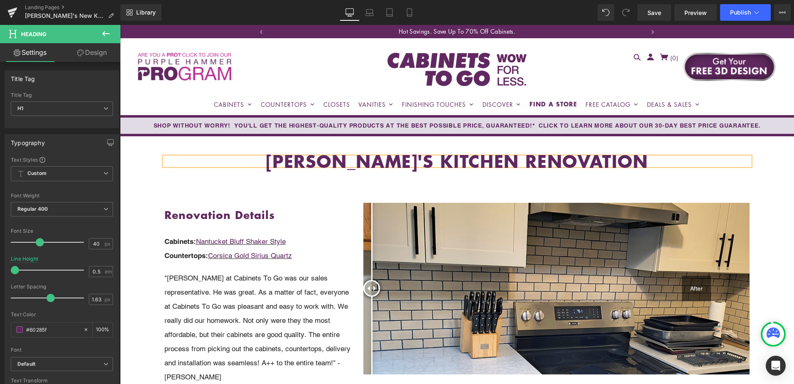
click at [415, 162] on h1 "Janine'S KITCHEN RENOVATION" at bounding box center [457, 161] width 586 height 8
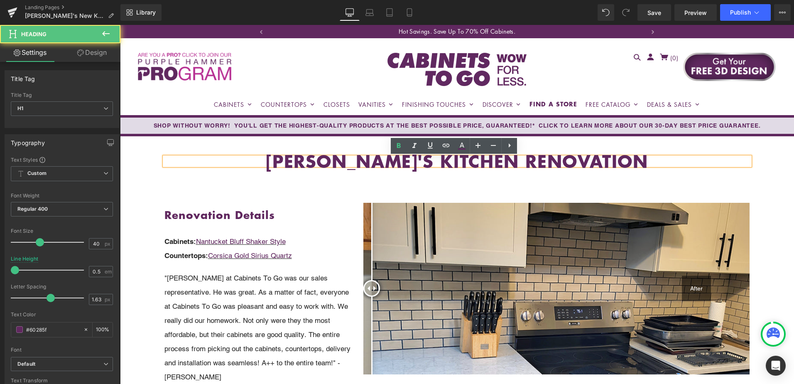
click at [401, 163] on h1 "Janine'S KITCHEN RENOVATION" at bounding box center [457, 161] width 586 height 8
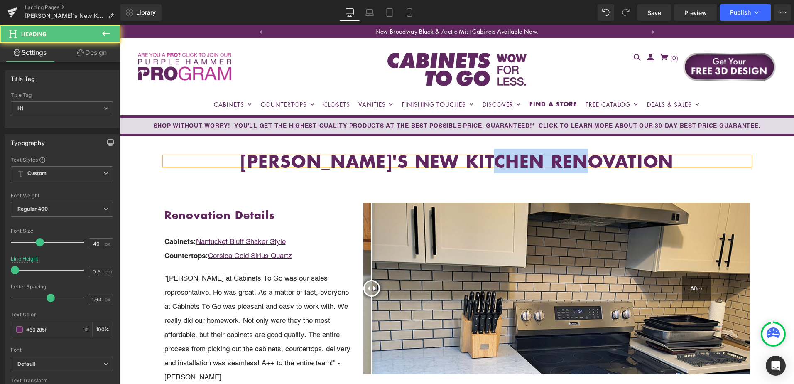
drag, startPoint x: 532, startPoint y: 159, endPoint x: 671, endPoint y: 158, distance: 138.7
click at [671, 158] on h1 "Janine'S NEW KITCHEN RENOVATION" at bounding box center [457, 161] width 586 height 8
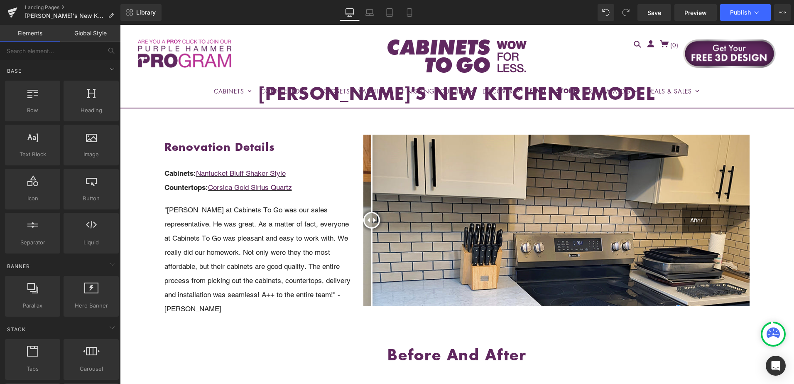
scroll to position [83, 0]
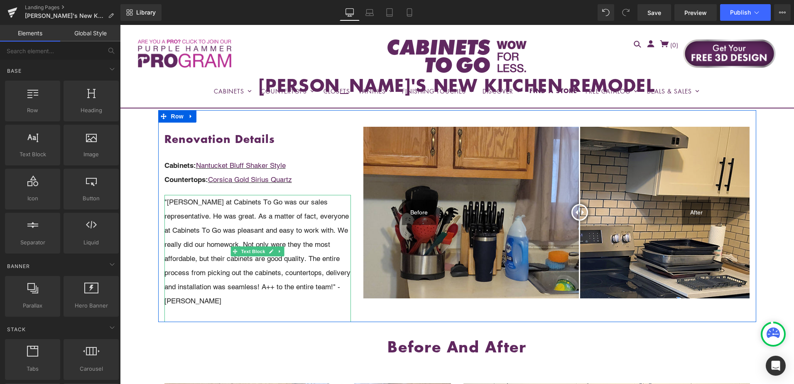
click at [226, 213] on p ""[PERSON_NAME] at Cabinets To Go was our sales representative. He was great. As…" at bounding box center [257, 251] width 187 height 113
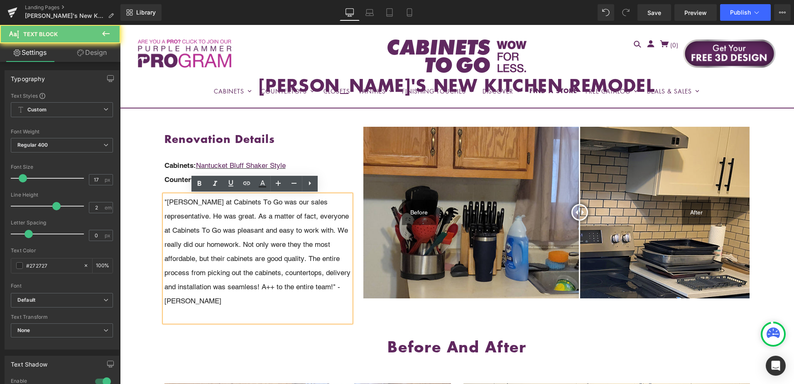
click at [182, 209] on p ""[PERSON_NAME] at Cabinets To Go was our sales representative. He was great. As…" at bounding box center [257, 251] width 187 height 113
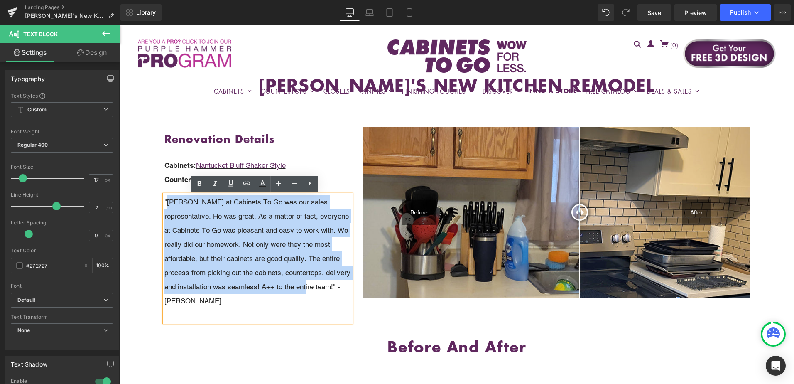
drag, startPoint x: 166, startPoint y: 205, endPoint x: 317, endPoint y: 289, distance: 172.9
click at [317, 289] on p ""[PERSON_NAME] at Cabinets To Go was our sales representative. He was great. As…" at bounding box center [257, 251] width 187 height 113
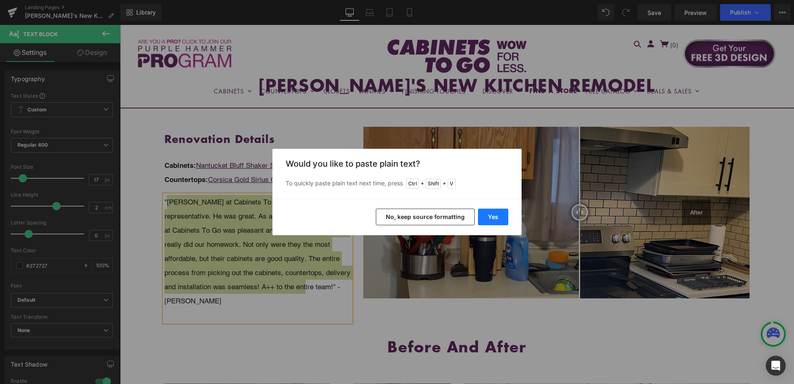
click at [486, 214] on button "Yes" at bounding box center [493, 216] width 30 height 17
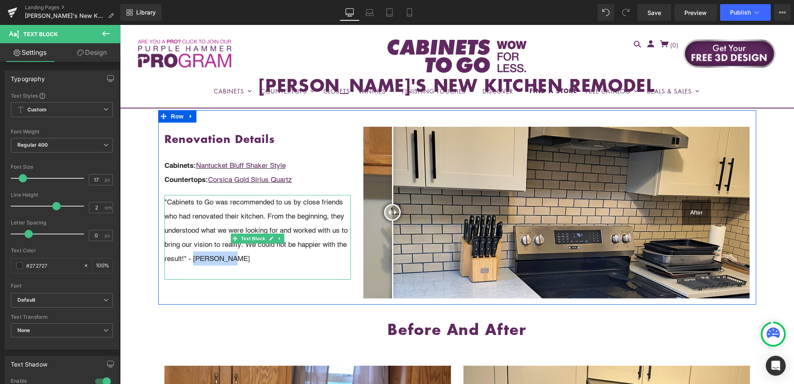
drag, startPoint x: 203, startPoint y: 260, endPoint x: 254, endPoint y: 258, distance: 51.6
click at [254, 258] on p ""Cabinets to Go was recommended to us by close friends who had renovated their …" at bounding box center [257, 230] width 187 height 71
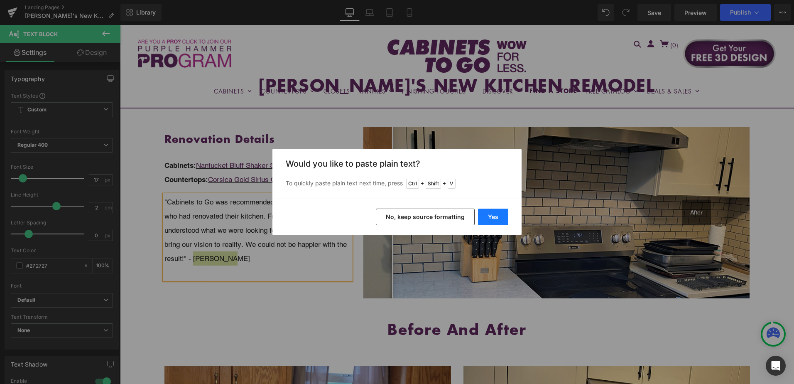
click at [496, 217] on button "Yes" at bounding box center [493, 216] width 30 height 17
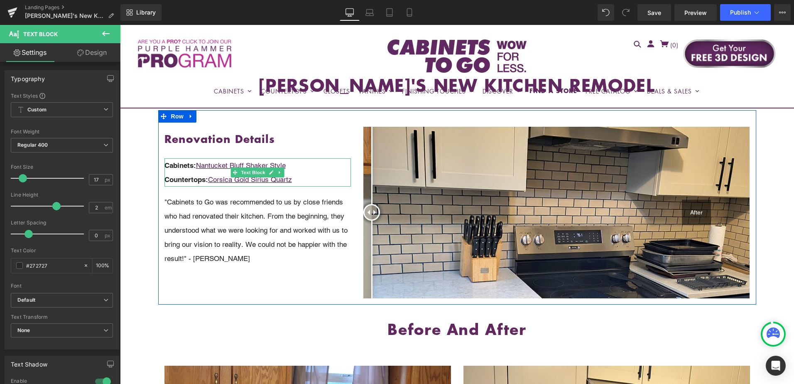
click at [296, 161] on p "Cabinets: Nantucket Bluff Shaker Style" at bounding box center [257, 165] width 187 height 14
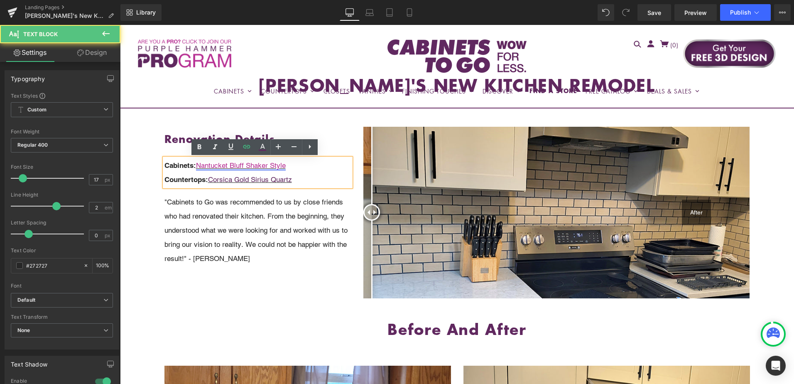
click at [255, 164] on link "Nantucket Bluff Shaker Style" at bounding box center [241, 165] width 90 height 8
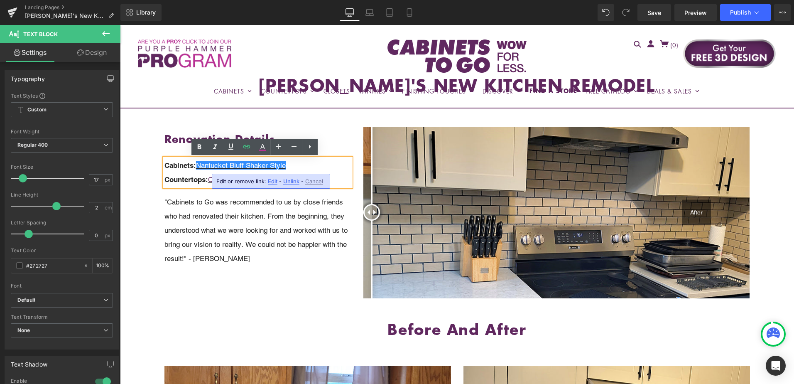
click at [0, 0] on span "Unlink" at bounding box center [0, 0] width 0 height 0
click at [245, 163] on u "Nantucket Bluff Shaker Style" at bounding box center [241, 165] width 90 height 8
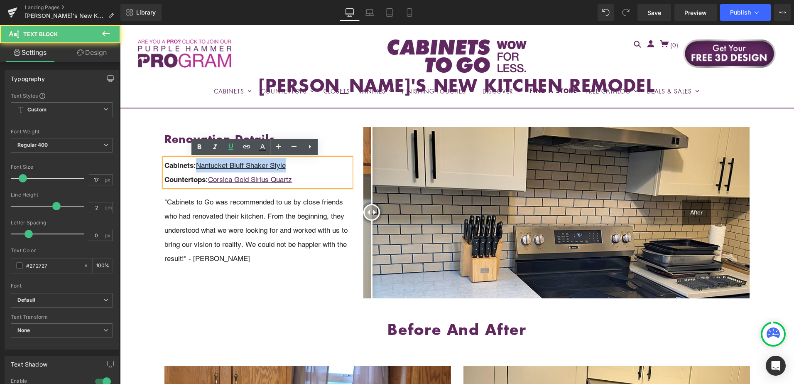
drag, startPoint x: 199, startPoint y: 165, endPoint x: 307, endPoint y: 163, distance: 108.0
click at [307, 163] on p "Cabinets: Nantucket Bluff Shaker Style" at bounding box center [257, 165] width 187 height 14
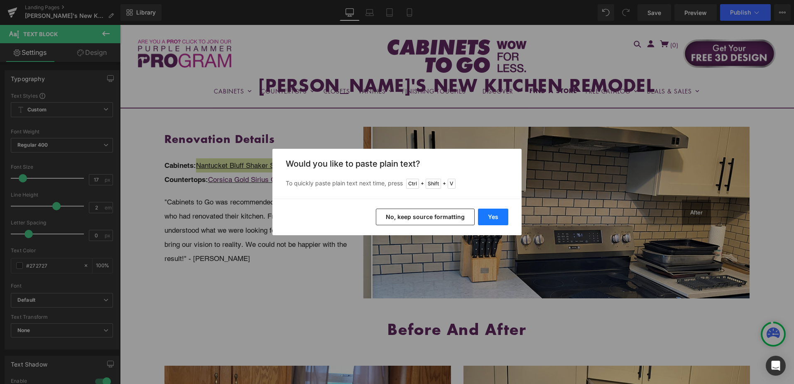
click at [493, 218] on button "Yes" at bounding box center [493, 216] width 30 height 17
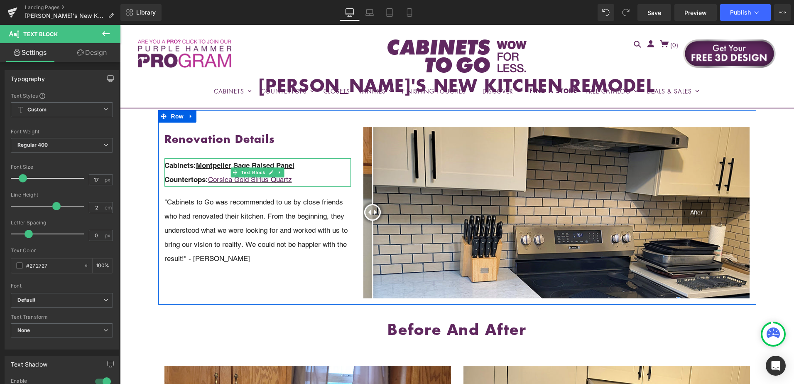
click at [198, 165] on u "Montpelier Sage Raised Panel" at bounding box center [245, 165] width 98 height 8
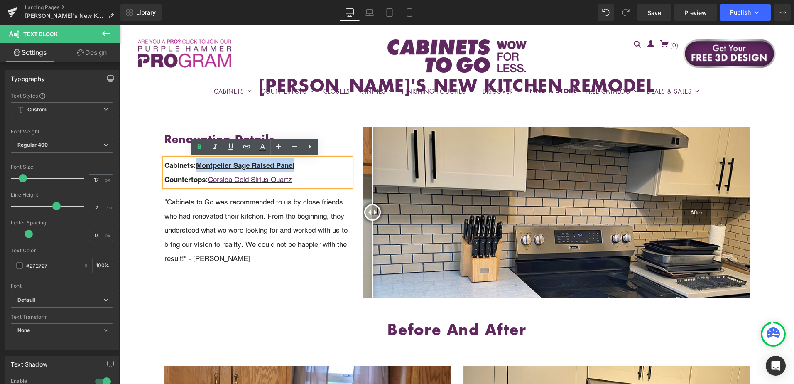
drag, startPoint x: 198, startPoint y: 165, endPoint x: 305, endPoint y: 165, distance: 107.2
click at [305, 165] on p "Cabinets: Montpelier Sage Raised Panel" at bounding box center [257, 165] width 187 height 14
click at [198, 144] on icon at bounding box center [199, 147] width 10 height 10
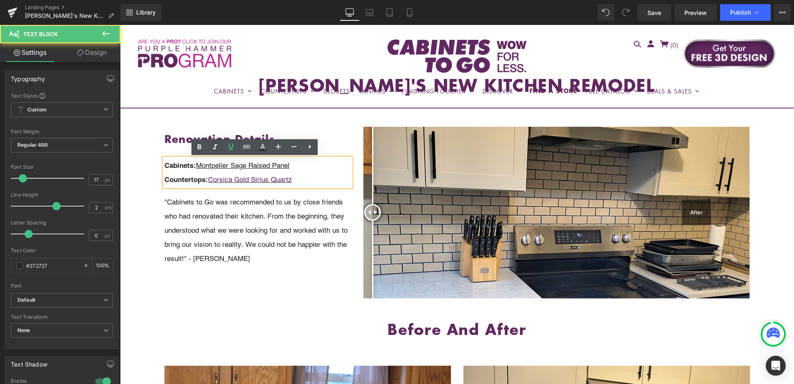
click at [196, 166] on p "Cabinets: Montpelier Sage Raised Panel" at bounding box center [257, 165] width 187 height 14
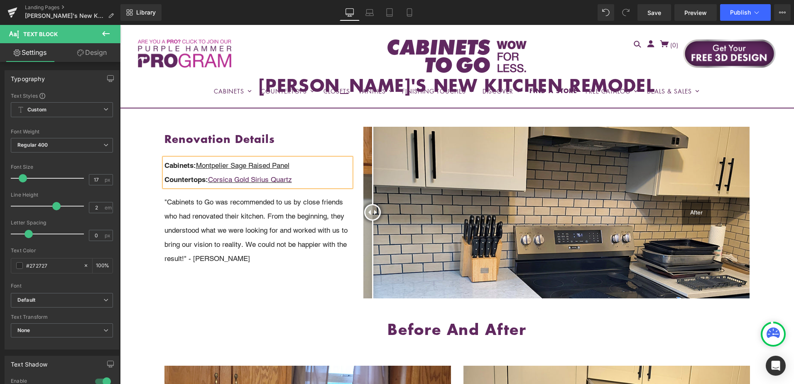
click at [211, 167] on u "Montpelier Sage Raised Panel" at bounding box center [242, 165] width 93 height 8
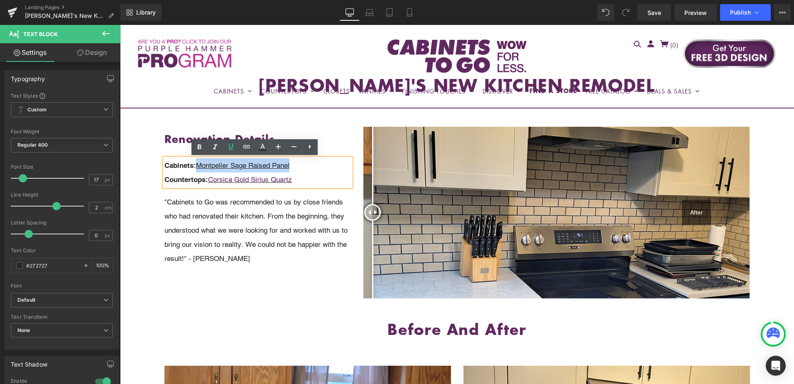
drag, startPoint x: 199, startPoint y: 166, endPoint x: 313, endPoint y: 172, distance: 114.8
click at [313, 172] on p "Cabinets: Montpelier Sage Raised Panel" at bounding box center [257, 165] width 187 height 14
click at [248, 146] on icon at bounding box center [247, 147] width 10 height 10
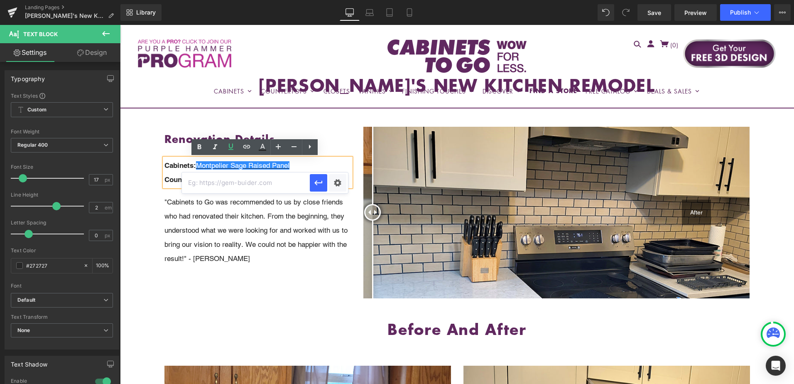
click at [250, 184] on input "text" at bounding box center [246, 182] width 128 height 21
paste input "https://cabinetstogo.com/products/montpelier-sage-collection"
type input "https://cabinetstogo.com/products/montpelier-sage-collection"
click at [317, 185] on icon "button" at bounding box center [319, 183] width 10 height 10
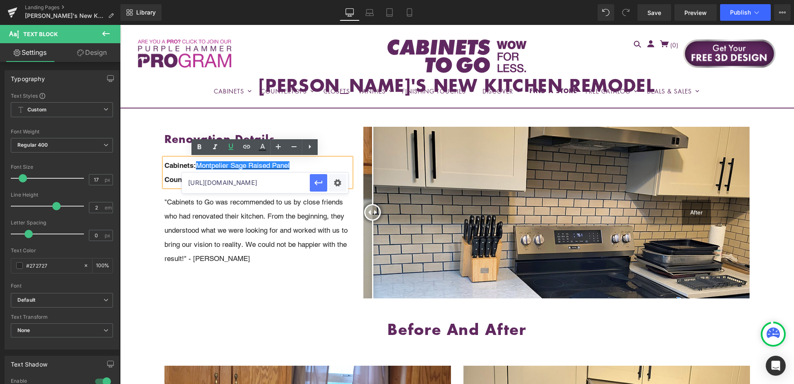
scroll to position [0, 0]
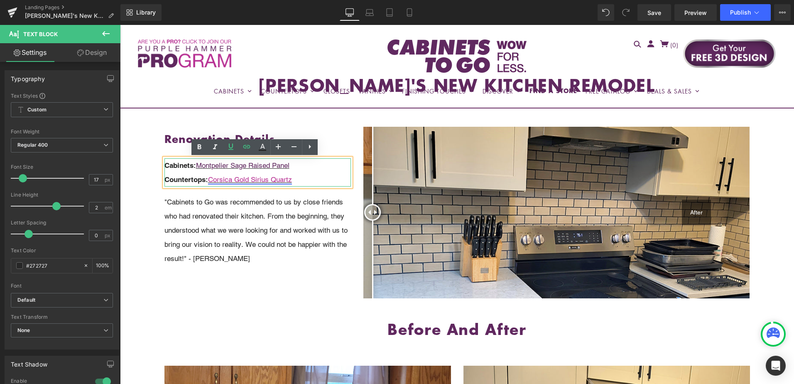
click at [266, 182] on link "Corsica Gold Sirius Quartz" at bounding box center [250, 179] width 84 height 8
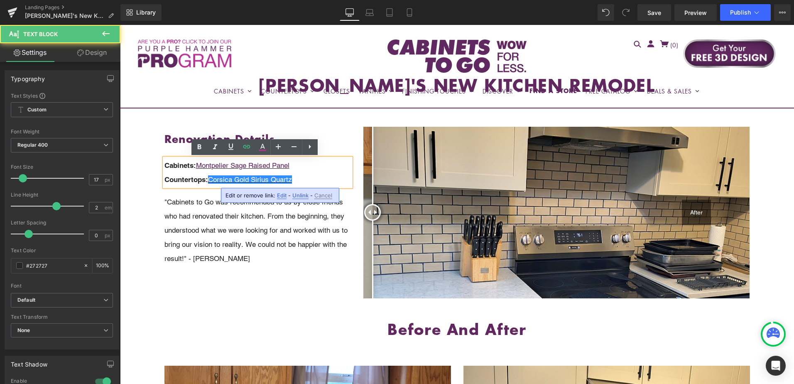
click at [0, 0] on span "Unlink" at bounding box center [0, 0] width 0 height 0
click at [242, 177] on u "Corsica Gold Sirius Quartz" at bounding box center [250, 179] width 84 height 8
drag, startPoint x: 210, startPoint y: 180, endPoint x: 299, endPoint y: 185, distance: 89.0
click at [299, 185] on p "Countertops: Corsica Gold Sirius Quartz" at bounding box center [257, 179] width 187 height 14
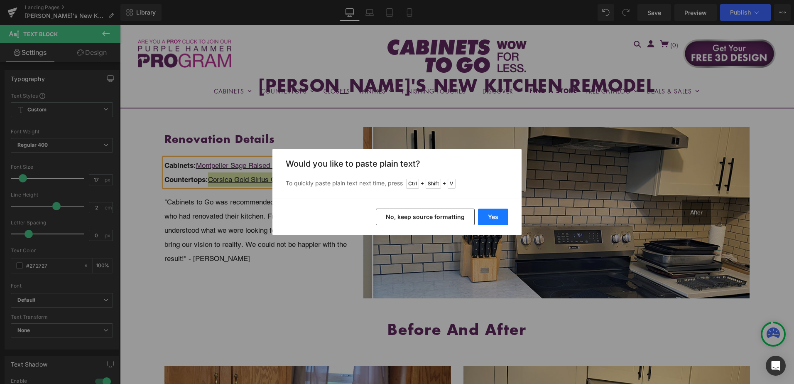
drag, startPoint x: 498, startPoint y: 216, endPoint x: 377, endPoint y: 191, distance: 123.8
click at [498, 216] on button "Yes" at bounding box center [493, 216] width 30 height 17
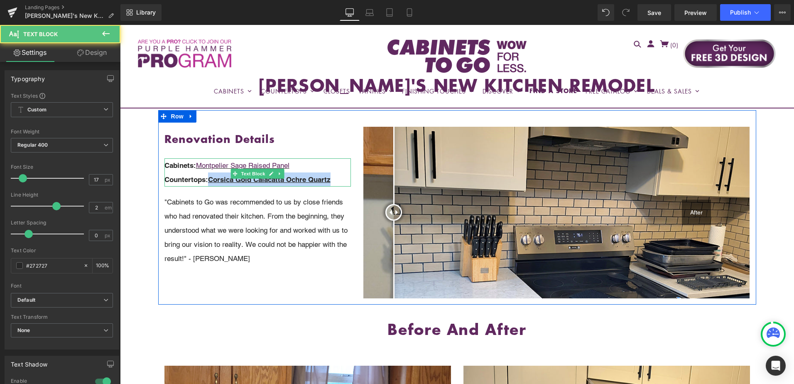
drag, startPoint x: 208, startPoint y: 180, endPoint x: 335, endPoint y: 178, distance: 126.7
click at [335, 178] on p "Countertops: Corsica Gold Calacatta Ochre Quartz" at bounding box center [257, 179] width 187 height 14
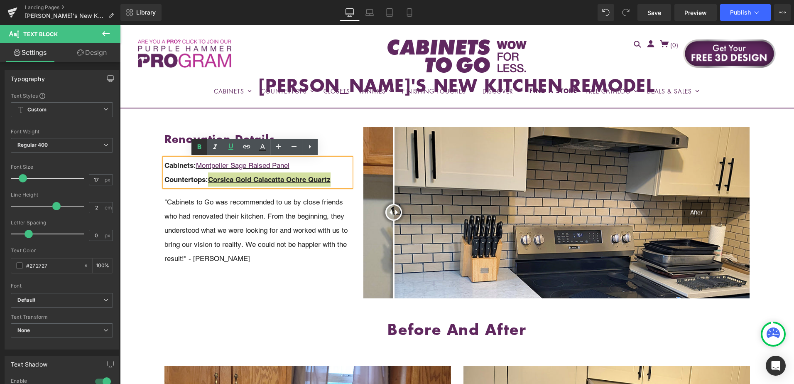
click at [0, 0] on icon at bounding box center [0, 0] width 0 height 0
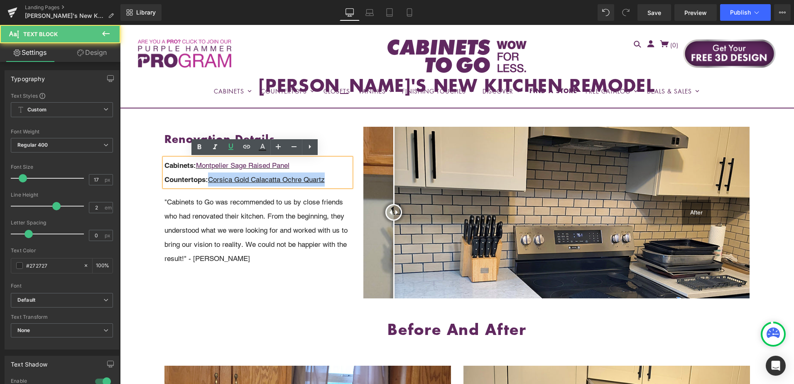
drag, startPoint x: 209, startPoint y: 179, endPoint x: 336, endPoint y: 182, distance: 126.7
click at [336, 182] on p "Countertops: Corsica Gold Calacatta Ochre Quartz" at bounding box center [257, 179] width 187 height 14
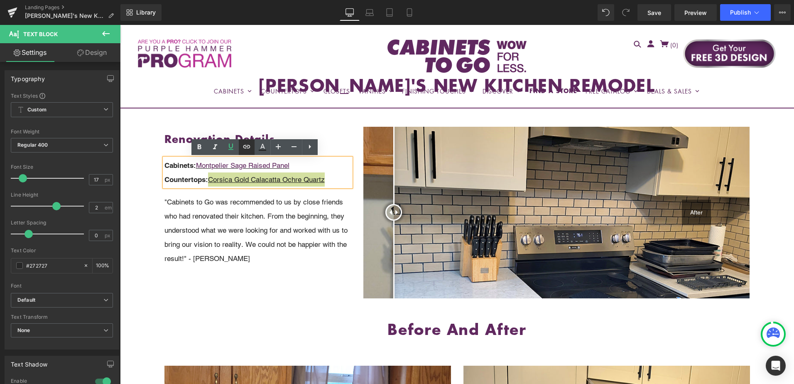
click at [0, 0] on icon at bounding box center [0, 0] width 0 height 0
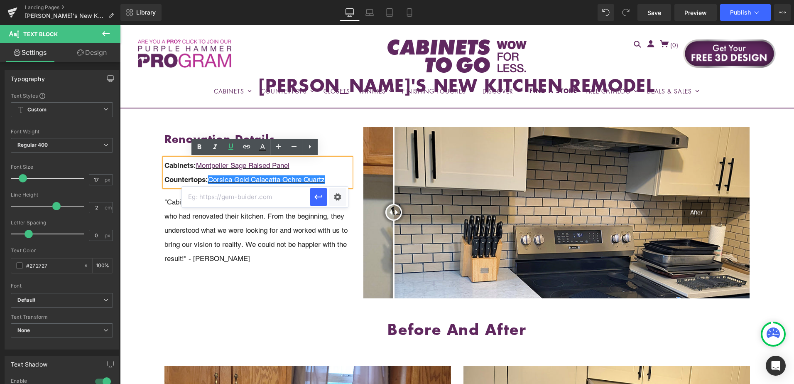
click at [257, 198] on input "text" at bounding box center [246, 196] width 128 height 21
paste input "https://cabinetstogo.com/products/corsica-gold-calacatta-ochre-quartz"
type input "https://cabinetstogo.com/products/corsica-gold-calacatta-ochre-quartz"
click at [320, 200] on icon "button" at bounding box center [319, 197] width 10 height 10
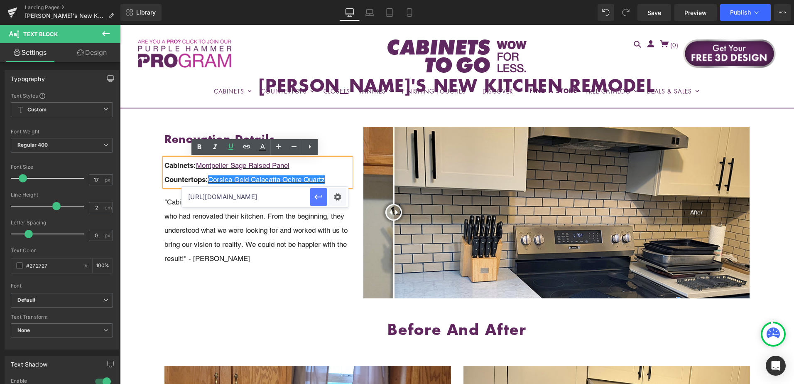
scroll to position [0, 0]
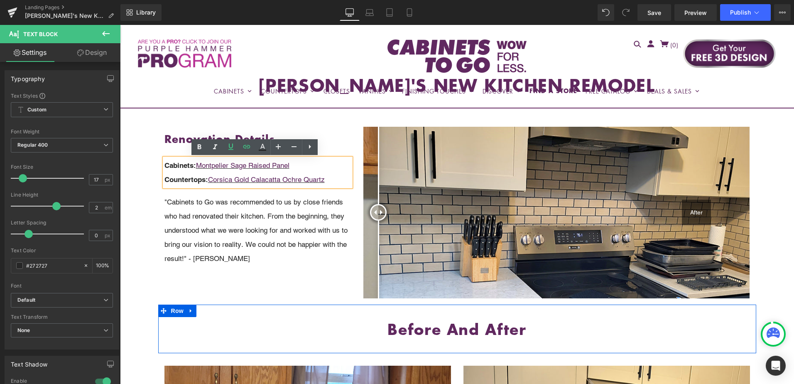
click at [207, 336] on div "Before and After Heading Row" at bounding box center [457, 328] width 598 height 49
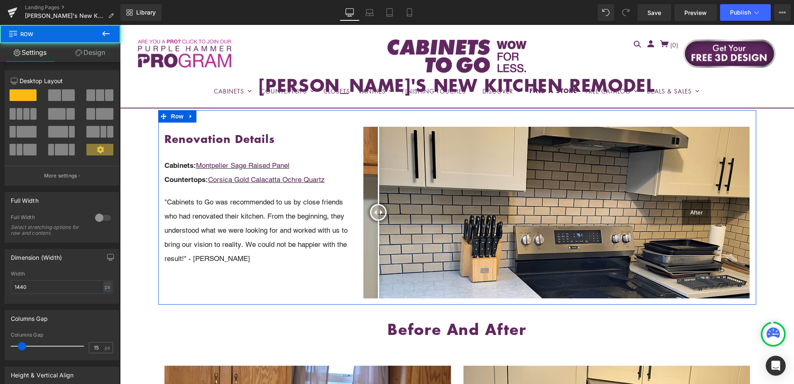
scroll to position [42, 0]
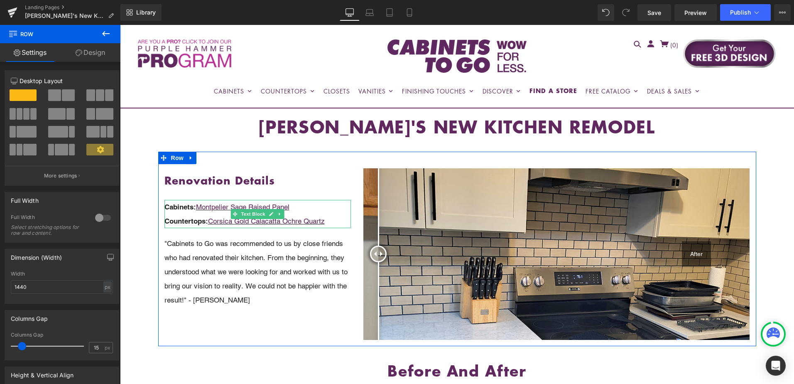
click at [176, 206] on span "Cabinets:" at bounding box center [180, 207] width 32 height 8
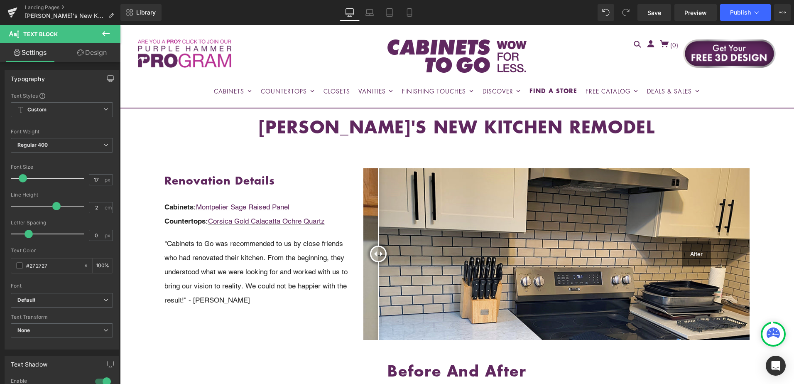
click at [90, 54] on link "Design" at bounding box center [92, 52] width 60 height 19
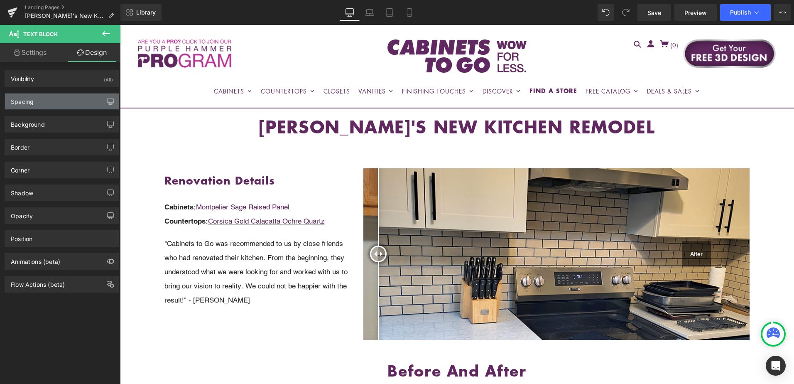
type input "10"
type input "0"
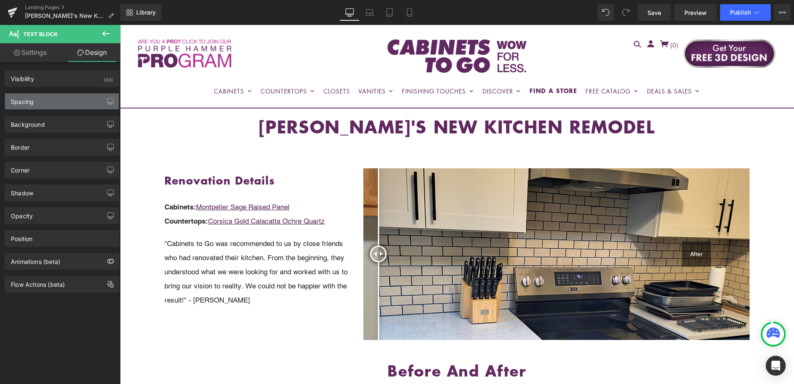
type input "0"
click at [66, 101] on div "Spacing" at bounding box center [62, 101] width 114 height 16
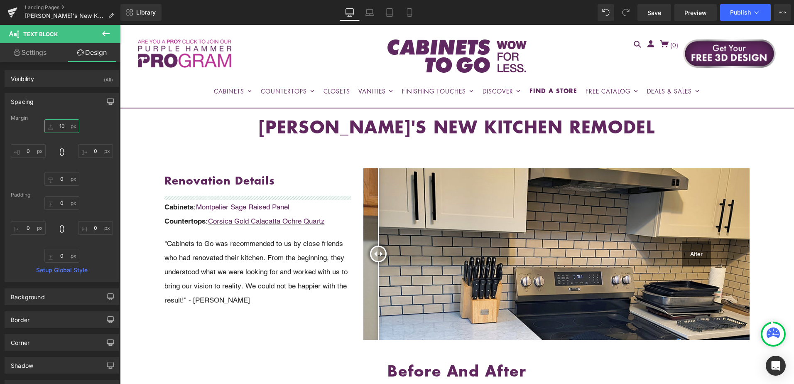
click at [65, 123] on input "10" at bounding box center [61, 126] width 35 height 14
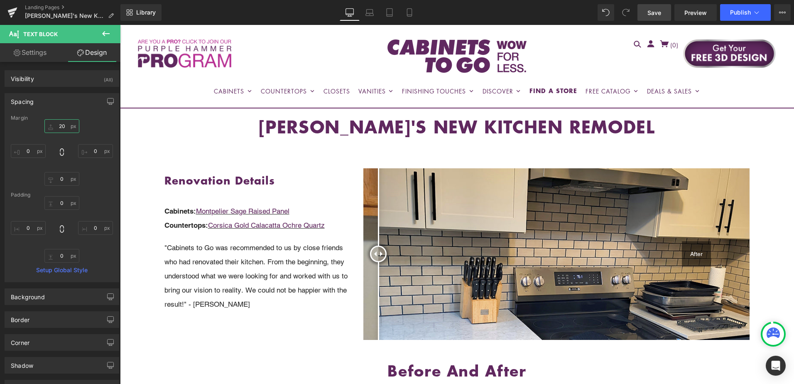
type input "20"
click at [656, 11] on span "Save" at bounding box center [655, 12] width 14 height 9
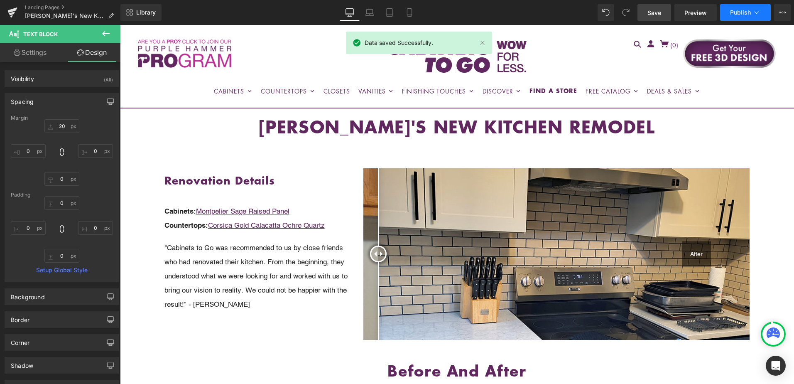
click at [760, 12] on icon at bounding box center [757, 12] width 8 height 8
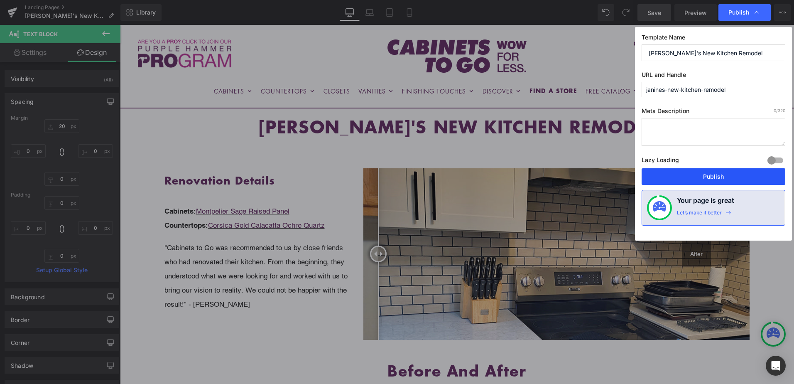
click at [721, 176] on button "Publish" at bounding box center [714, 176] width 144 height 17
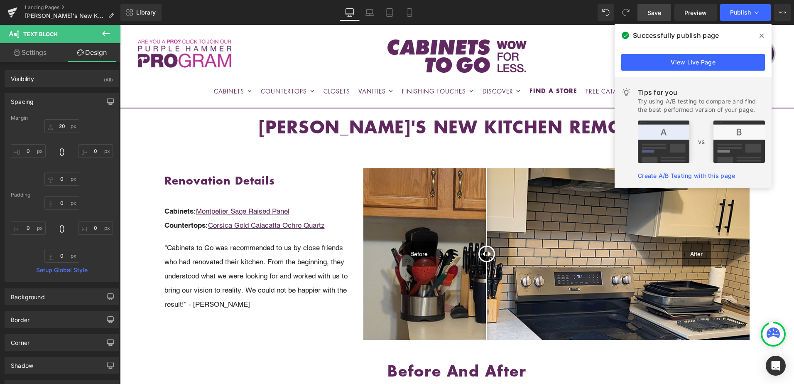
click at [759, 33] on span at bounding box center [761, 35] width 13 height 13
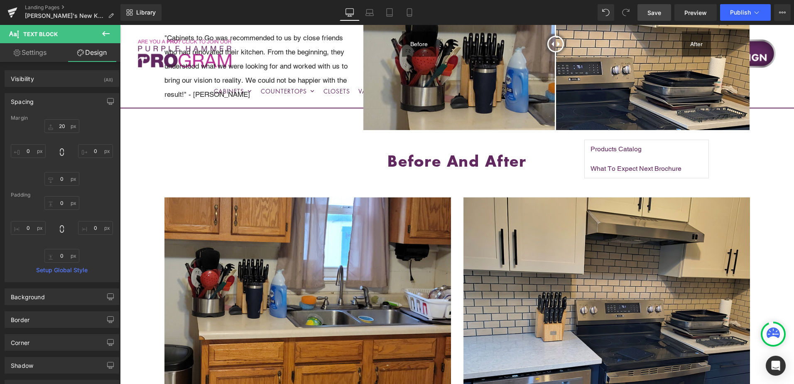
scroll to position [291, 0]
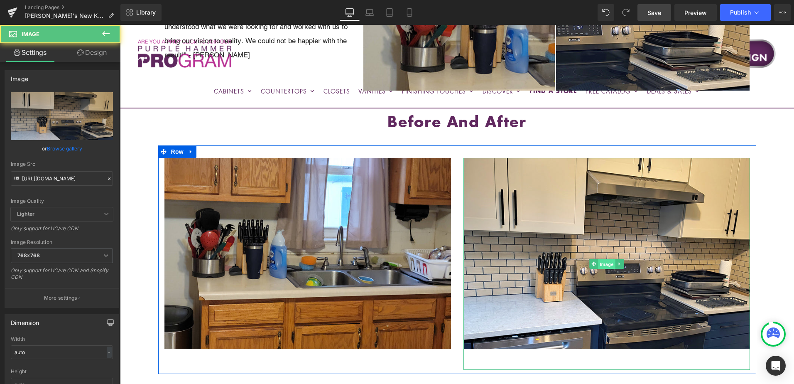
click at [606, 265] on span "Image" at bounding box center [606, 264] width 17 height 10
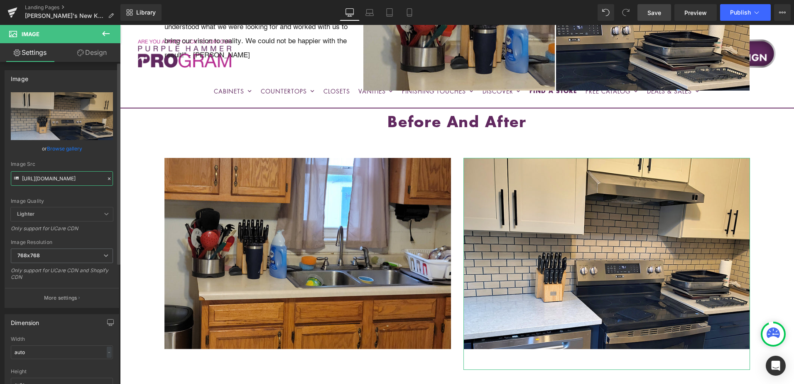
click at [68, 179] on input "[URL][DOMAIN_NAME]" at bounding box center [62, 178] width 102 height 15
paste input "janine.jpg?v=1756135658"
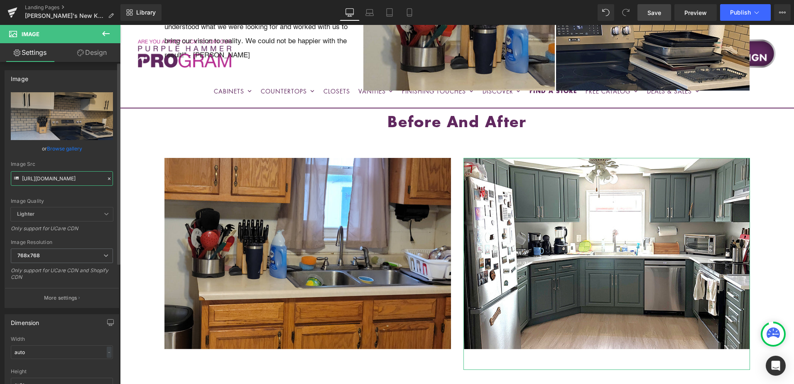
type input "https://cdn.shopify.com/s/files/1/0196/2351/0078/files/AFTER1_janine_768x768.jp…"
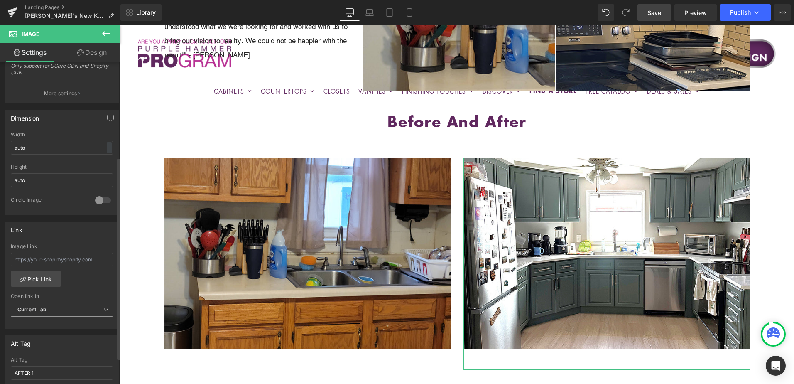
scroll to position [249, 0]
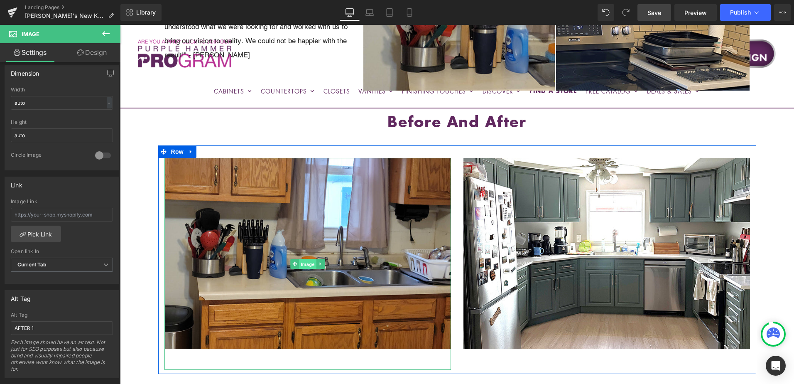
click at [304, 265] on span "Image" at bounding box center [307, 264] width 17 height 10
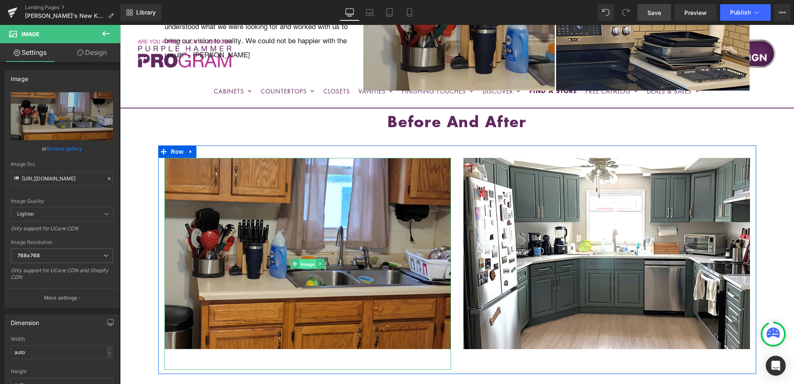
click at [304, 265] on span "Image" at bounding box center [307, 264] width 17 height 10
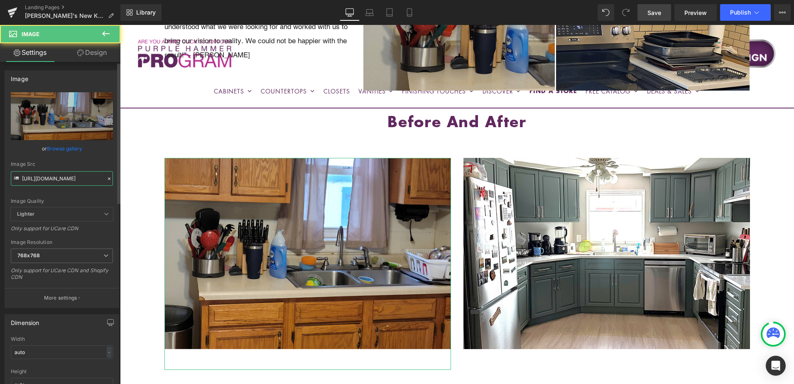
click at [56, 181] on input "https://cdn.shopify.com/s/files/1/0196/2351/0078/files/BEFORE1_sheriss_768x768.…" at bounding box center [62, 178] width 102 height 15
paste input "janine.jpg?v=1756135658"
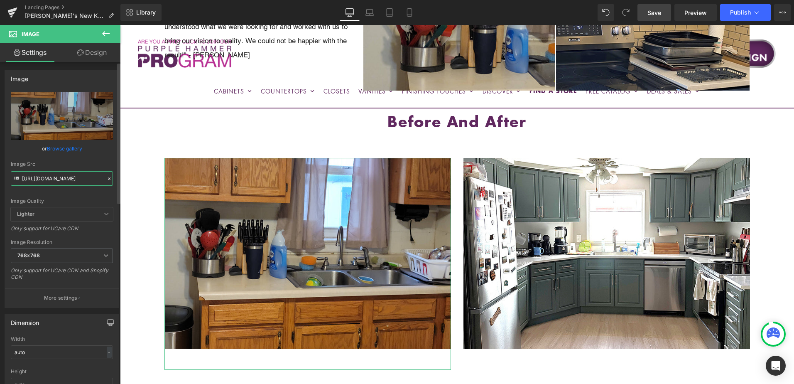
scroll to position [0, 136]
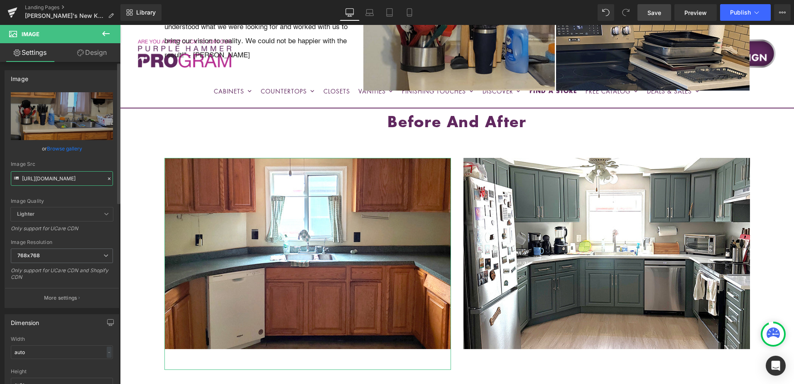
type input "https://cdn.shopify.com/s/files/1/0196/2351/0078/files/BEFORE1_janine_768x768.j…"
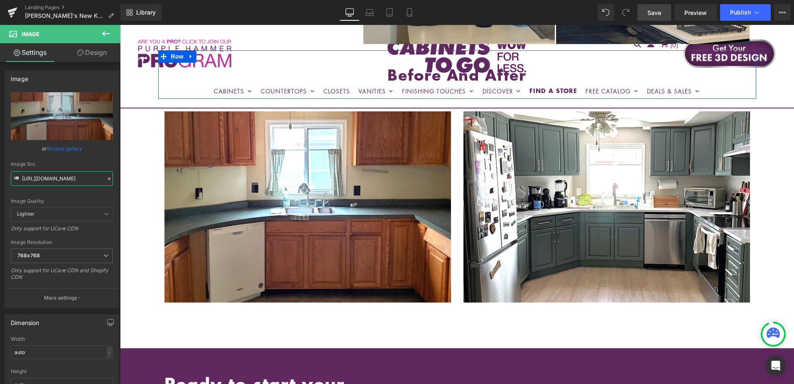
scroll to position [540, 0]
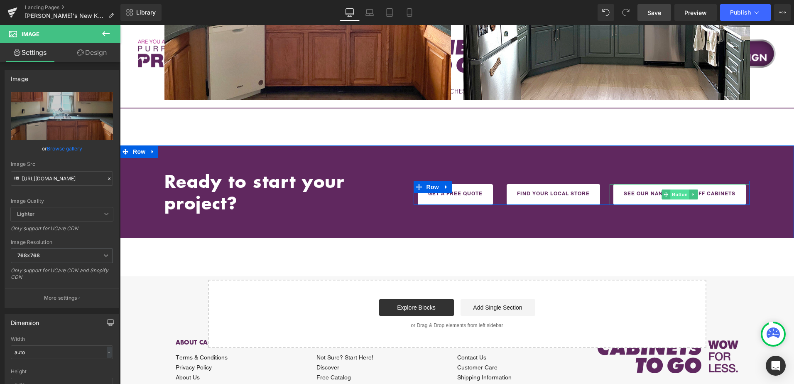
click at [675, 196] on span "Button" at bounding box center [679, 194] width 19 height 10
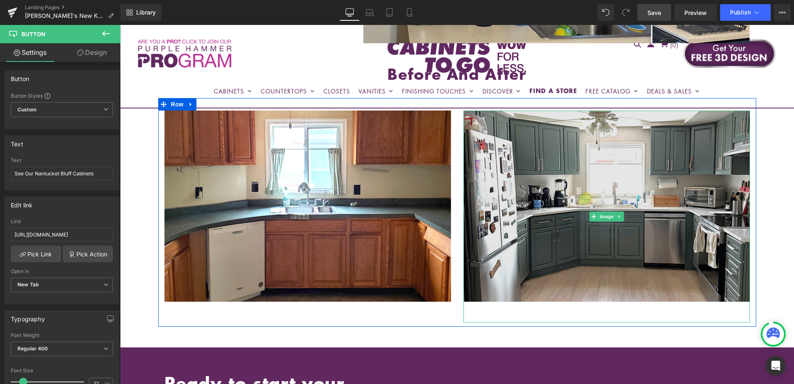
scroll to position [581, 0]
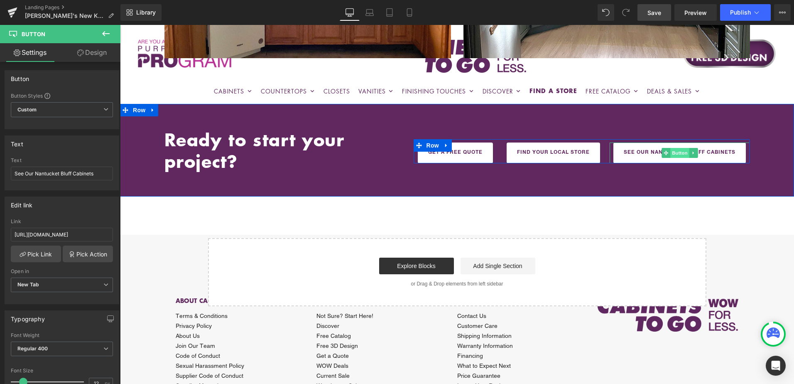
click at [674, 152] on span "Button" at bounding box center [679, 153] width 19 height 10
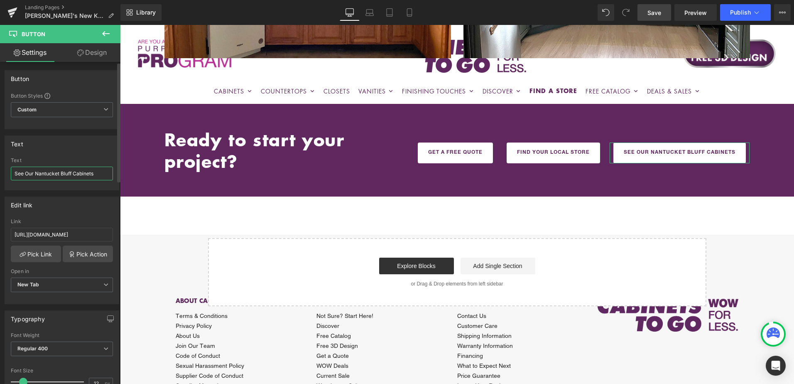
click at [47, 174] on input "See Our Nantucket Bluff Cabinets" at bounding box center [62, 174] width 102 height 14
click at [37, 172] on input "See Our Nantucket Bluff Cabinets" at bounding box center [62, 174] width 102 height 14
drag, startPoint x: 36, startPoint y: 172, endPoint x: 71, endPoint y: 172, distance: 34.9
click at [71, 172] on input "See Our Nantucket Bluff Cabinets" at bounding box center [62, 174] width 102 height 14
drag, startPoint x: 23, startPoint y: 175, endPoint x: -2, endPoint y: 175, distance: 24.9
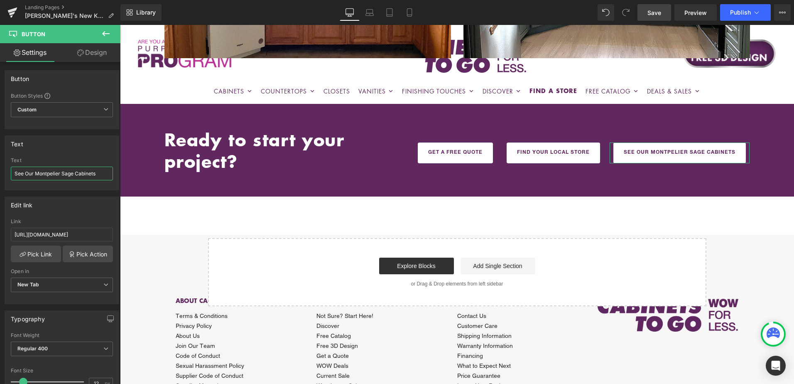
click at [0, 175] on html "Button You are previewing how the will restyle your page. You can not edit Elem…" at bounding box center [397, 192] width 794 height 384
click at [21, 172] on input "Check Our Montpelier Sage Cabinets" at bounding box center [62, 174] width 102 height 14
drag, startPoint x: 30, startPoint y: 172, endPoint x: 6, endPoint y: 176, distance: 24.0
click at [6, 176] on div "Check Our Montpelier Sage Cabinets Text Check Our Montpelier Sage Cabinets" at bounding box center [62, 173] width 114 height 32
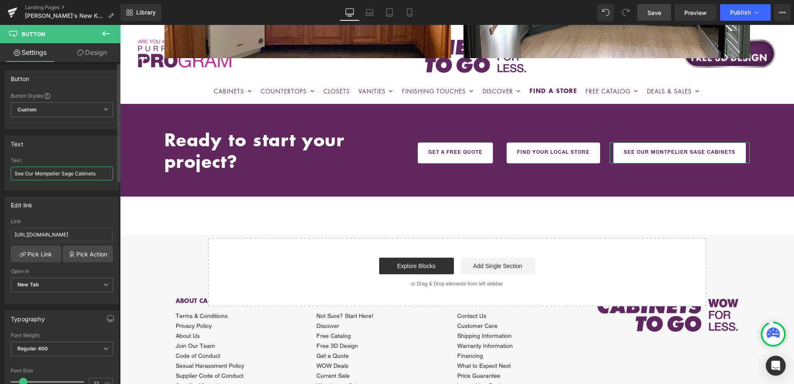
drag, startPoint x: 79, startPoint y: 173, endPoint x: 111, endPoint y: 172, distance: 32.0
click at [111, 172] on div "See Our Montpelier Sage Cabinets Text See Our Montpelier Sage Cabinets" at bounding box center [62, 173] width 114 height 32
type input "See Our Montpelier Sage Cabinetry"
click at [56, 236] on input "https://cabinetstogo.com/products/nantucket-bluff-collection" at bounding box center [62, 235] width 102 height 14
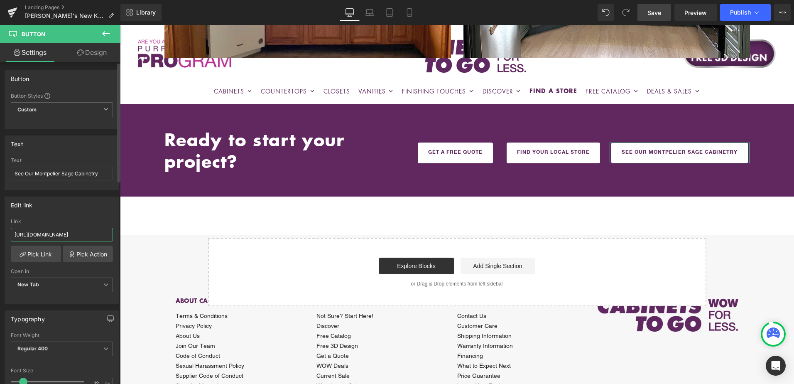
click at [56, 236] on input "https://cabinetstogo.com/products/nantucket-bluff-collection" at bounding box center [62, 235] width 102 height 14
paste input "montpelier-sage"
type input "https://cabinetstogo.com/products/montpelier-sage-collection"
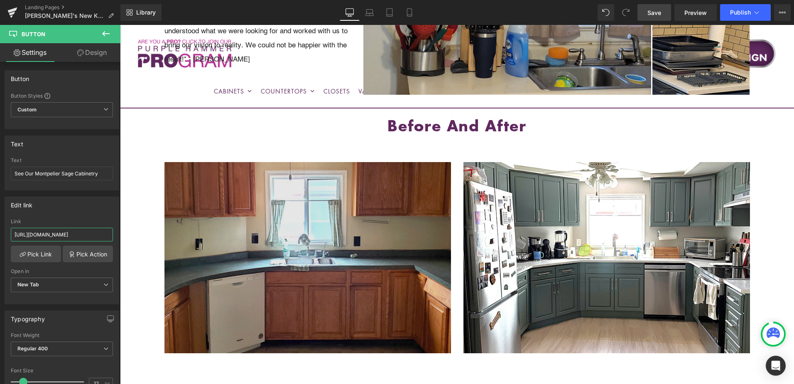
scroll to position [83, 0]
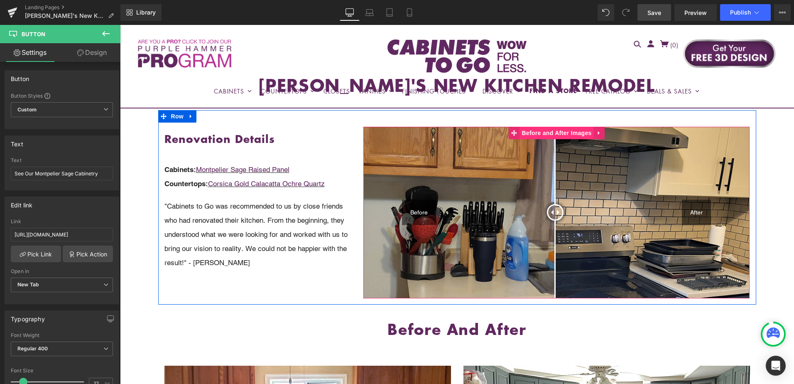
click at [552, 128] on div "Before After Before and After Images" at bounding box center [556, 213] width 386 height 172
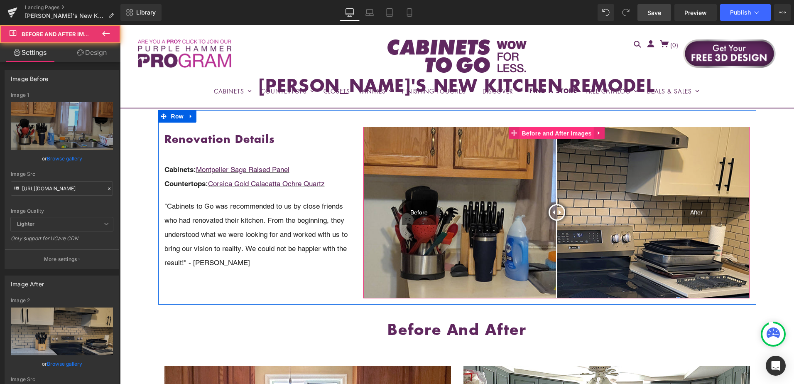
click at [553, 132] on span "Before and After Images" at bounding box center [557, 133] width 74 height 12
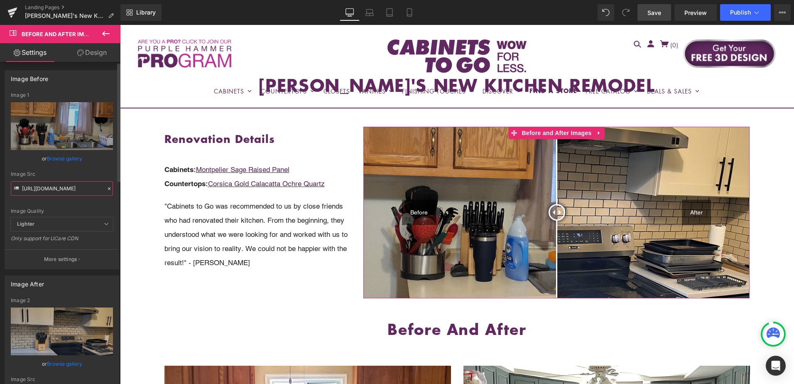
click at [57, 186] on input "https://cdn.shopify.com/s/files/1/0196/2351/0078/files/BEFORE_TOP_sheriss.jpg?v…" at bounding box center [62, 188] width 102 height 15
paste input "janine.jpg?v=1756135658"
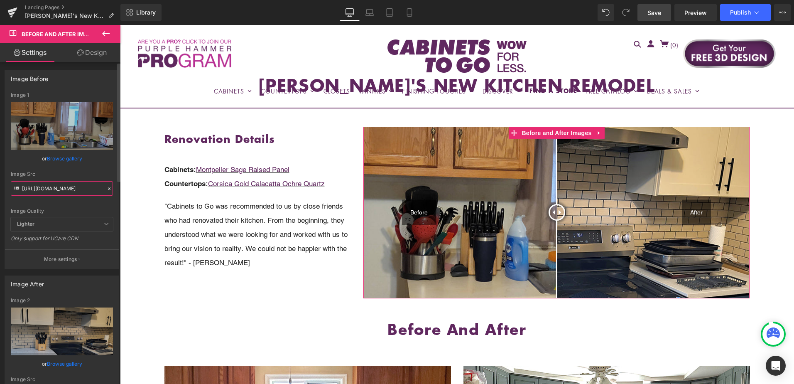
scroll to position [0, 147]
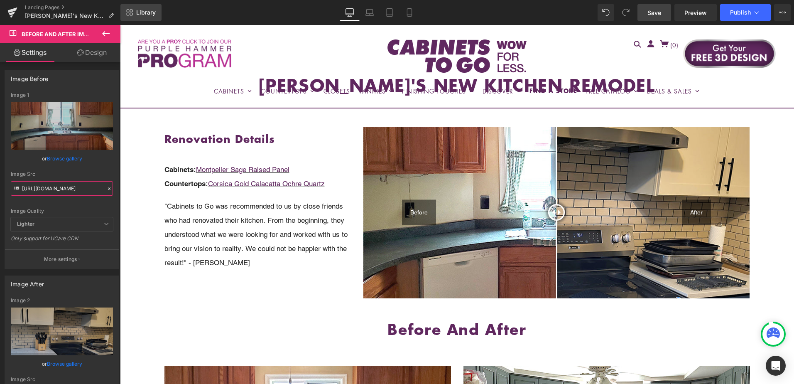
type input "https://cdn.shopify.com/s/files/1/0196/2351/0078/files/BEFORE_TOP_janine.jpg?v=…"
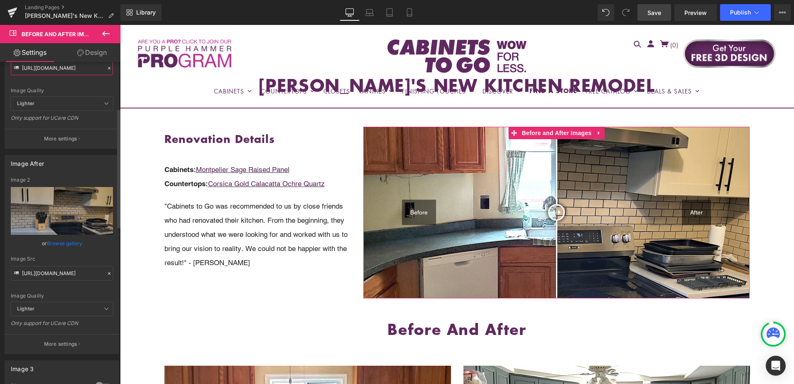
scroll to position [125, 0]
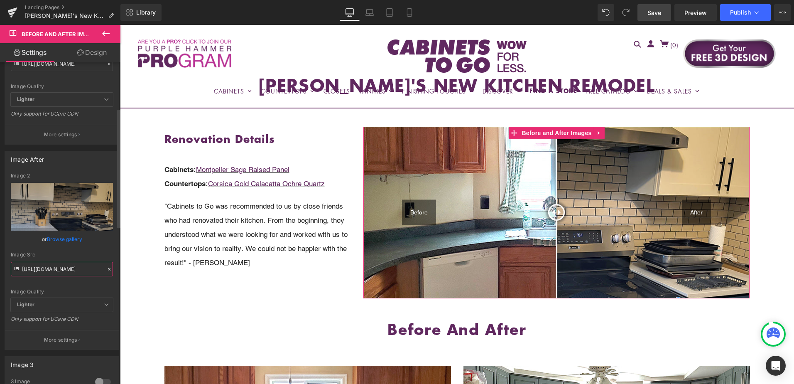
click at [53, 268] on input "https://cdn.shopify.com/s/files/1/0196/2351/0078/files/AFTER_TOP_sheriss.jpg?v=…" at bounding box center [62, 269] width 102 height 15
paste input "janine.jpg?v=1756135658"
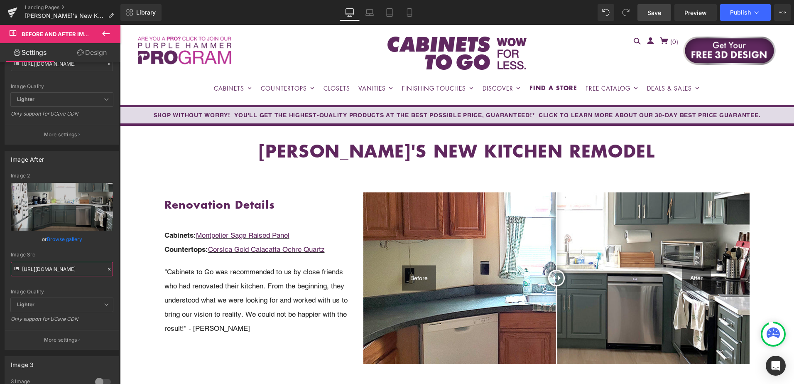
scroll to position [0, 0]
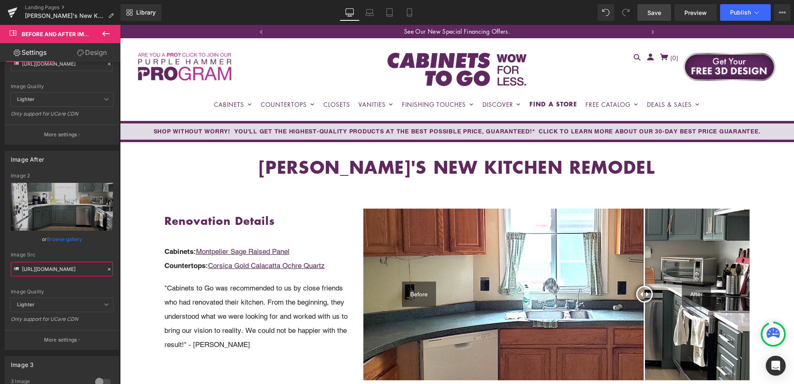
type input "https://cdn.shopify.com/s/files/1/0196/2351/0078/files/AFTER_TOP_janine.jpg?v=1…"
click at [656, 14] on span "Save" at bounding box center [655, 12] width 14 height 9
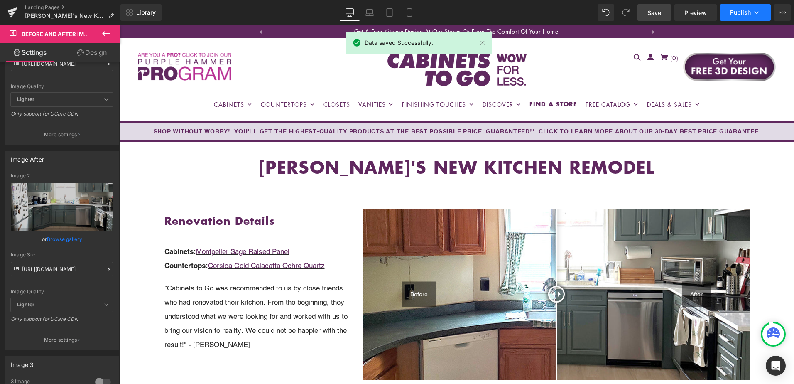
click at [752, 12] on button "Publish" at bounding box center [745, 12] width 51 height 17
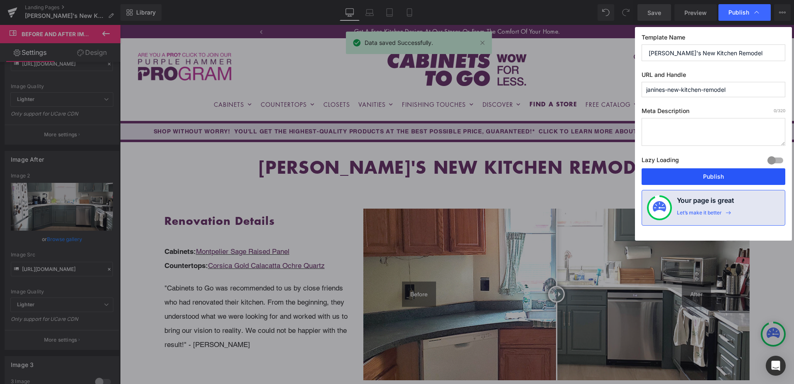
click at [732, 179] on button "Publish" at bounding box center [714, 176] width 144 height 17
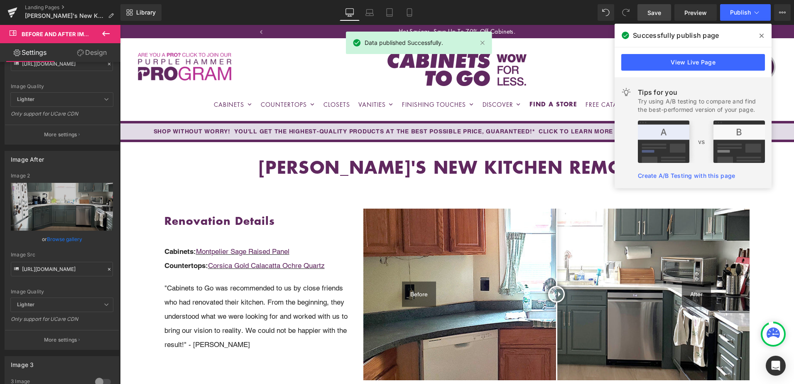
click at [760, 39] on span at bounding box center [761, 35] width 13 height 13
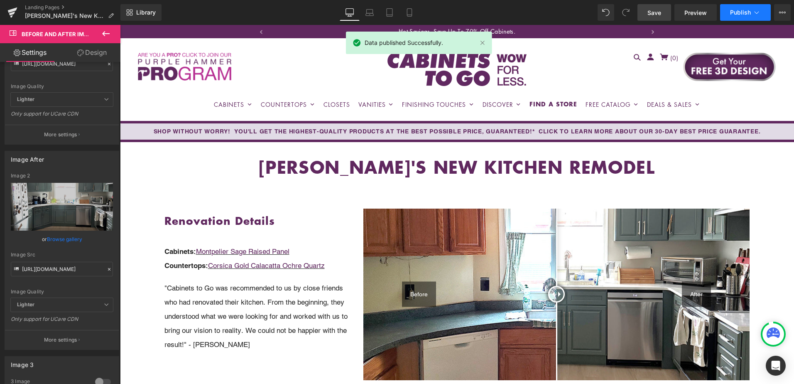
click at [751, 10] on button "Publish" at bounding box center [745, 12] width 51 height 17
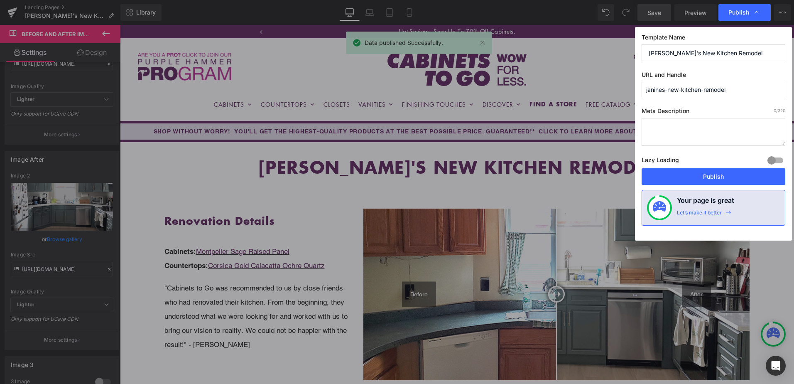
click at [709, 93] on input "janines-new-kitchen-remodel" at bounding box center [714, 89] width 144 height 15
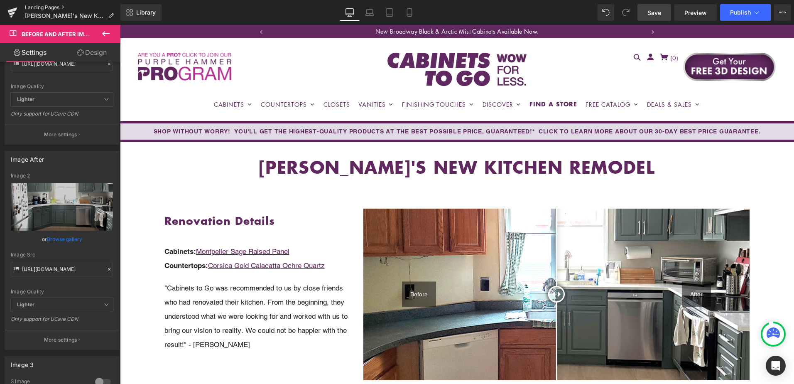
click at [40, 6] on link "Landing Pages" at bounding box center [73, 7] width 96 height 7
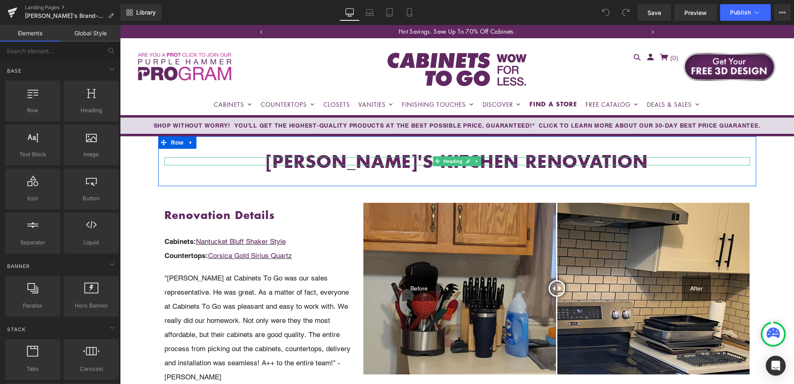
click at [376, 159] on h1 "[PERSON_NAME]'S KITCHEN RENOVATION" at bounding box center [457, 161] width 586 height 8
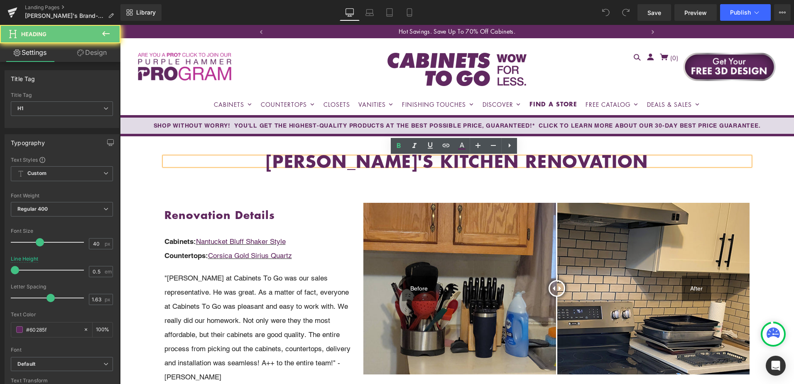
click at [379, 159] on h1 "[PERSON_NAME]'S KITCHEN RENOVATION" at bounding box center [457, 161] width 586 height 8
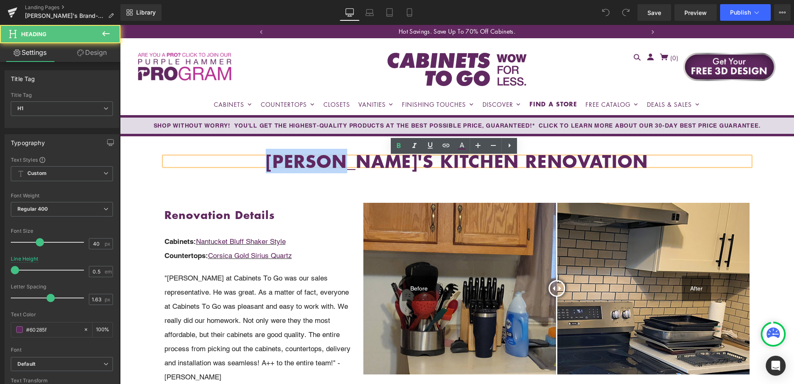
drag, startPoint x: 378, startPoint y: 162, endPoint x: 287, endPoint y: 164, distance: 91.4
click at [287, 164] on h1 "[PERSON_NAME]'S KITCHEN RENOVATION" at bounding box center [457, 161] width 586 height 8
paste div
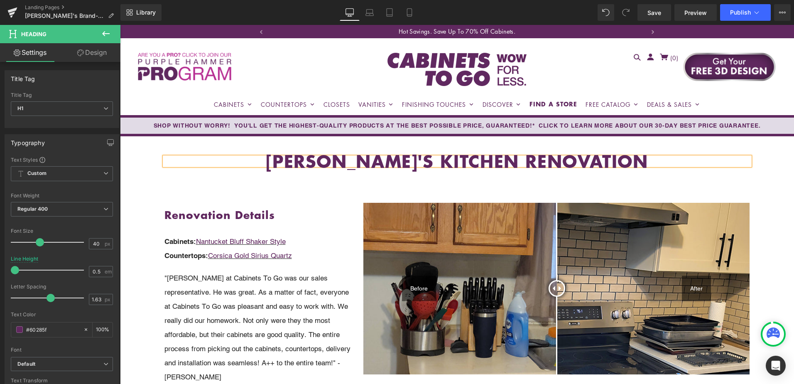
click at [444, 159] on h1 "[PERSON_NAME]'S KITCHEN RENOVATION" at bounding box center [457, 161] width 586 height 8
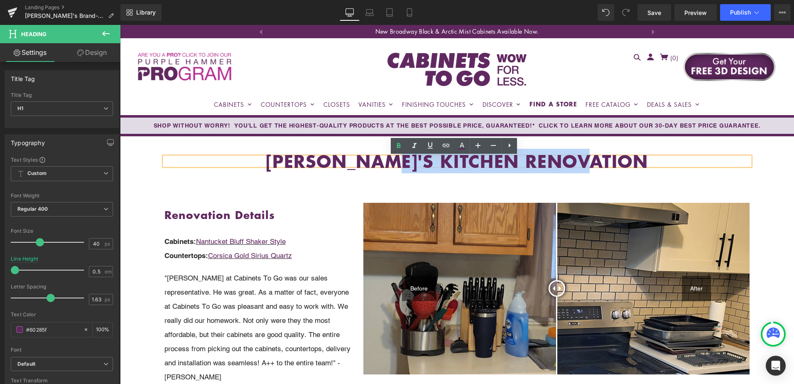
drag, startPoint x: 411, startPoint y: 159, endPoint x: 704, endPoint y: 159, distance: 293.2
click at [704, 159] on h1 "[PERSON_NAME]'S KITCHEN RENOVATION" at bounding box center [457, 161] width 586 height 8
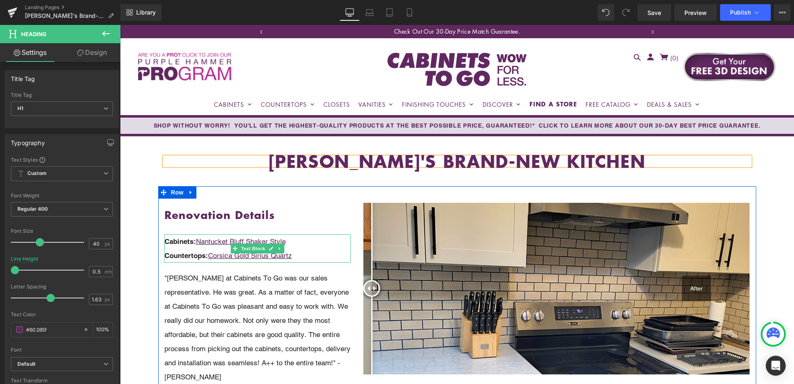
click at [311, 253] on p "Countertops: Corsica Gold Sirius Quartz" at bounding box center [257, 255] width 187 height 14
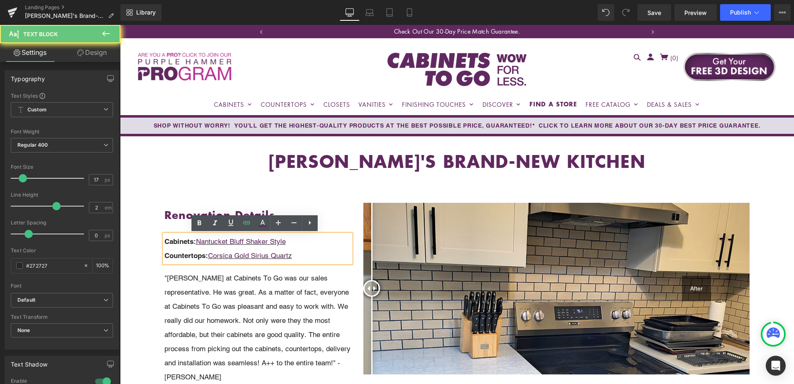
click at [310, 255] on p "Countertops: Corsica Gold Sirius Quartz" at bounding box center [257, 255] width 187 height 14
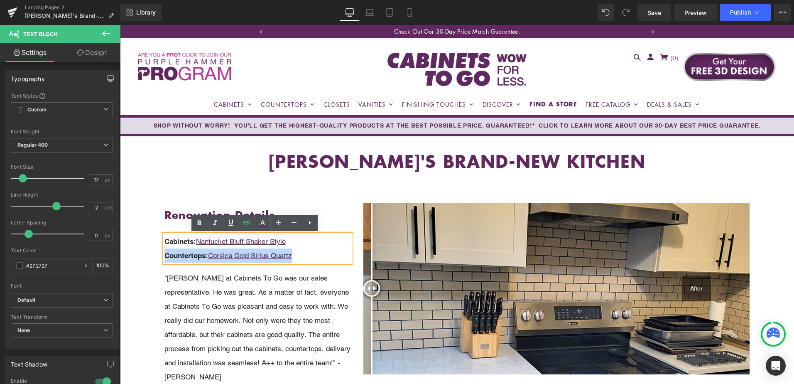
drag, startPoint x: 315, startPoint y: 256, endPoint x: 159, endPoint y: 254, distance: 155.8
click at [159, 254] on div "Before After Before and After Images Before After Before and After Images Renov…" at bounding box center [257, 301] width 199 height 196
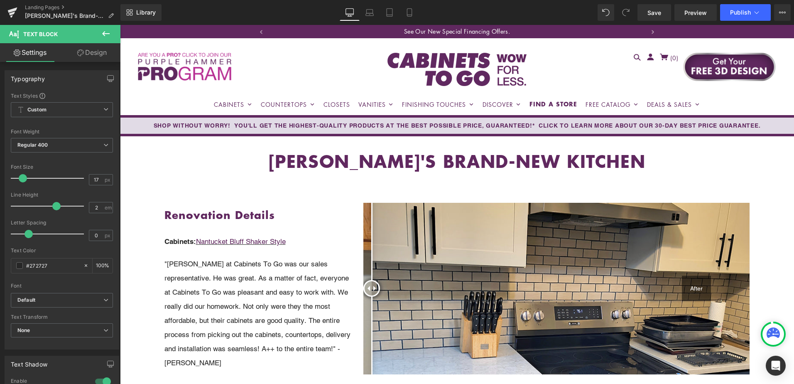
click at [95, 53] on link "Design" at bounding box center [92, 52] width 60 height 19
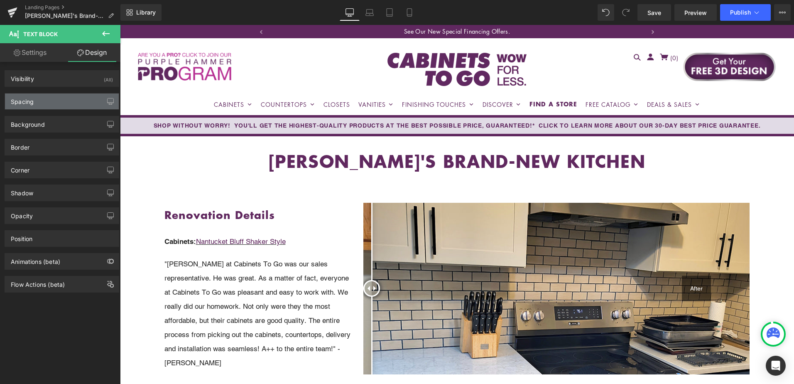
click at [60, 99] on div "Spacing" at bounding box center [62, 101] width 114 height 16
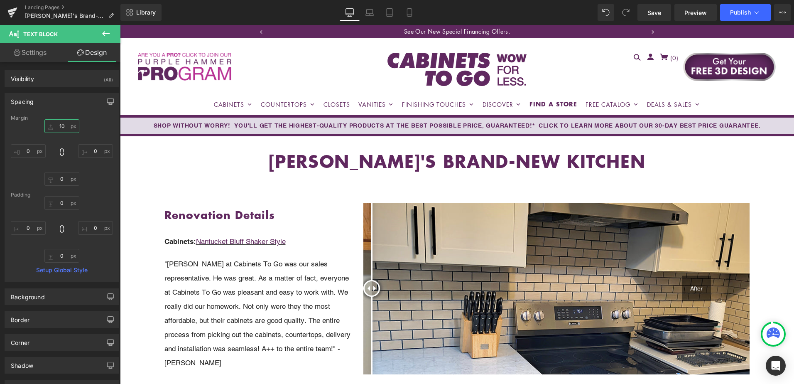
click at [62, 124] on input "10" at bounding box center [61, 126] width 35 height 14
click at [62, 124] on input "2" at bounding box center [61, 126] width 35 height 14
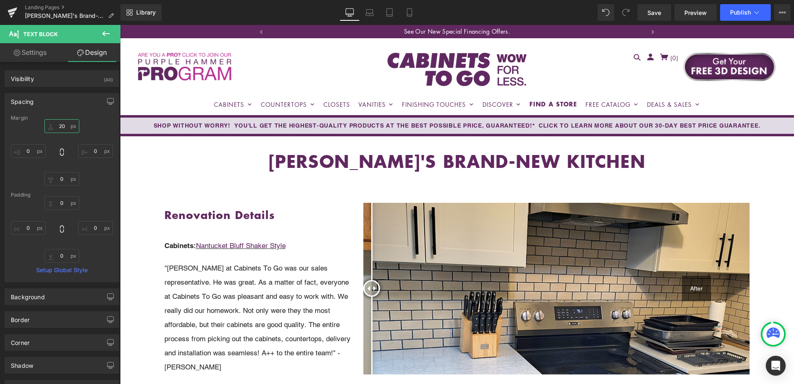
type input "20"
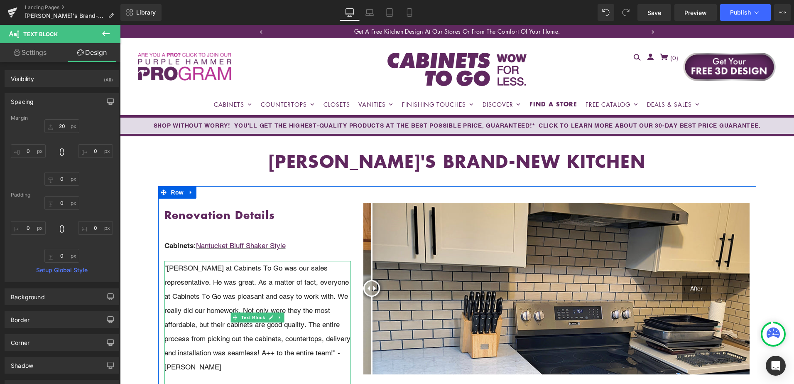
click at [218, 271] on p ""[PERSON_NAME] at Cabinets To Go was our sales representative. He was great. As…" at bounding box center [257, 317] width 187 height 113
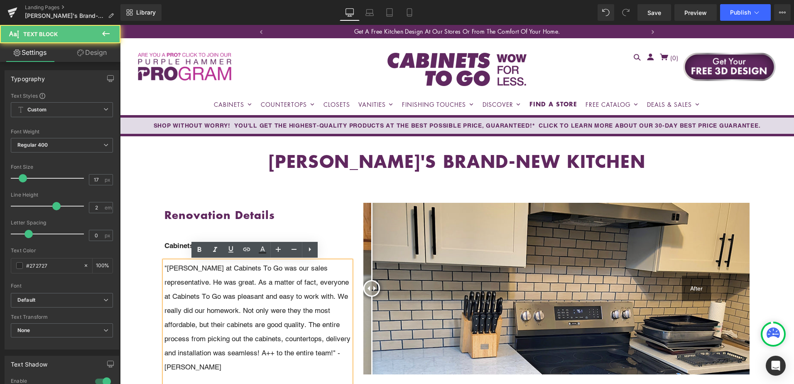
click at [182, 269] on p ""[PERSON_NAME] at Cabinets To Go was our sales representative. He was great. As…" at bounding box center [257, 317] width 187 height 113
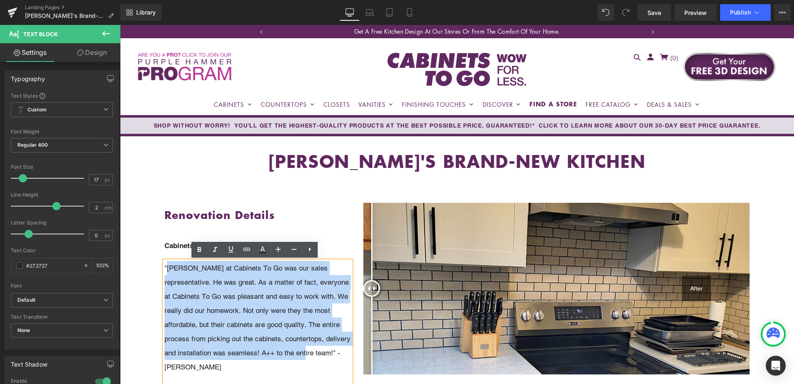
drag, startPoint x: 164, startPoint y: 267, endPoint x: 318, endPoint y: 351, distance: 174.9
click at [318, 351] on p ""[PERSON_NAME] at Cabinets To Go was our sales representative. He was great. As…" at bounding box center [257, 317] width 187 height 113
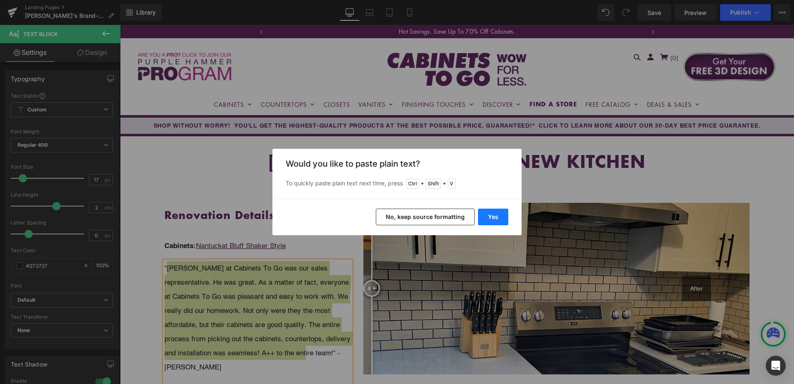
click at [488, 215] on button "Yes" at bounding box center [493, 216] width 30 height 17
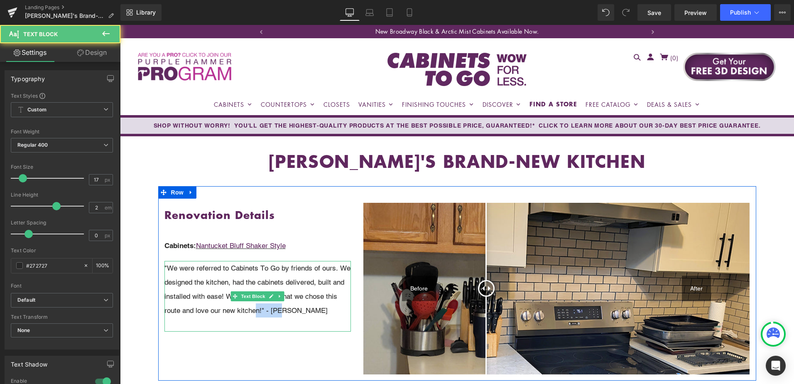
drag, startPoint x: 269, startPoint y: 311, endPoint x: 295, endPoint y: 311, distance: 26.2
click at [295, 311] on p ""We were referred to Cabinets To Go by friends of ours. We designed the kitchen…" at bounding box center [257, 289] width 187 height 56
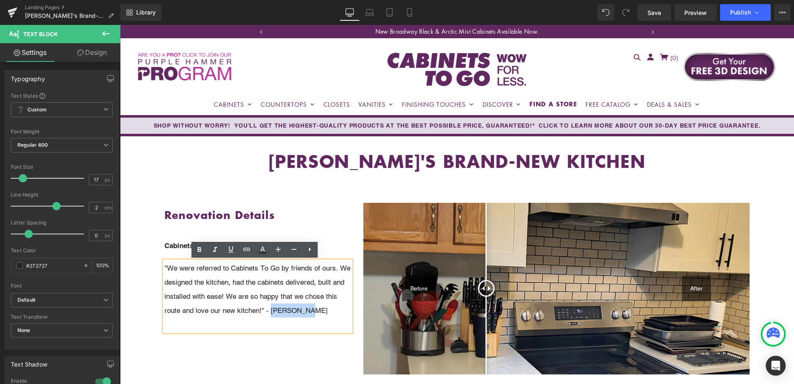
drag, startPoint x: 283, startPoint y: 310, endPoint x: 319, endPoint y: 309, distance: 36.6
click at [319, 309] on p ""We were referred to Cabinets To Go by friends of ours. We designed the kitchen…" at bounding box center [257, 289] width 187 height 56
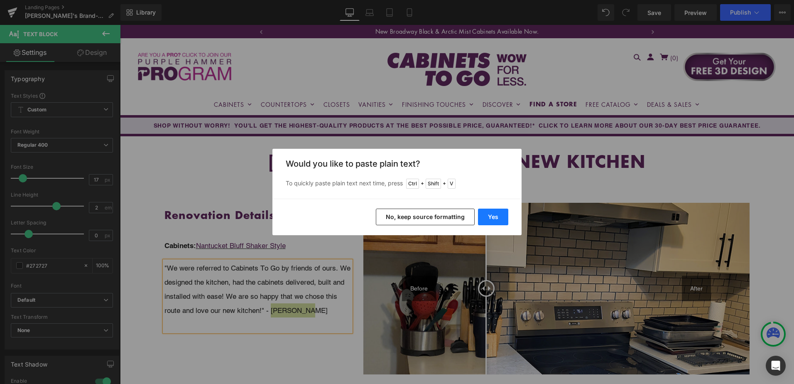
click at [499, 213] on button "Yes" at bounding box center [493, 216] width 30 height 17
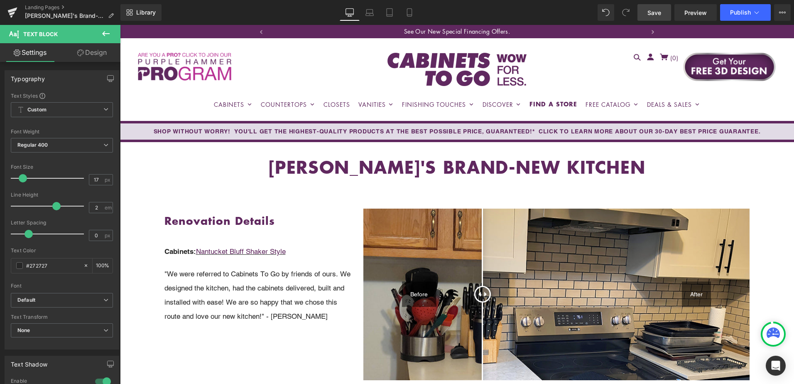
click at [654, 14] on span "Save" at bounding box center [655, 12] width 14 height 9
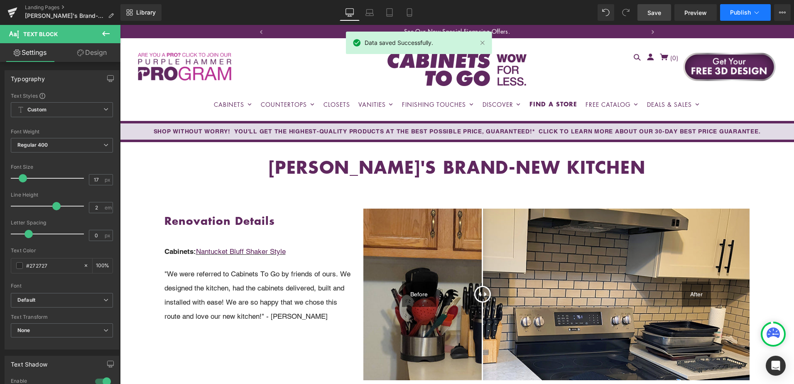
click at [736, 12] on span "Publish" at bounding box center [740, 12] width 21 height 7
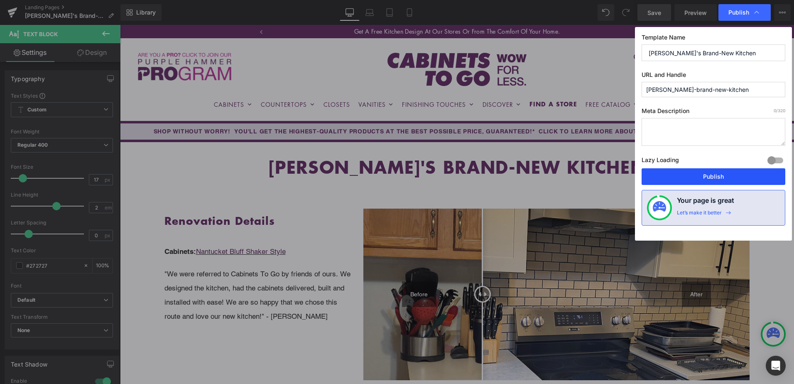
click at [716, 176] on button "Publish" at bounding box center [714, 176] width 144 height 17
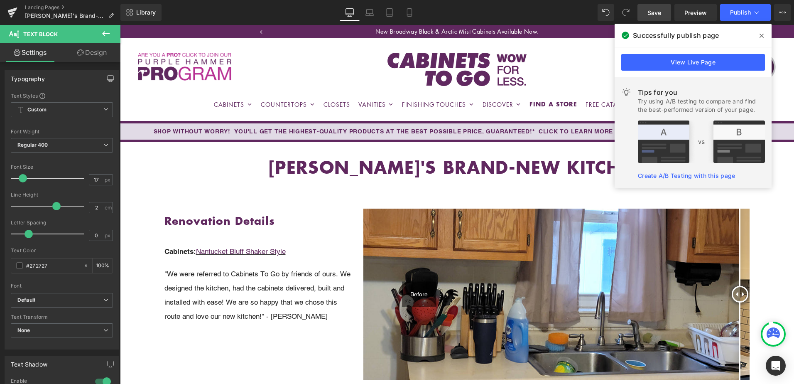
click at [763, 35] on icon at bounding box center [762, 35] width 4 height 7
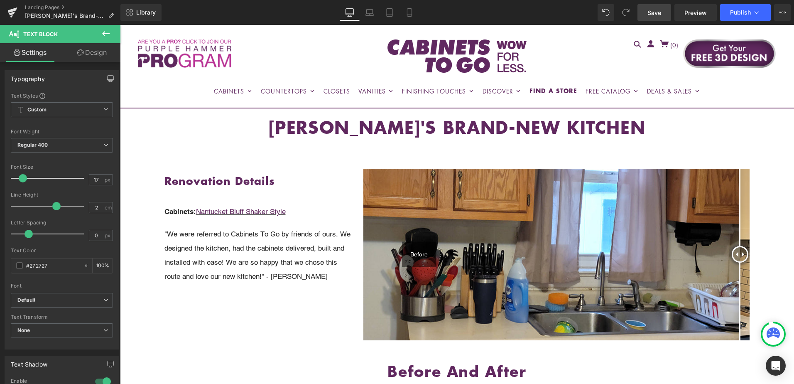
scroll to position [42, 0]
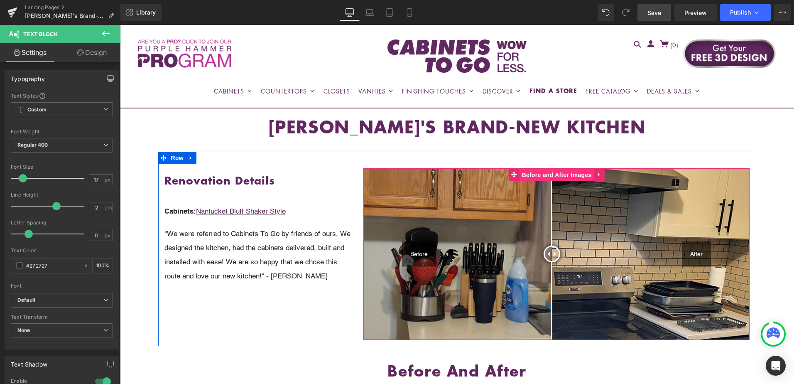
click at [549, 175] on span "Before and After Images" at bounding box center [557, 175] width 74 height 12
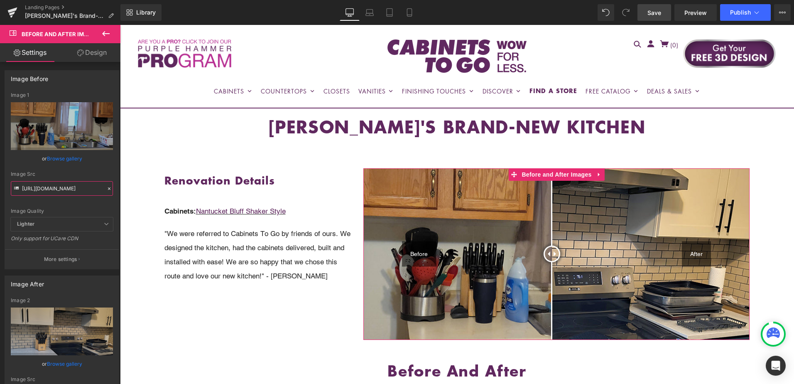
click at [57, 190] on input "[URL][DOMAIN_NAME]" at bounding box center [62, 188] width 102 height 15
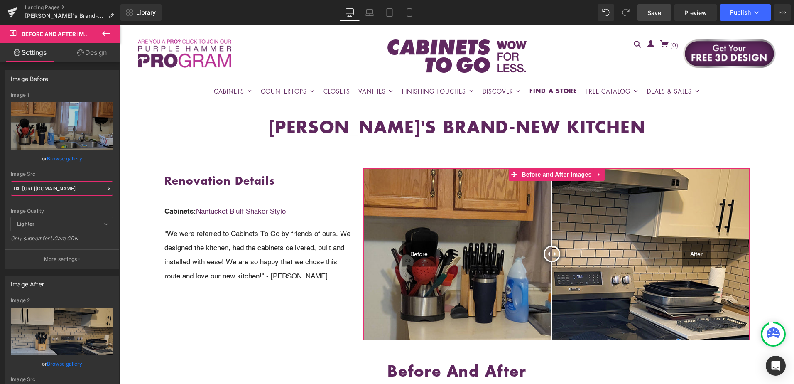
paste input "[PERSON_NAME].jpg?v=1756137072"
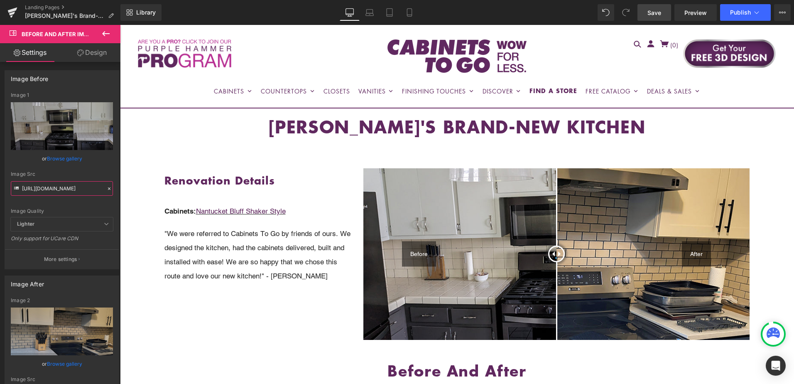
type input "[URL][DOMAIN_NAME]"
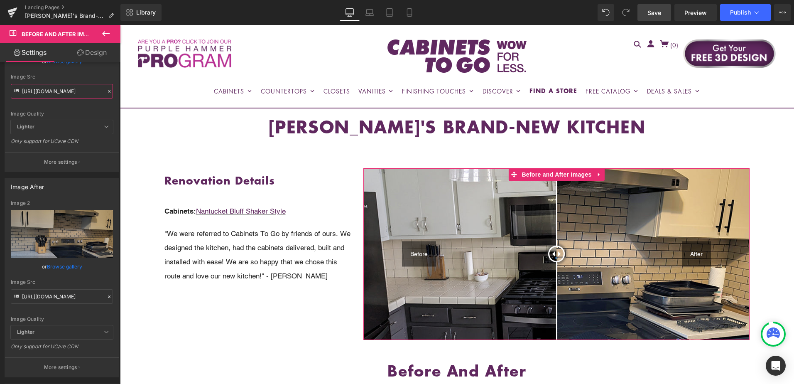
scroll to position [125, 0]
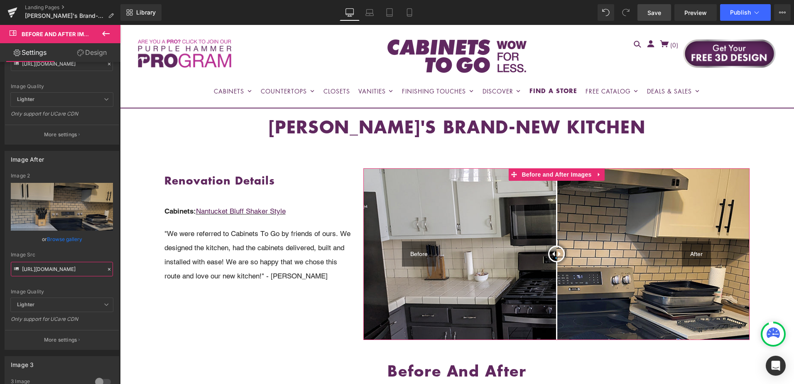
click at [61, 270] on input "[URL][DOMAIN_NAME]" at bounding box center [62, 269] width 102 height 15
paste input "[PERSON_NAME].jpg?v=1756137072"
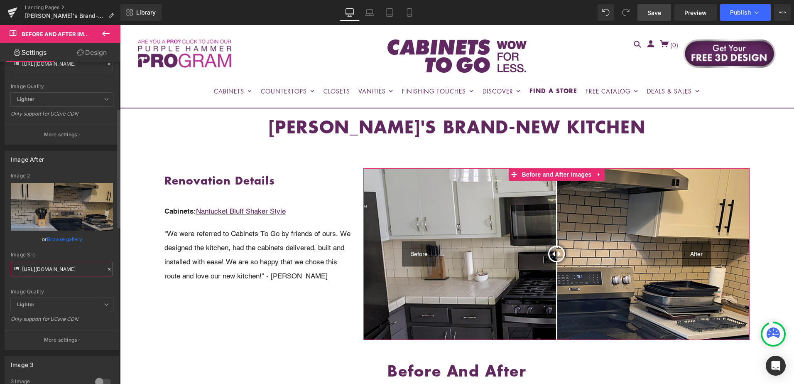
type input "[URL][DOMAIN_NAME]"
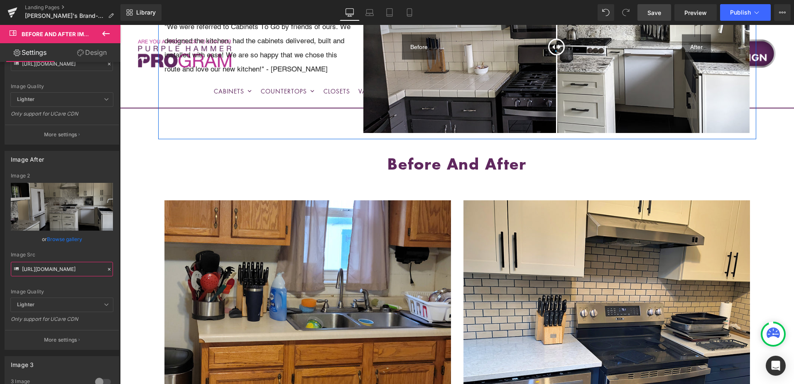
scroll to position [291, 0]
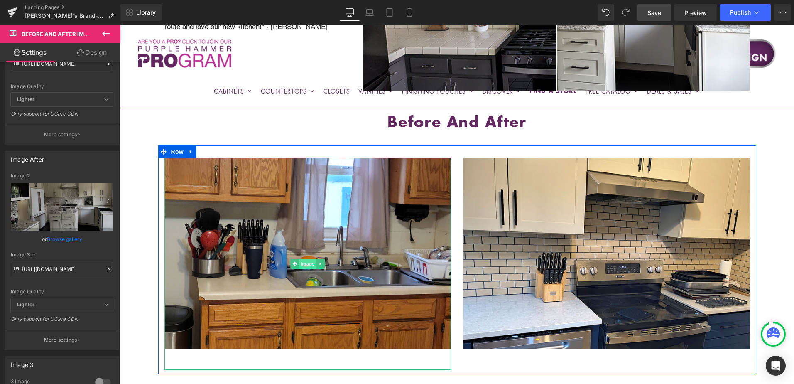
click at [307, 262] on span "Image" at bounding box center [307, 264] width 17 height 10
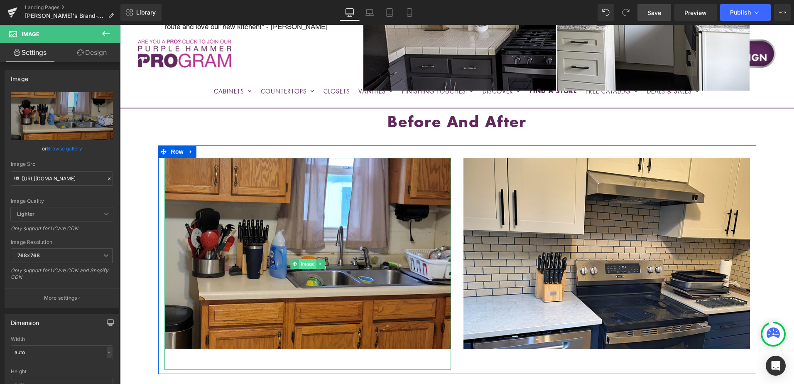
click at [303, 262] on span "Image" at bounding box center [307, 264] width 17 height 10
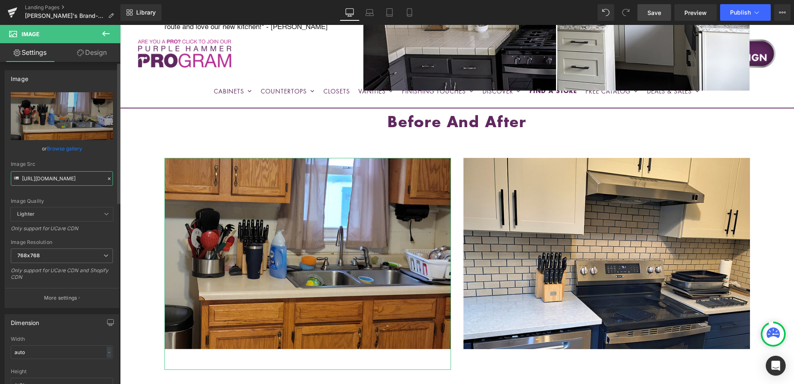
click at [49, 179] on input "[URL][DOMAIN_NAME]" at bounding box center [62, 178] width 102 height 15
paste input "[PERSON_NAME].jpg?v=1756137072"
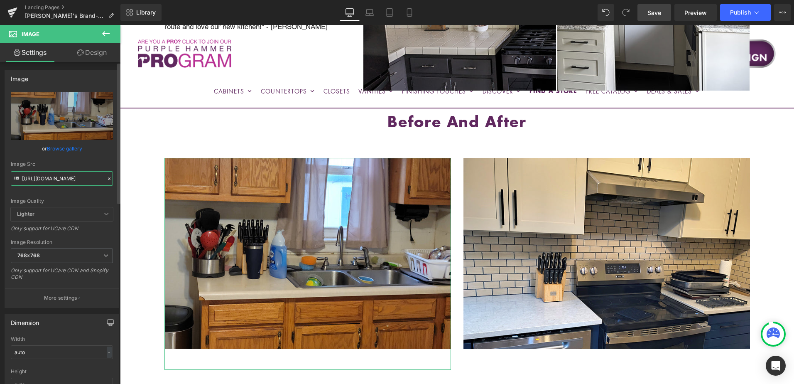
scroll to position [0, 140]
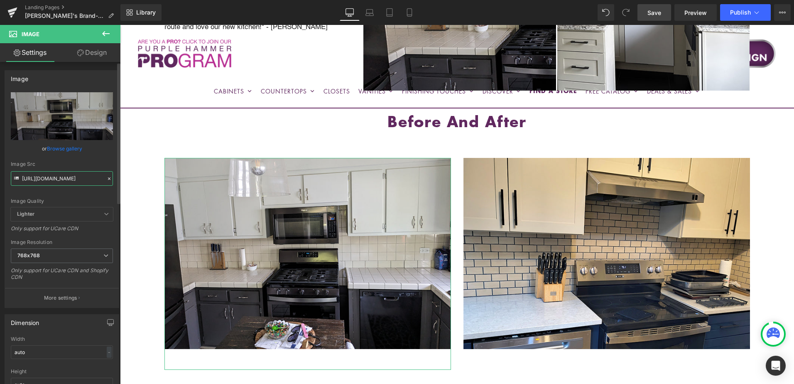
type input "[URL][DOMAIN_NAME]"
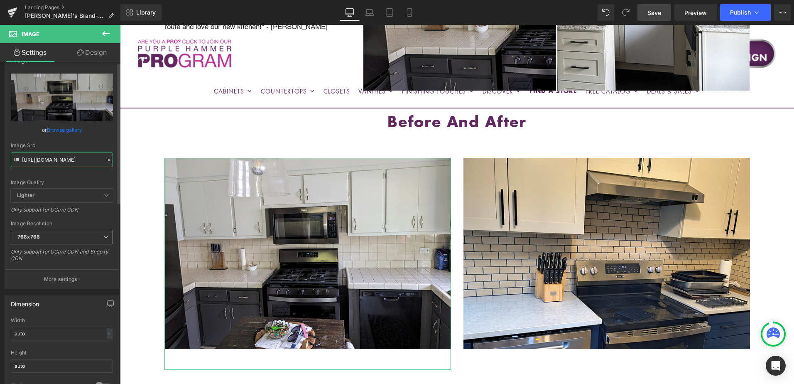
scroll to position [0, 0]
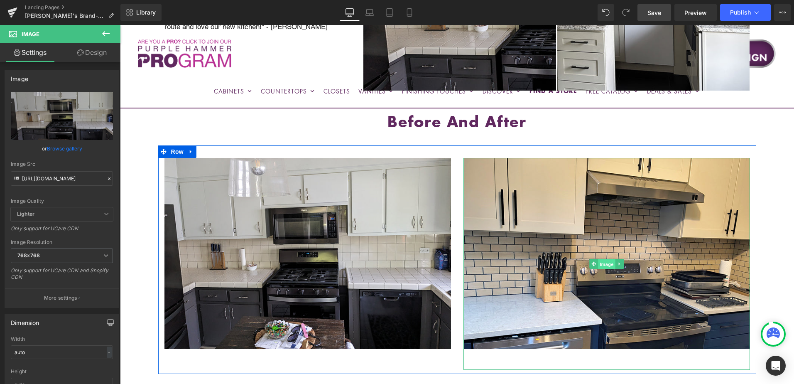
click at [607, 264] on span "Image" at bounding box center [606, 264] width 17 height 10
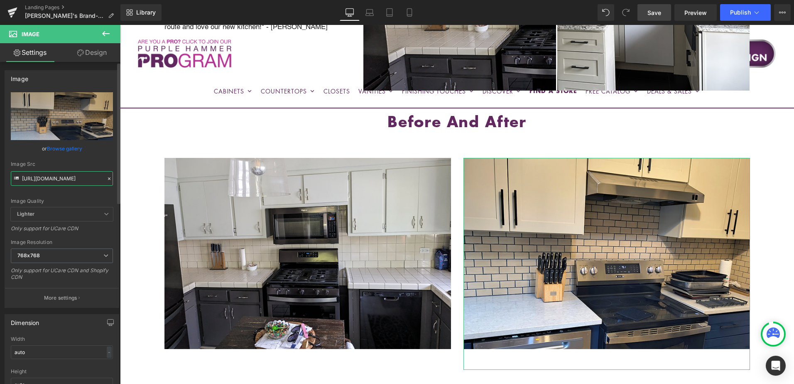
click at [54, 177] on input "[URL][DOMAIN_NAME]" at bounding box center [62, 178] width 102 height 15
paste input "[PERSON_NAME].jpg?v=1756137073"
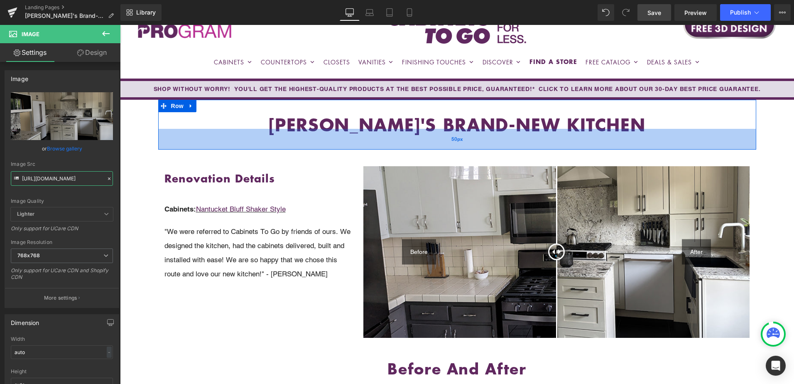
scroll to position [166, 0]
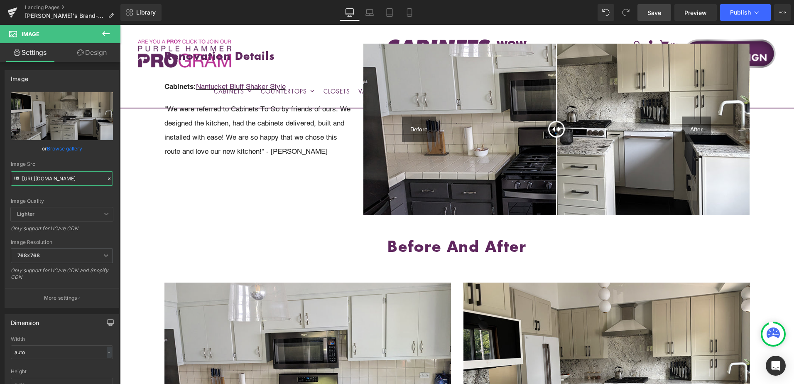
type input "[URL][DOMAIN_NAME]"
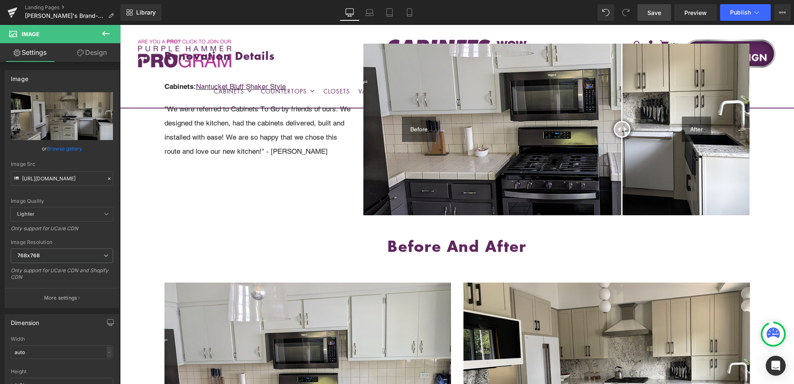
click at [659, 13] on span "Save" at bounding box center [655, 12] width 14 height 9
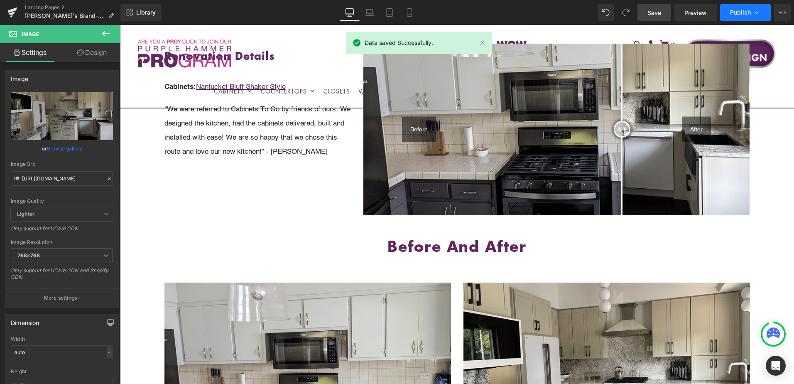
click at [747, 12] on span "Publish" at bounding box center [740, 12] width 21 height 7
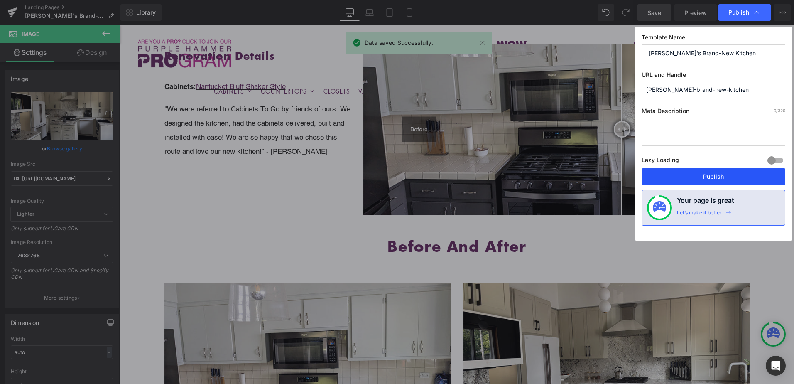
click at [745, 176] on button "Publish" at bounding box center [714, 176] width 144 height 17
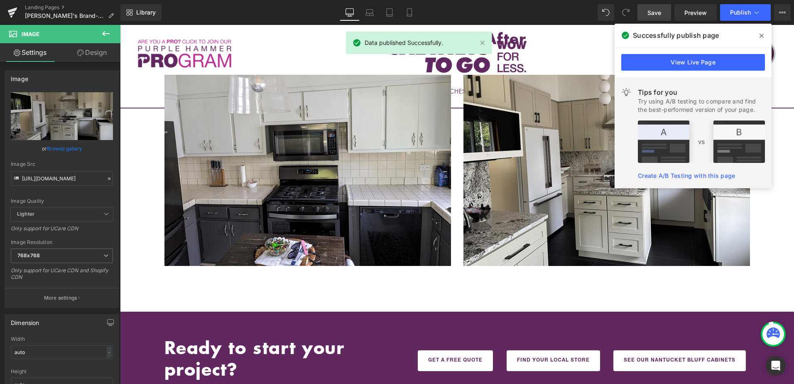
scroll to position [291, 0]
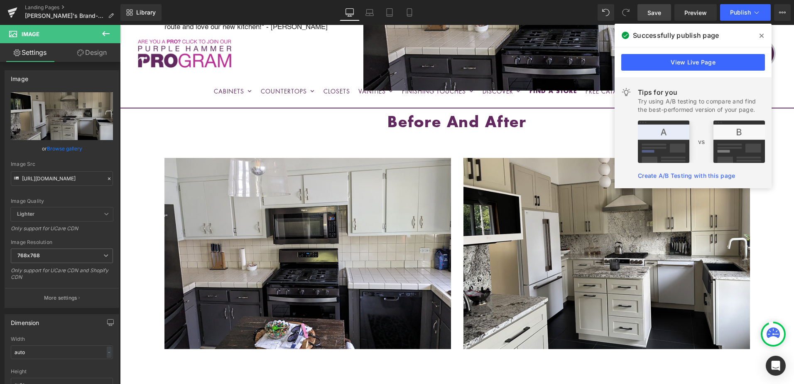
click at [760, 37] on icon at bounding box center [762, 35] width 4 height 7
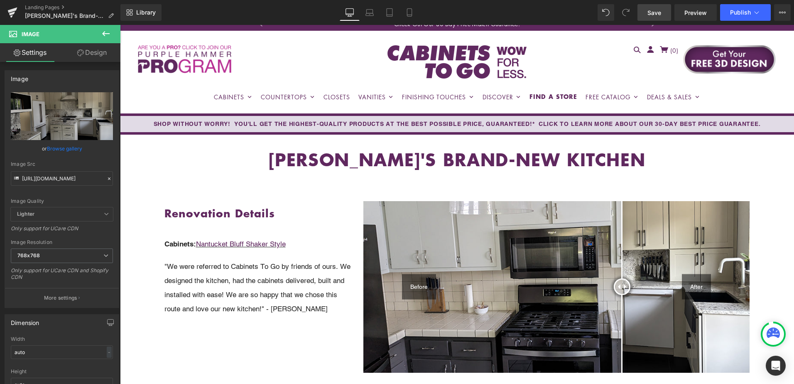
scroll to position [0, 0]
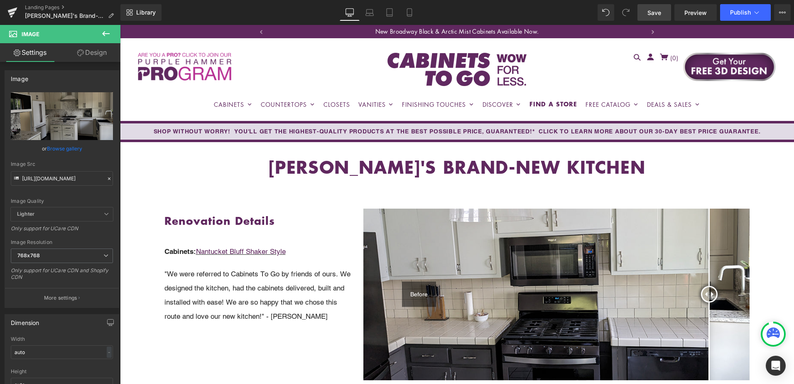
click at [653, 6] on link "Save" at bounding box center [655, 12] width 34 height 17
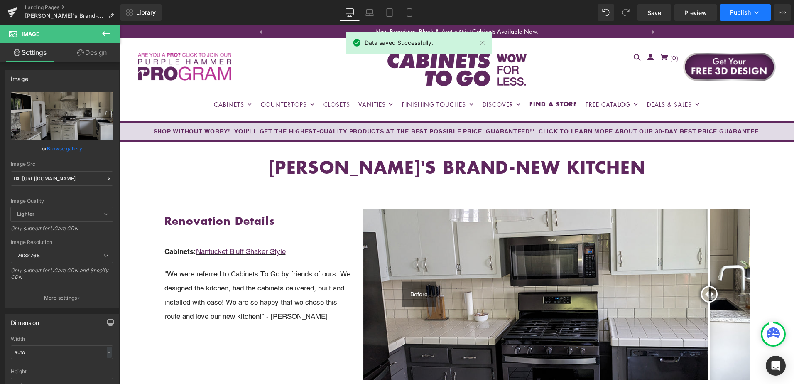
click at [741, 15] on span "Publish" at bounding box center [740, 12] width 21 height 7
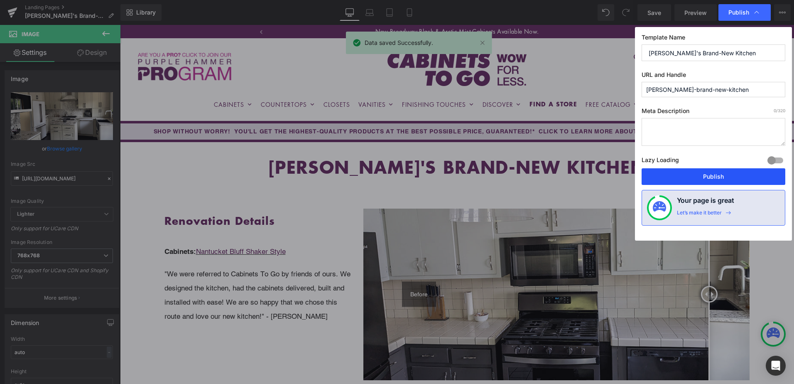
click at [736, 174] on button "Publish" at bounding box center [714, 176] width 144 height 17
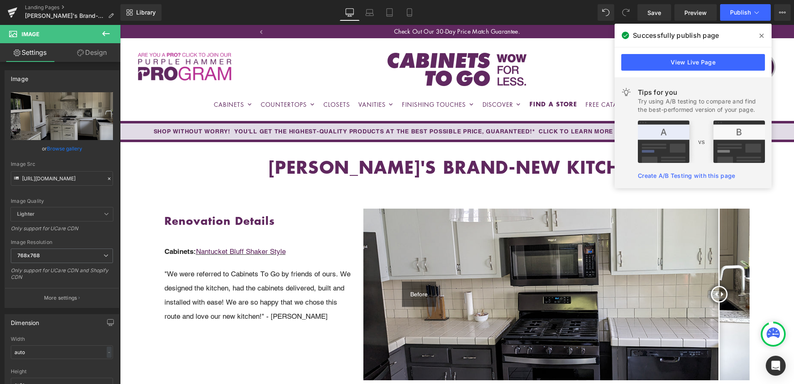
click at [760, 34] on icon at bounding box center [762, 35] width 4 height 7
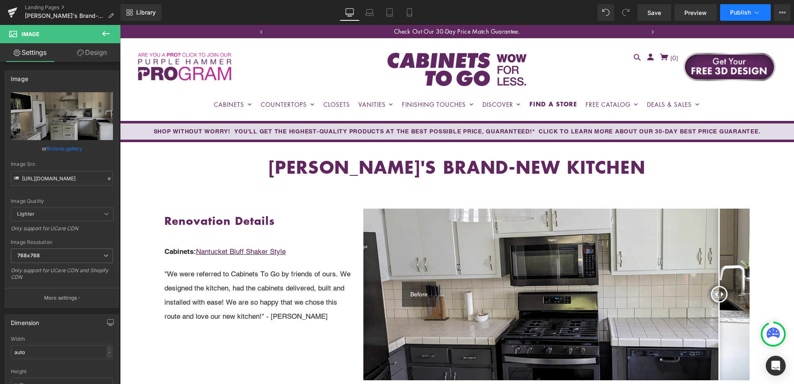
click at [757, 14] on icon at bounding box center [757, 12] width 8 height 8
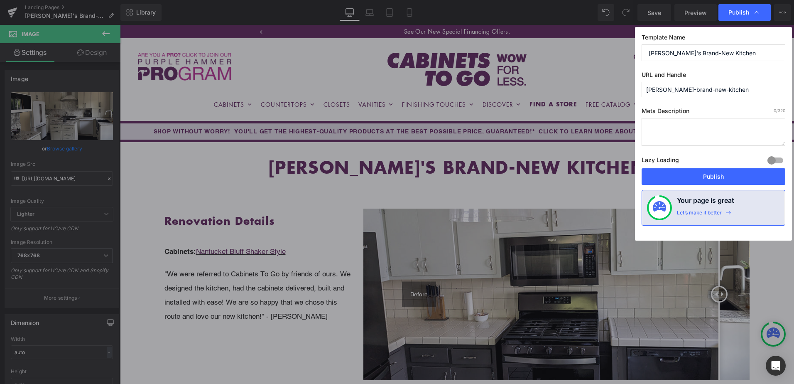
click at [713, 90] on input "[PERSON_NAME]-brand-new-kitchen" at bounding box center [714, 89] width 144 height 15
click at [712, 90] on input "[PERSON_NAME]-brand-new-kitchen" at bounding box center [714, 89] width 144 height 15
click at [711, 90] on input "[PERSON_NAME]-brand-new-kitchen" at bounding box center [714, 89] width 144 height 15
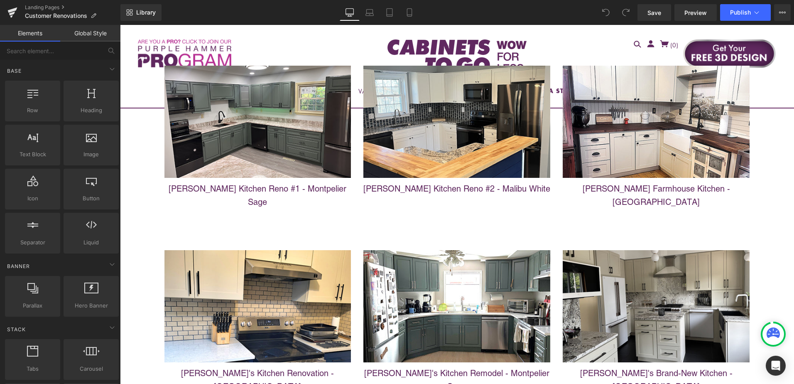
scroll to position [3464, 0]
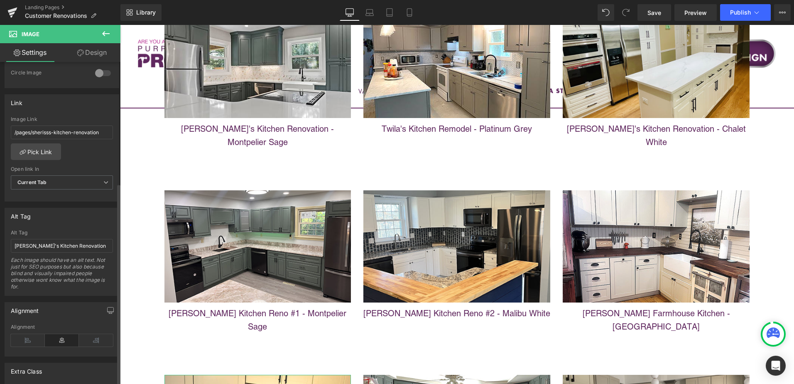
scroll to position [332, 0]
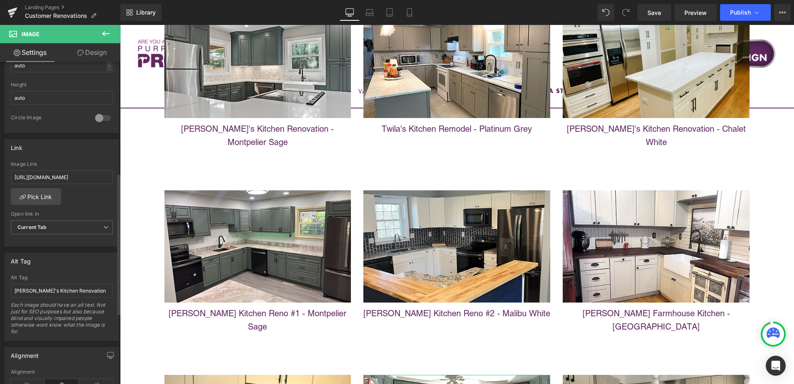
scroll to position [291, 0]
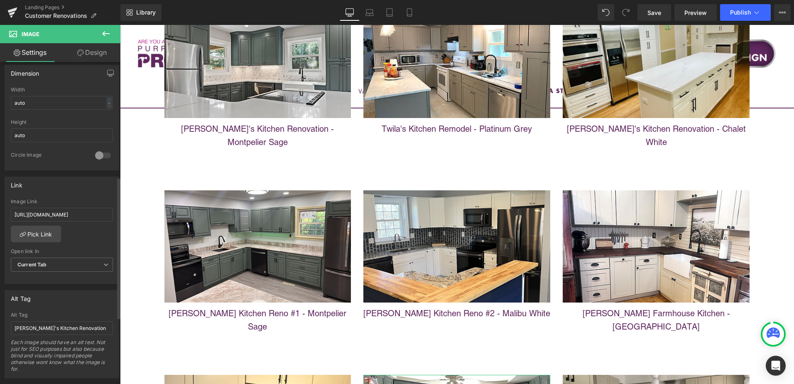
scroll to position [415, 0]
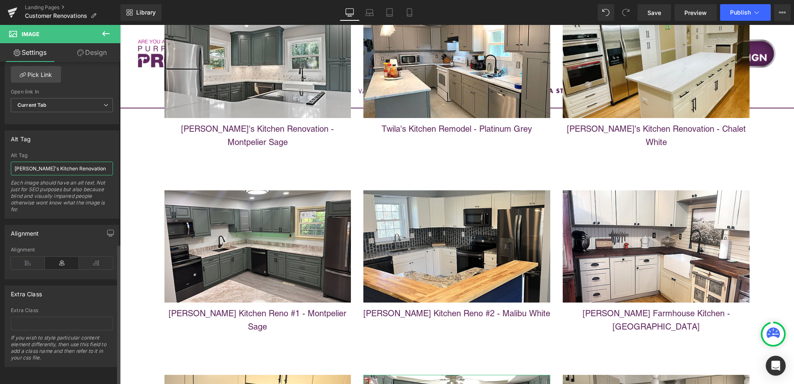
click at [52, 162] on input "[PERSON_NAME]'s Kitchen Renovation" at bounding box center [62, 169] width 102 height 14
type input "[PERSON_NAME]'s Kitchen Remodel"
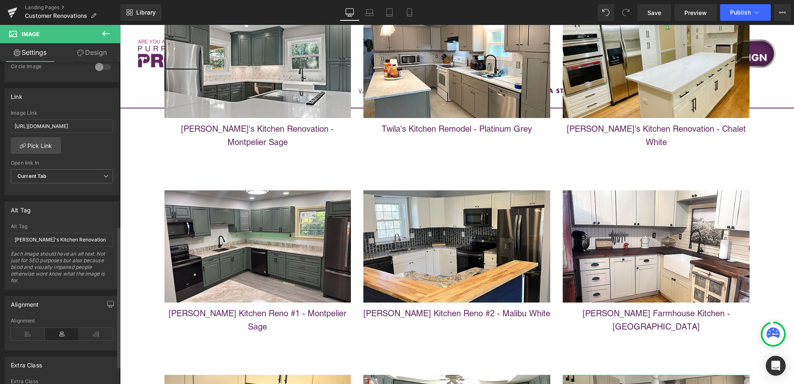
scroll to position [374, 0]
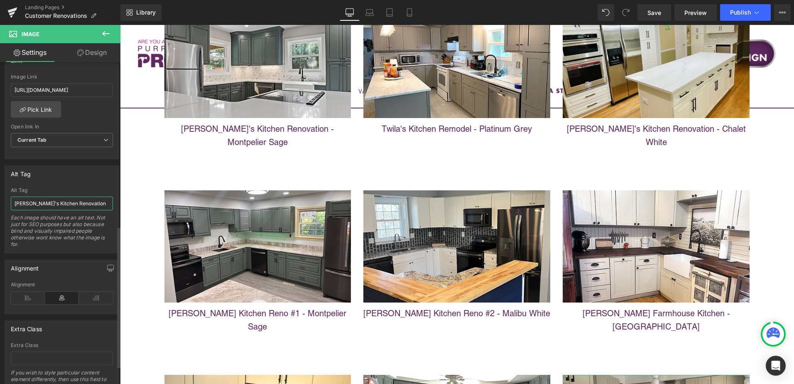
click at [51, 203] on input "[PERSON_NAME]'s Kitchen Renovation" at bounding box center [62, 203] width 102 height 14
type input "[PERSON_NAME]'s Brand-New Kitchen"
drag, startPoint x: 649, startPoint y: 11, endPoint x: 591, endPoint y: 141, distance: 142.0
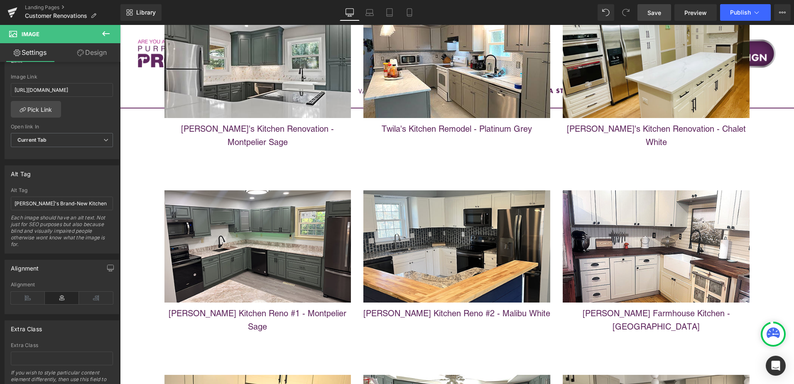
click at [649, 11] on span "Save" at bounding box center [655, 12] width 14 height 9
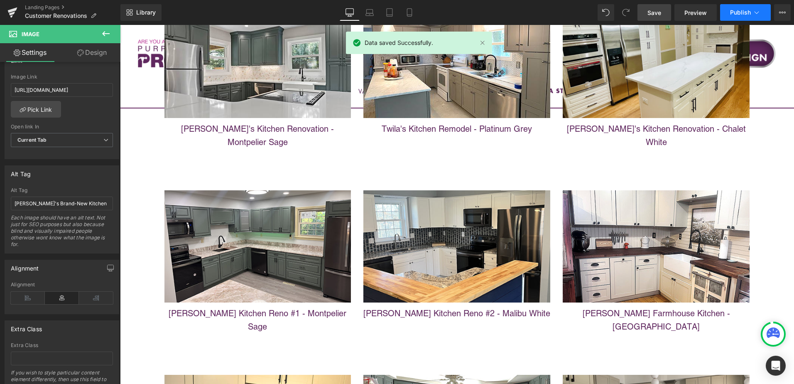
click at [746, 12] on span "Publish" at bounding box center [740, 12] width 21 height 7
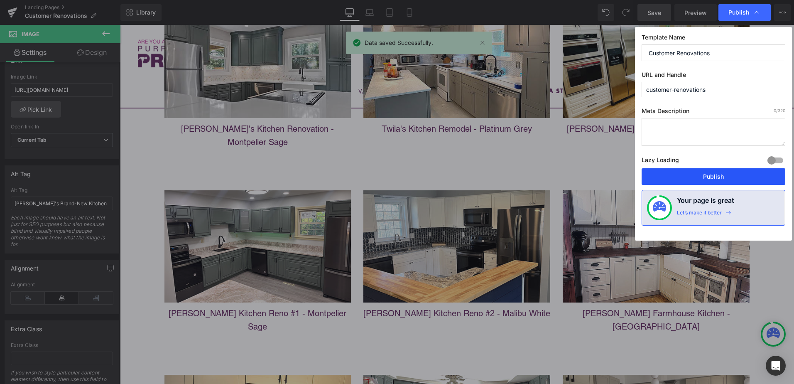
drag, startPoint x: 726, startPoint y: 176, endPoint x: 606, endPoint y: 150, distance: 122.7
click at [0, 0] on button "Publish" at bounding box center [0, 0] width 0 height 0
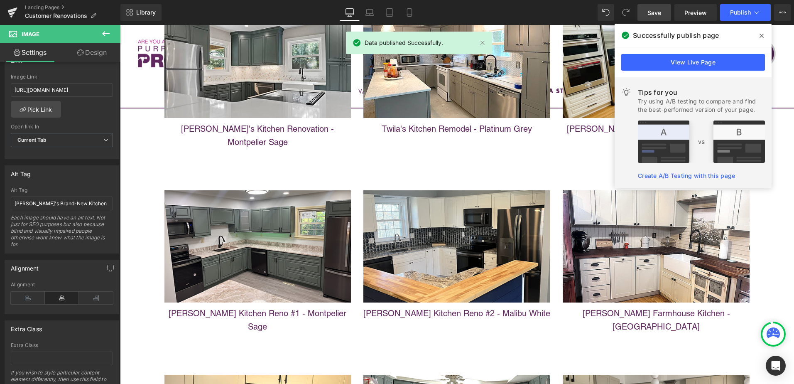
scroll to position [3422, 0]
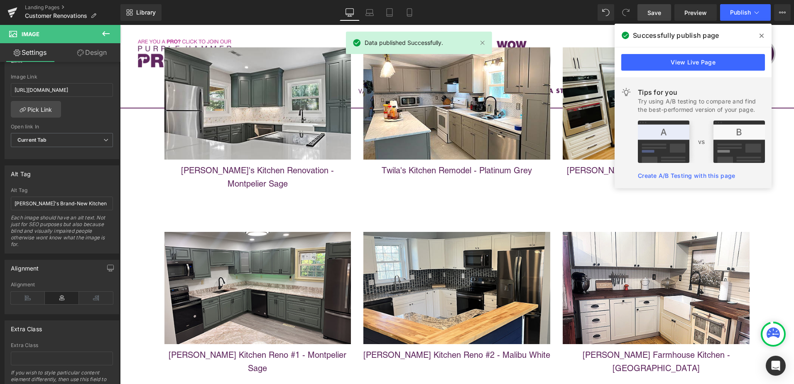
click at [0, 0] on icon at bounding box center [0, 0] width 0 height 0
